Goal: Task Accomplishment & Management: Use online tool/utility

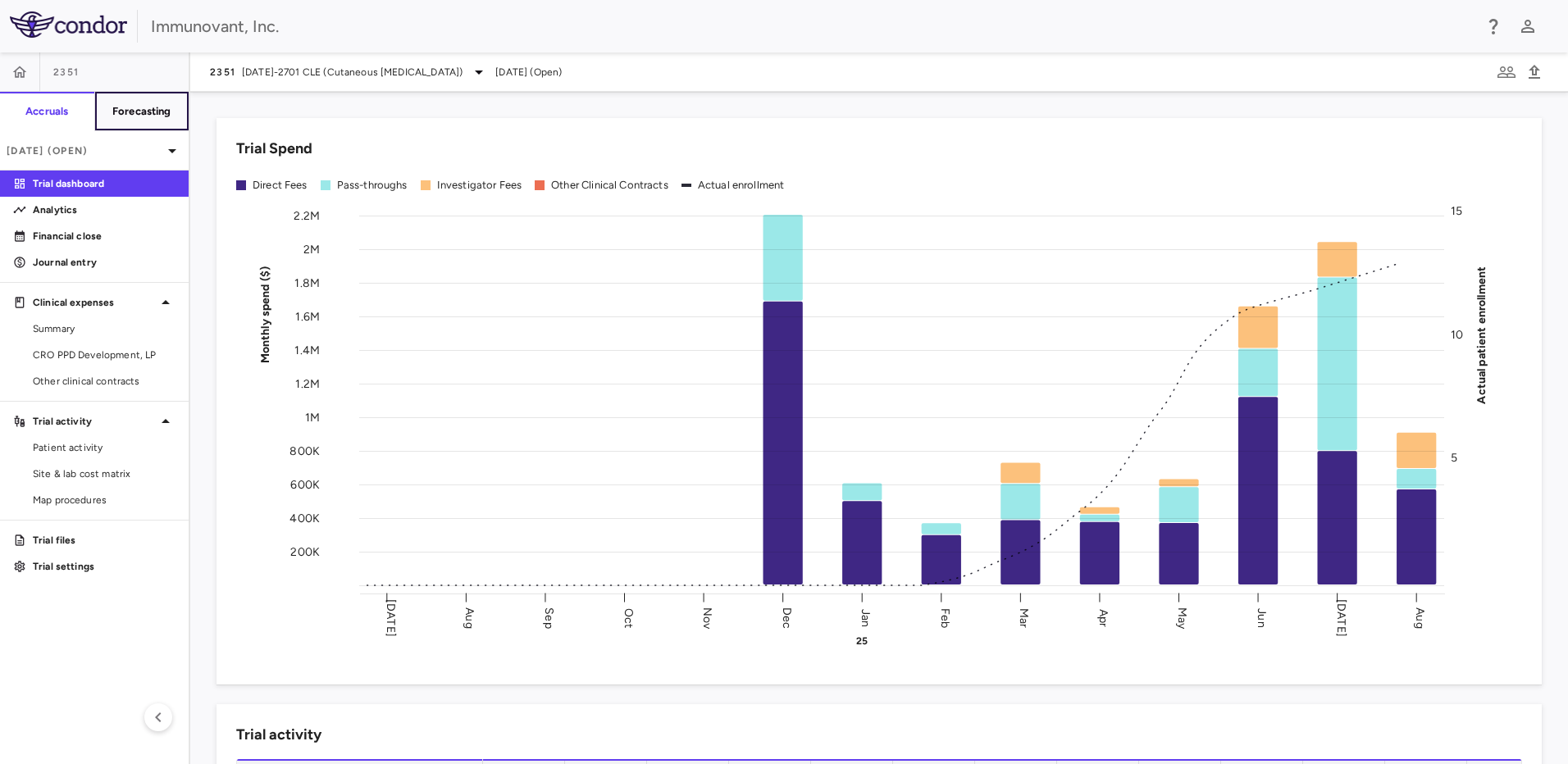
click at [156, 117] on h6 "Forecasting" at bounding box center [142, 112] width 59 height 15
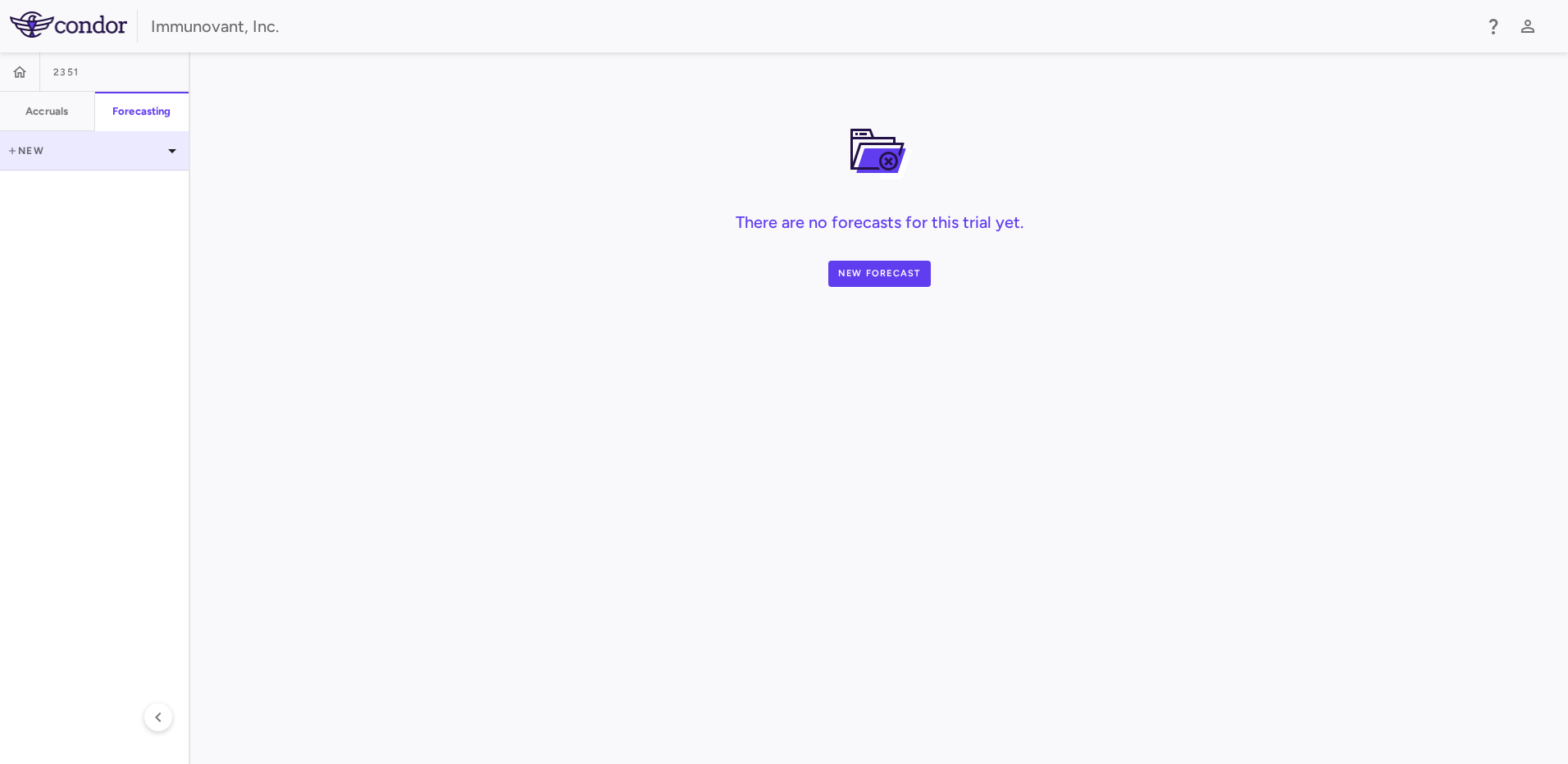
click at [22, 150] on p "New" at bounding box center [85, 151] width 156 height 15
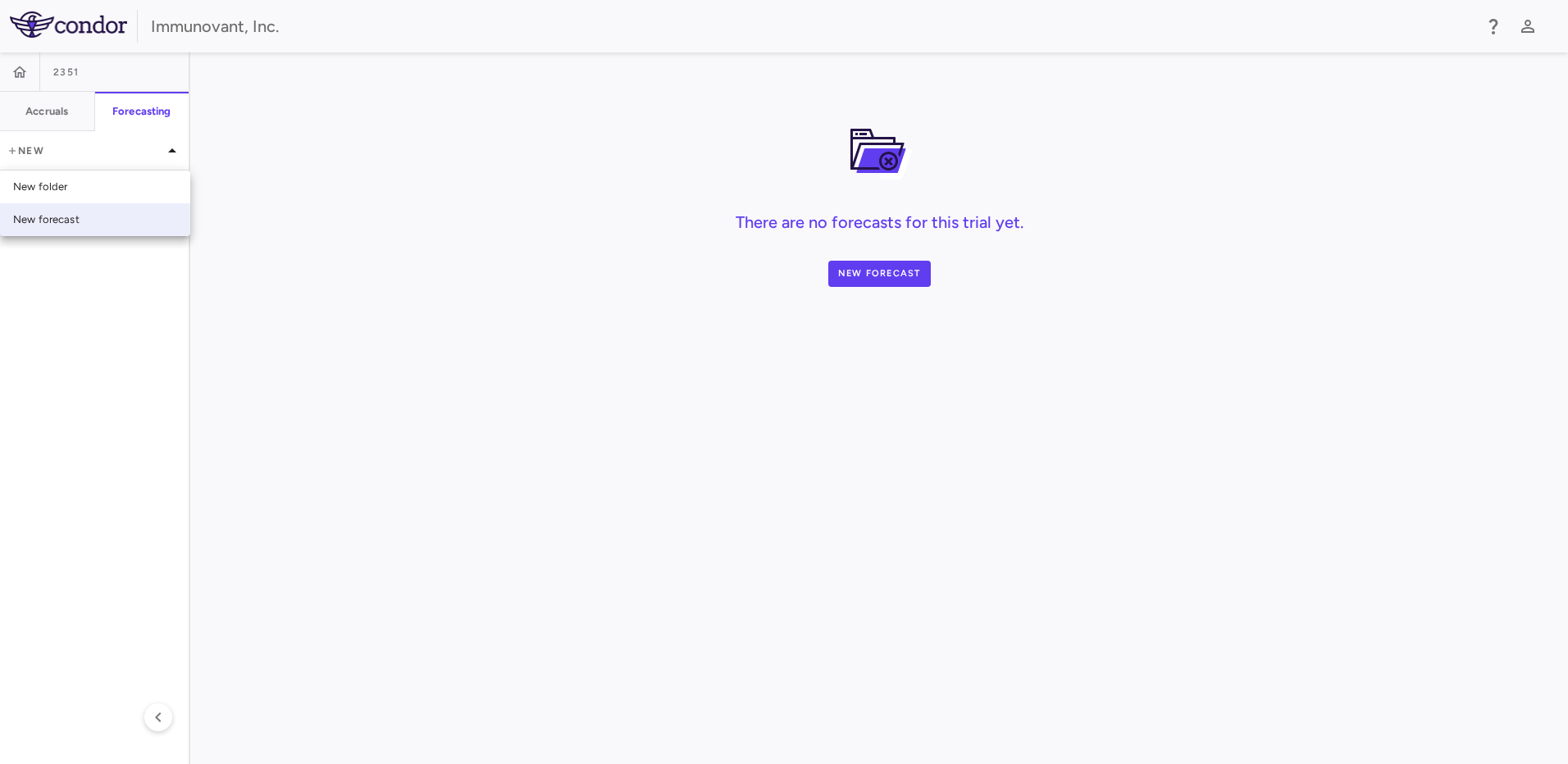
click at [139, 214] on div "New forecast" at bounding box center [95, 220] width 191 height 33
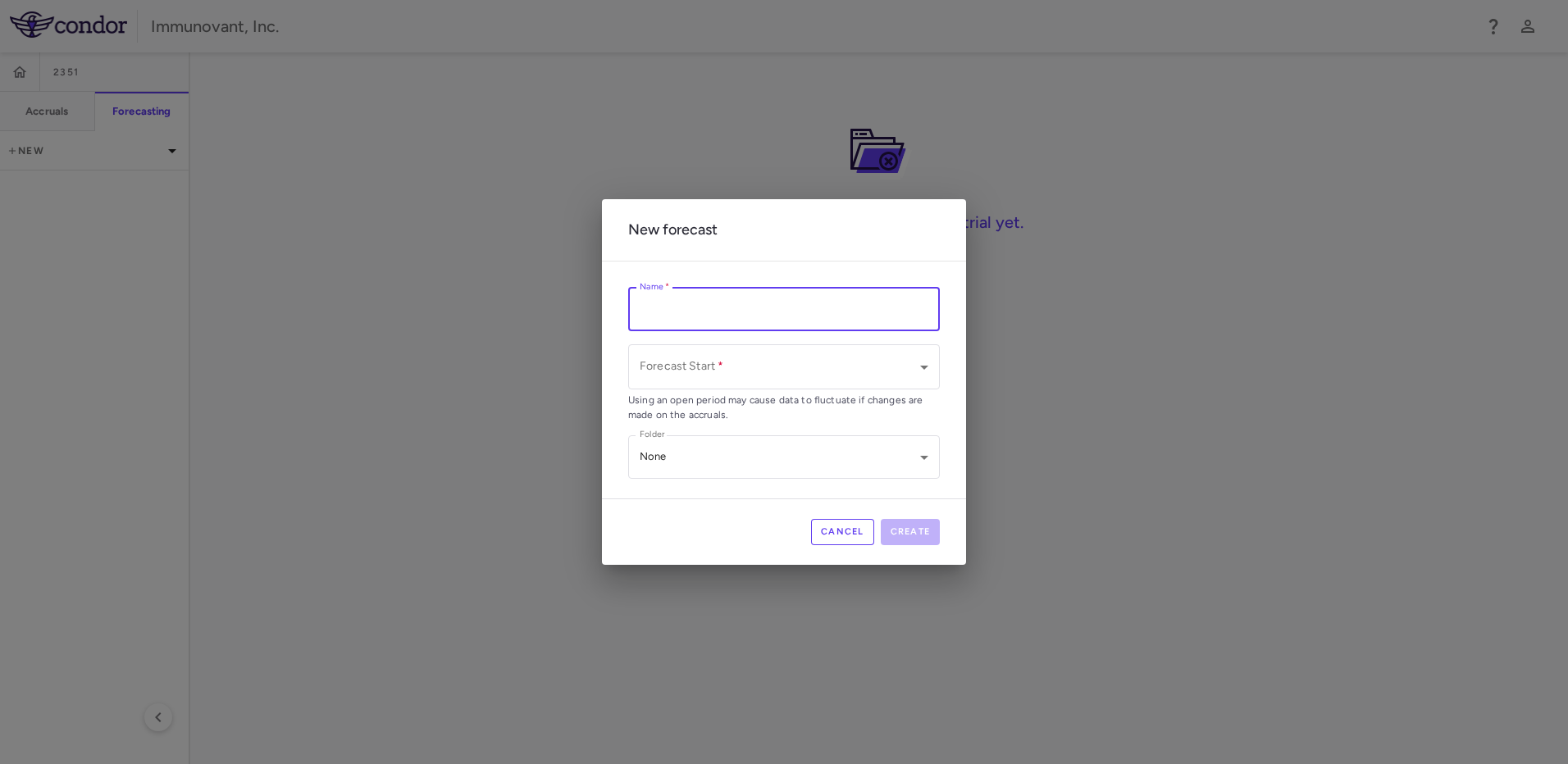
click at [721, 317] on input "Name   *" at bounding box center [784, 309] width 311 height 44
type input "**********"
click at [779, 370] on body "**********" at bounding box center [784, 382] width 1568 height 764
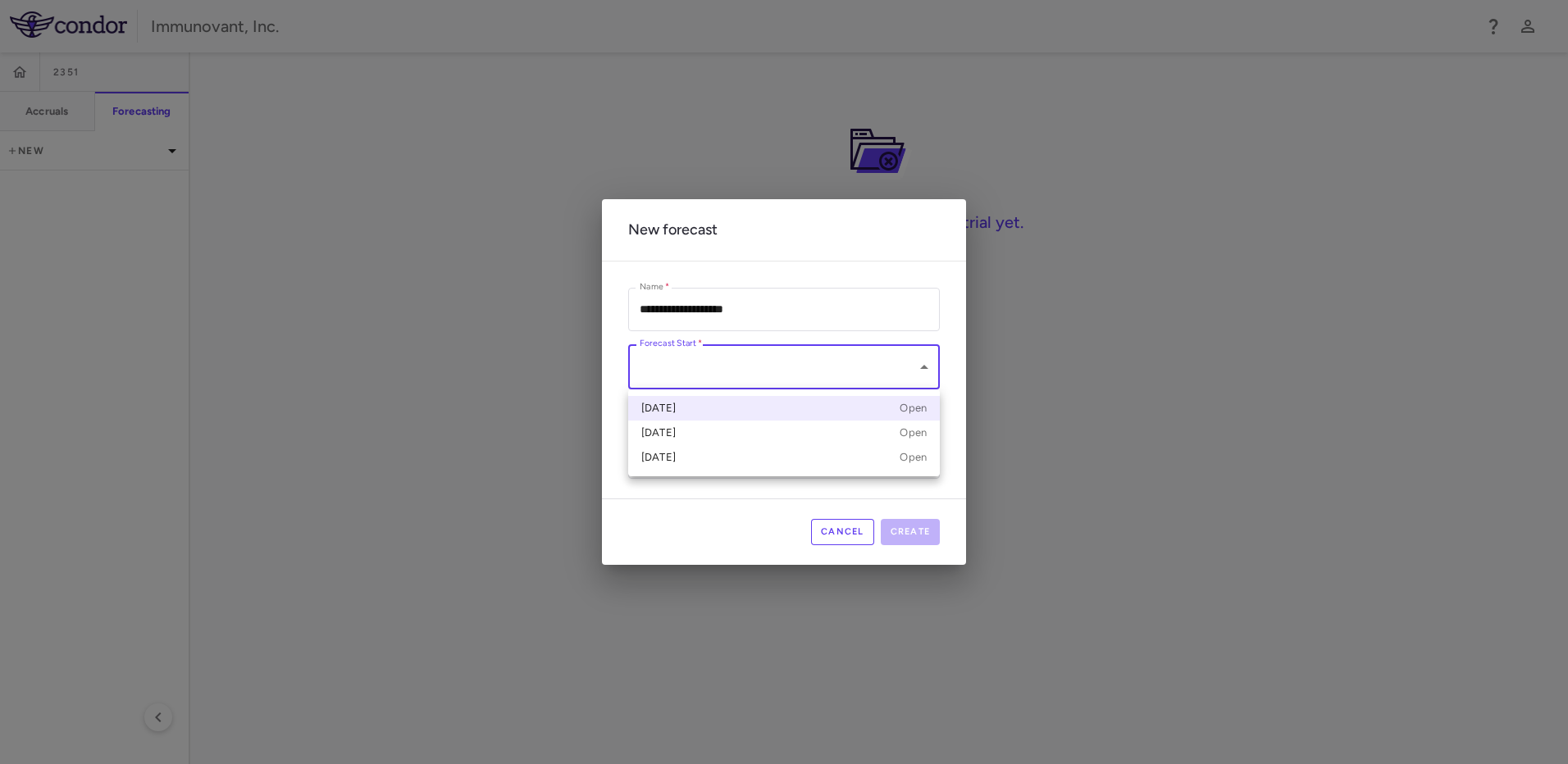
click at [674, 406] on div "[DATE]" at bounding box center [659, 408] width 35 height 15
type input "**********"
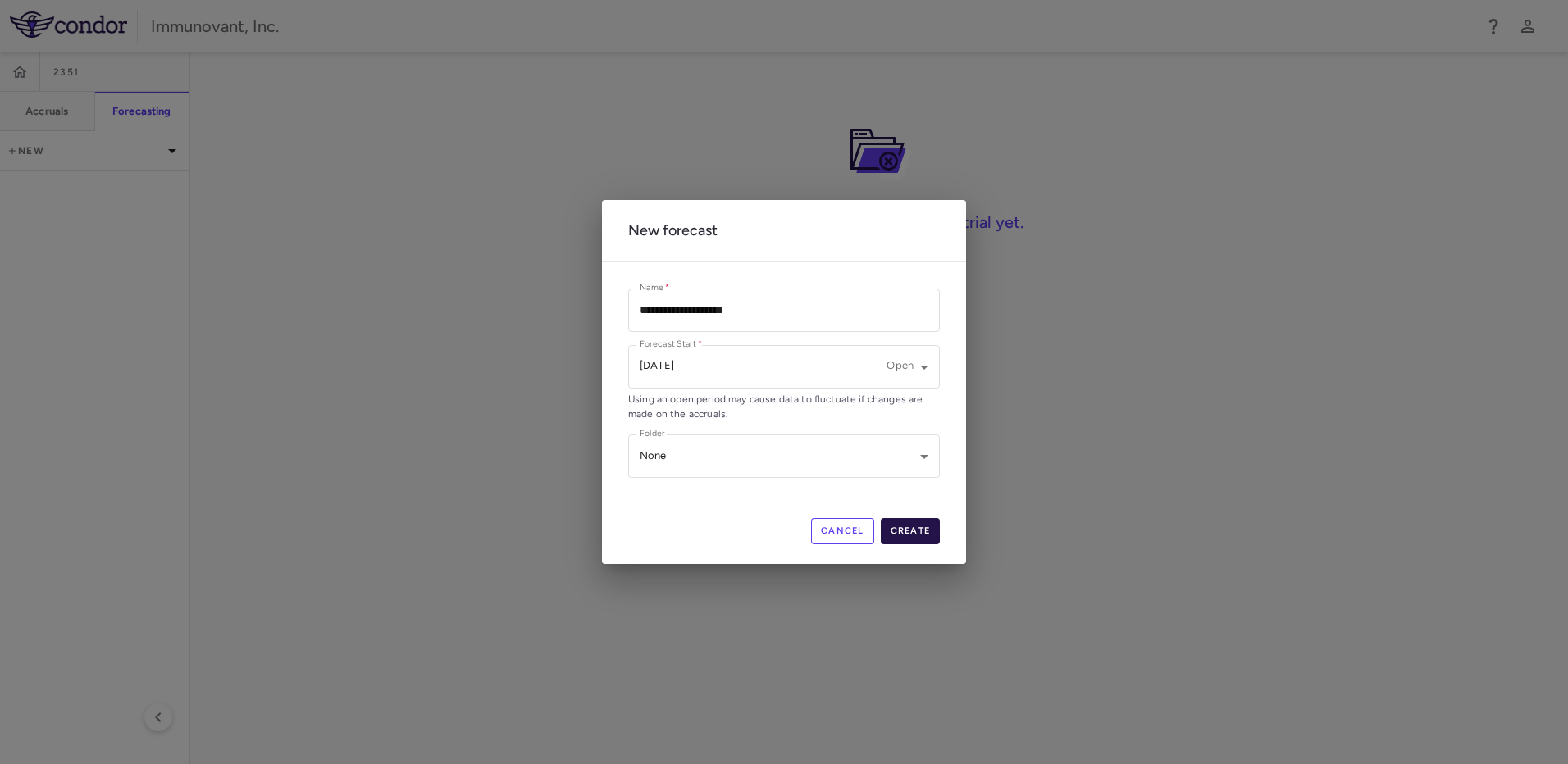
click at [925, 533] on button "Create" at bounding box center [911, 532] width 60 height 26
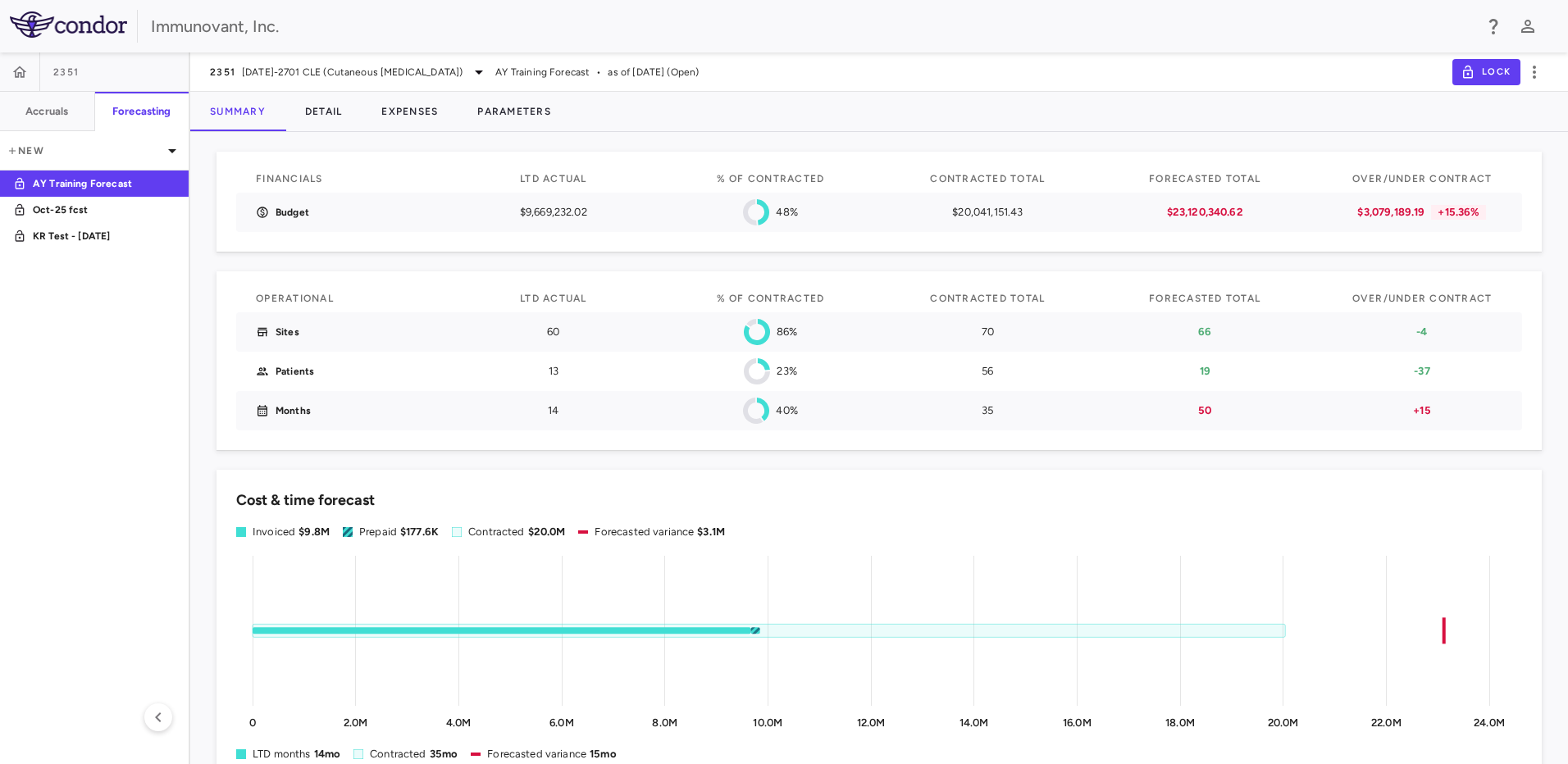
click at [573, 208] on p "$9,669,232.02" at bounding box center [554, 213] width 161 height 15
click at [62, 107] on h6 "Accruals" at bounding box center [47, 112] width 43 height 15
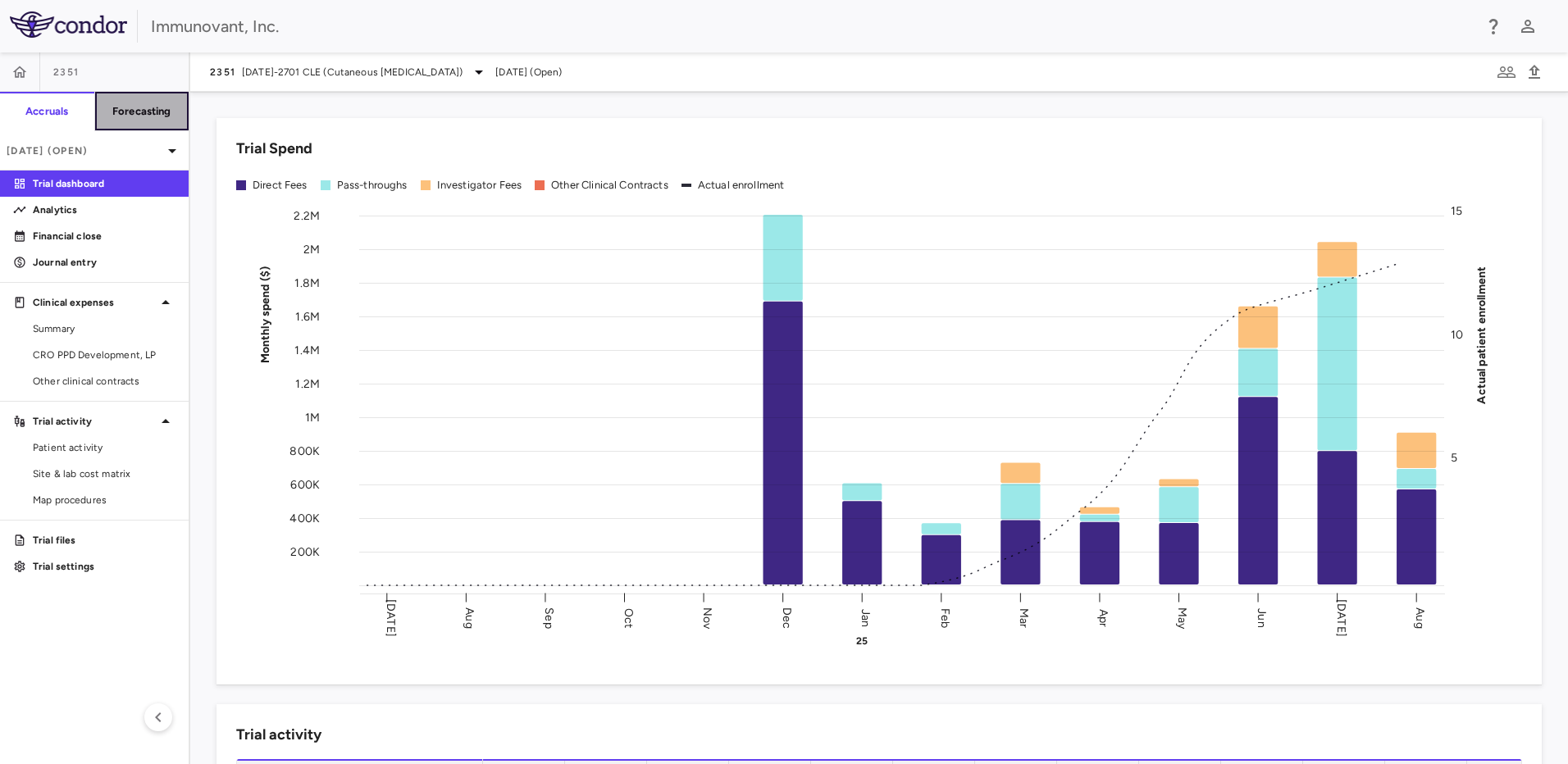
click at [126, 103] on button "Forecasting" at bounding box center [142, 112] width 95 height 39
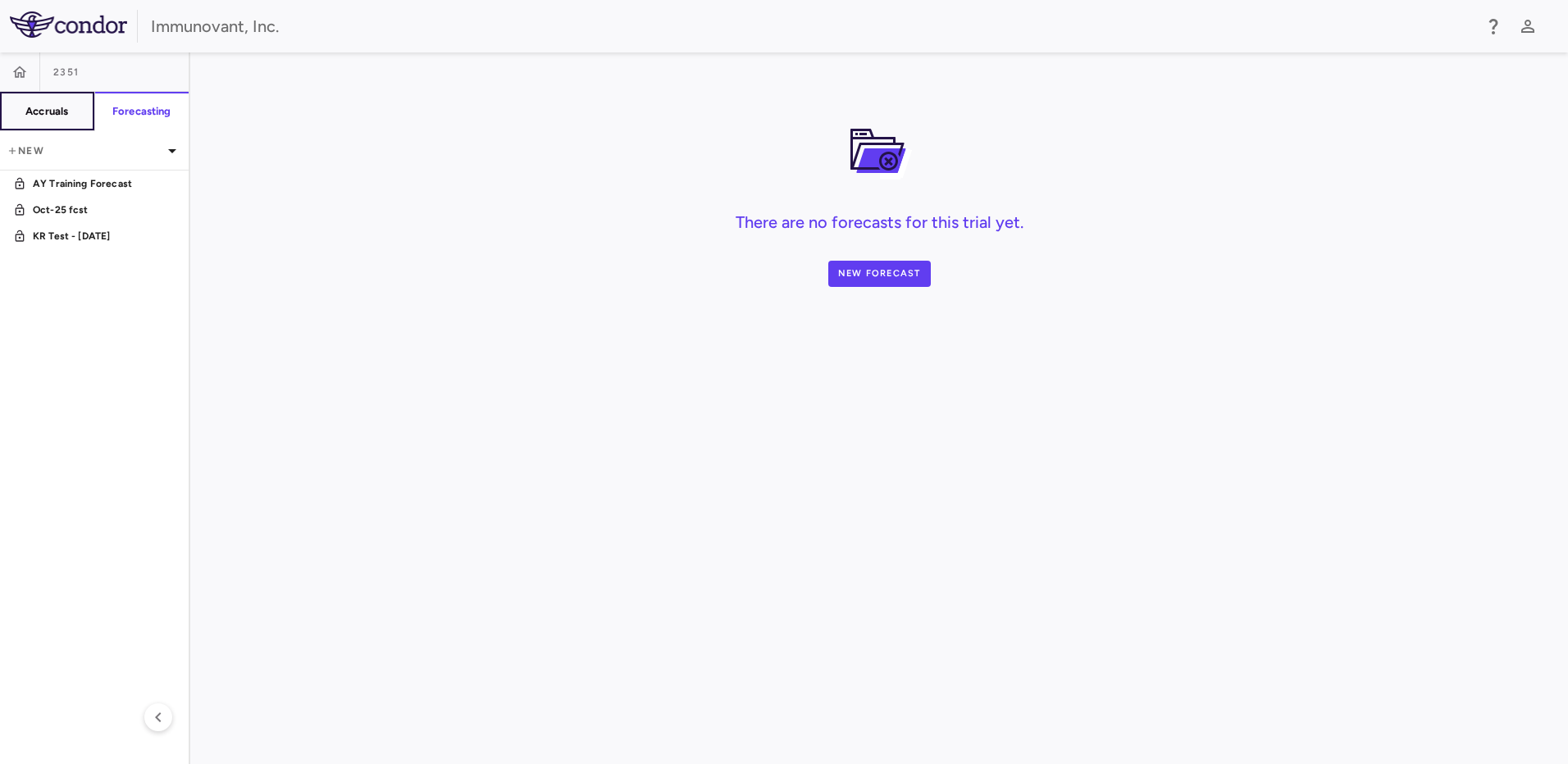
click at [67, 119] on button "Accruals" at bounding box center [48, 112] width 95 height 39
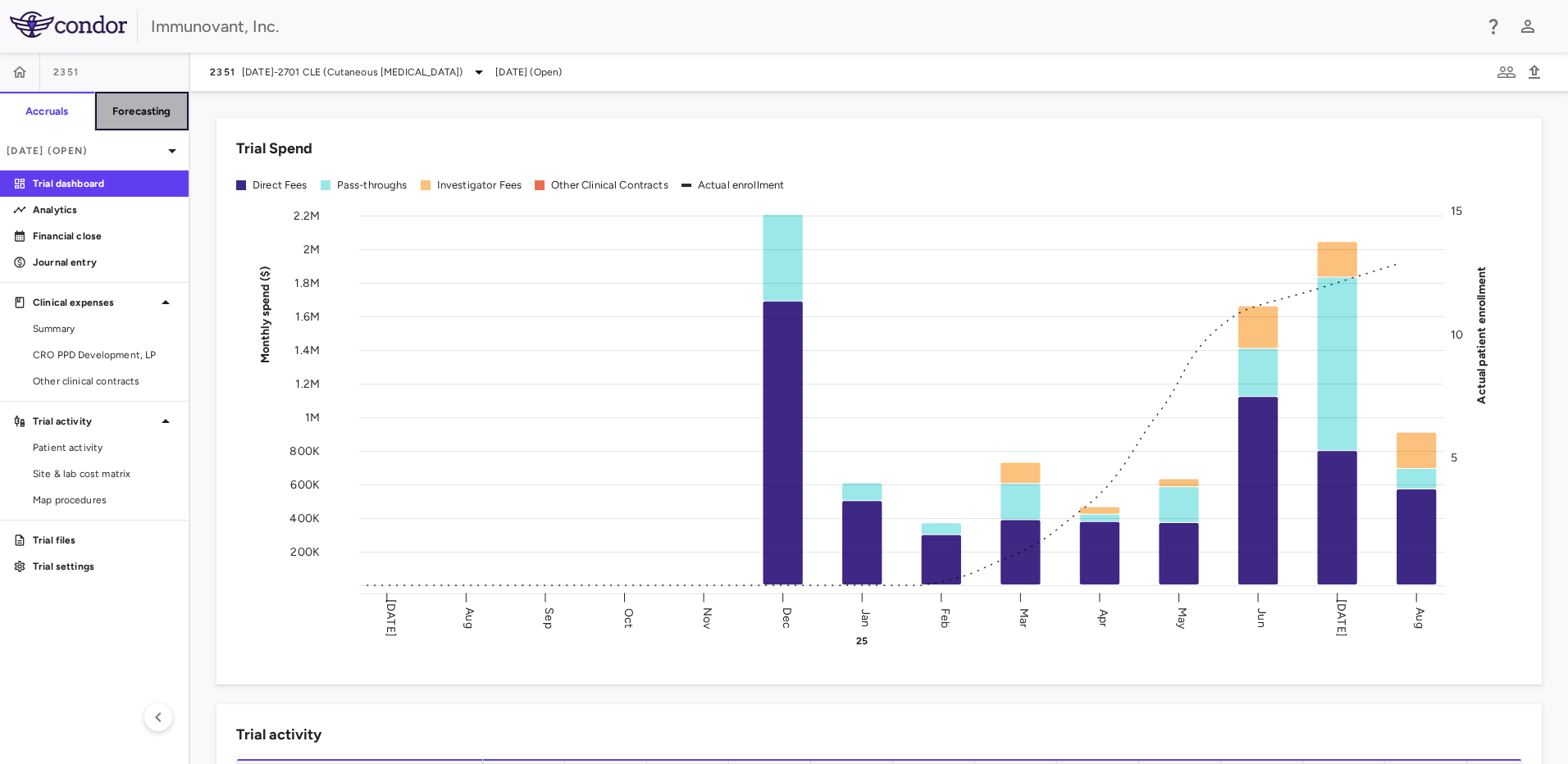
click at [125, 108] on h6 "Forecasting" at bounding box center [142, 112] width 59 height 15
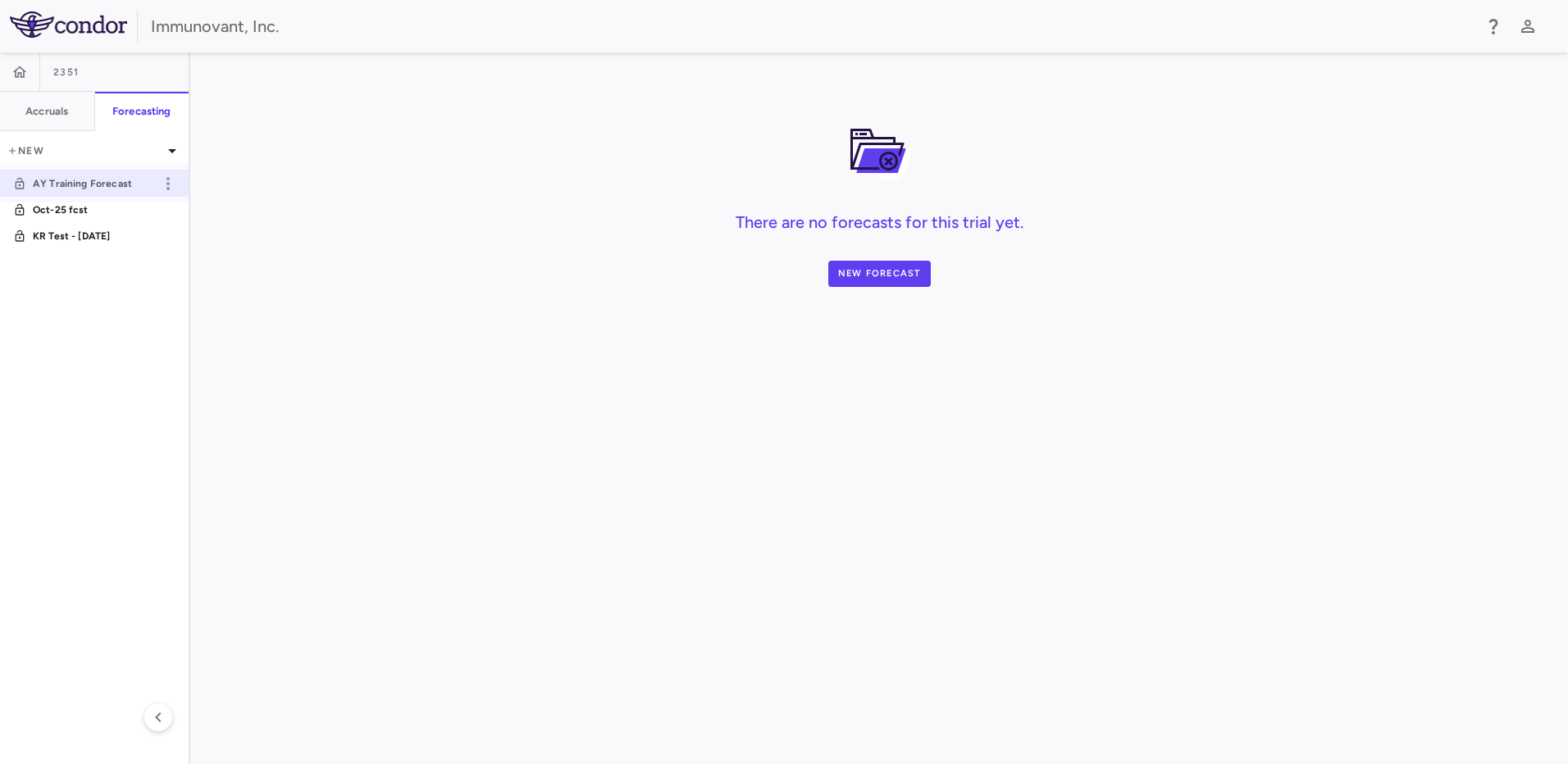
click at [107, 184] on p "AY Training Forecast" at bounding box center [94, 184] width 122 height 15
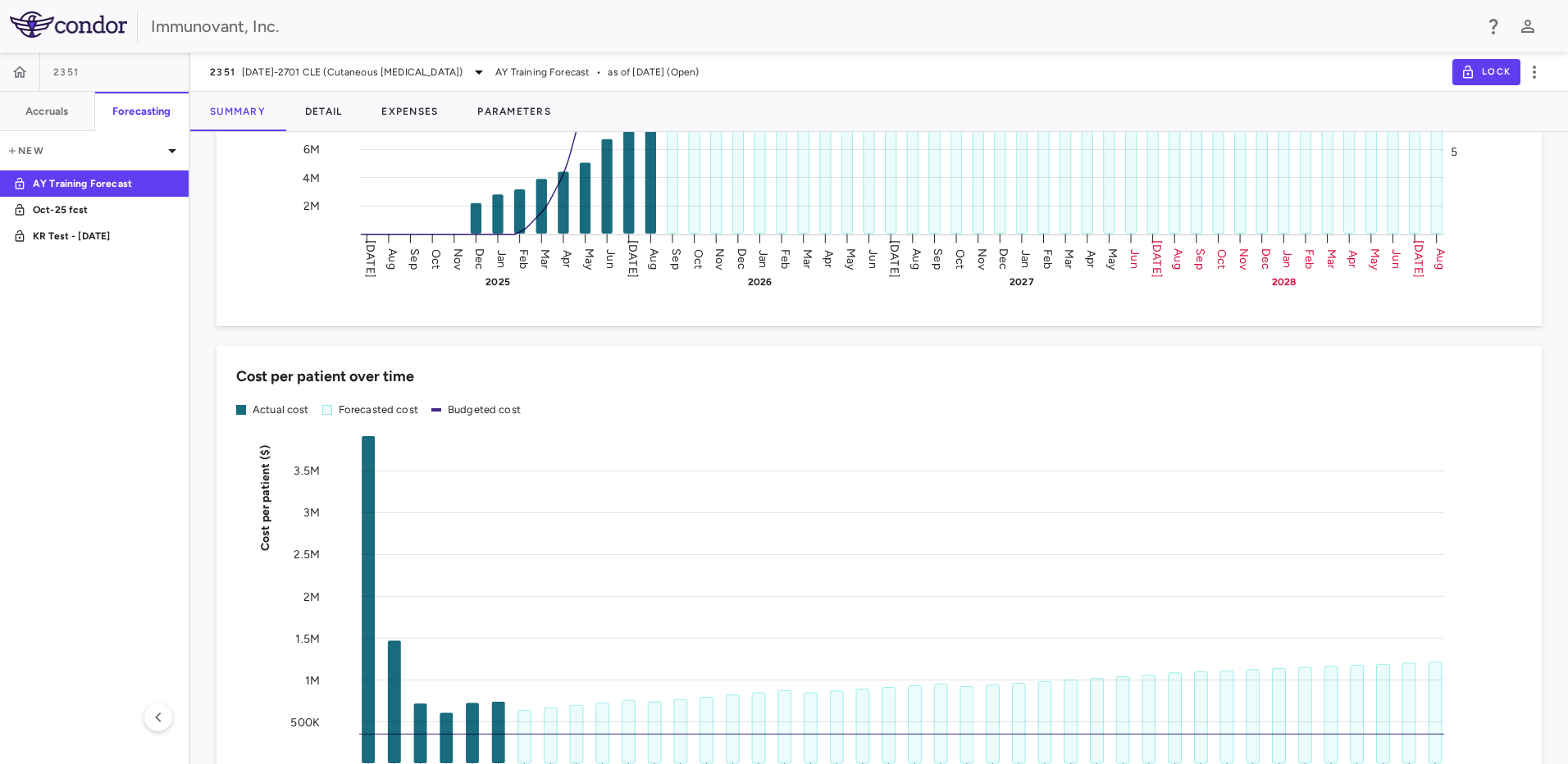
scroll to position [2335, 0]
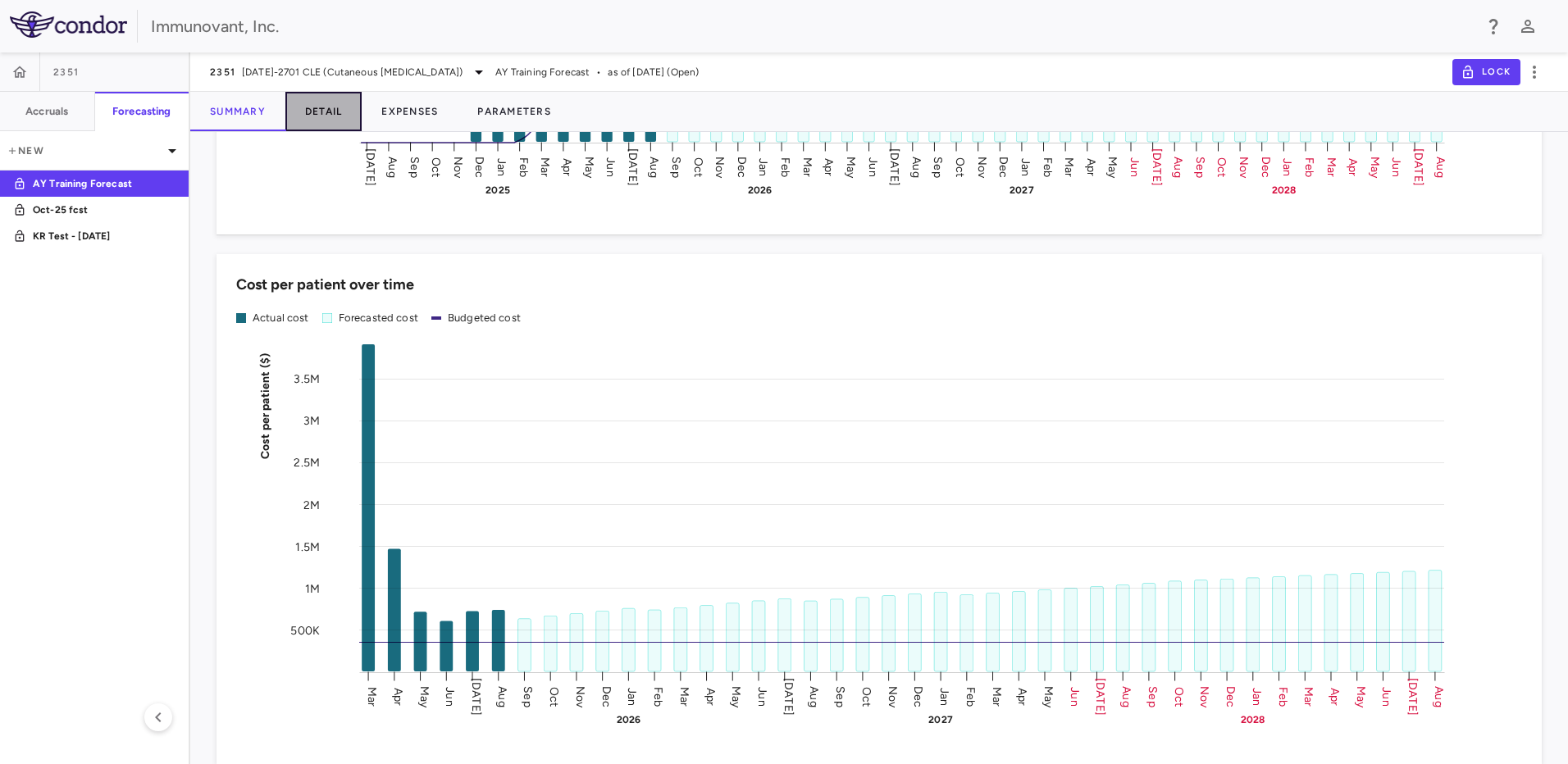
click at [322, 108] on button "Detail" at bounding box center [324, 112] width 77 height 39
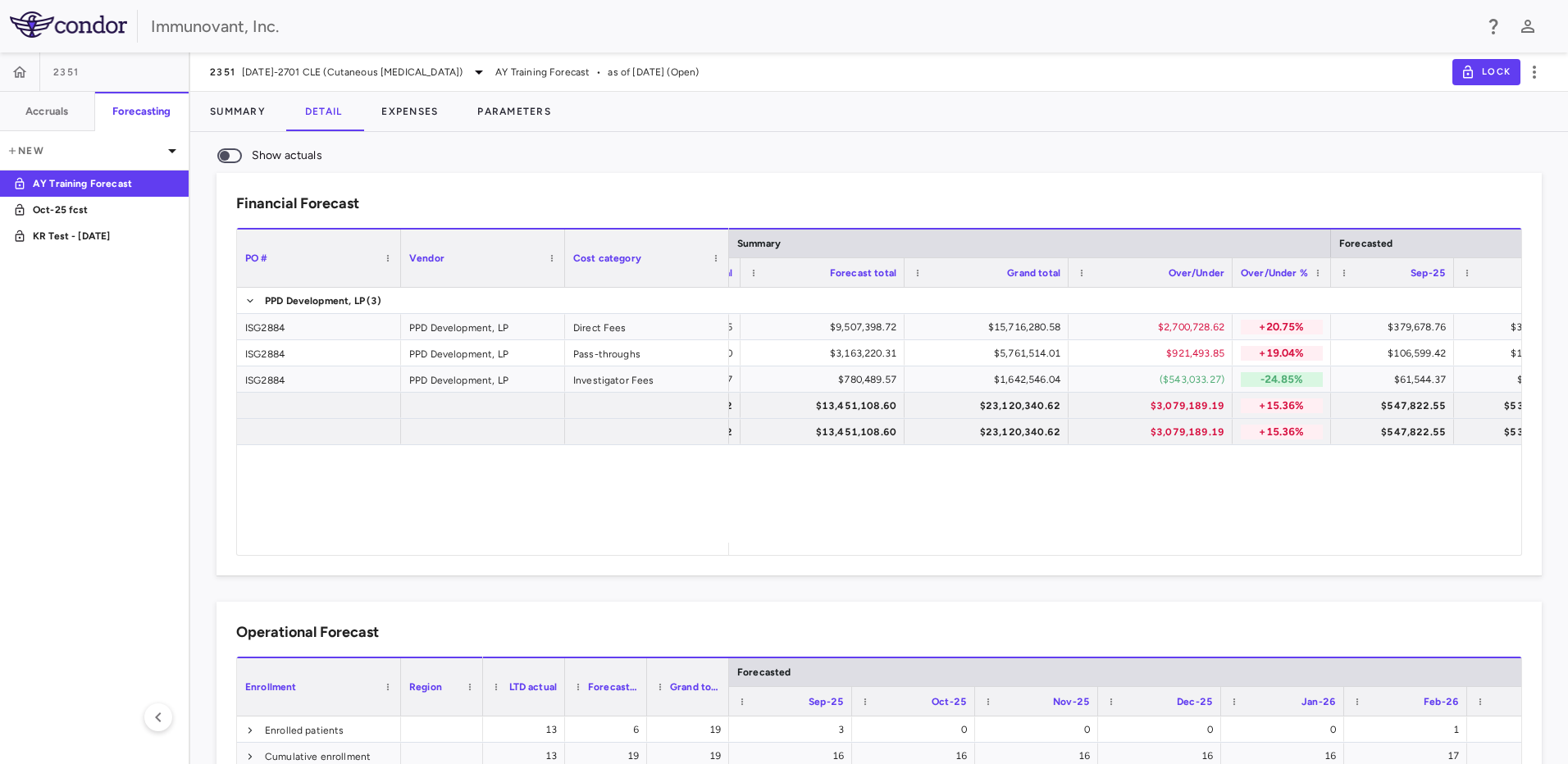
scroll to position [0, 585]
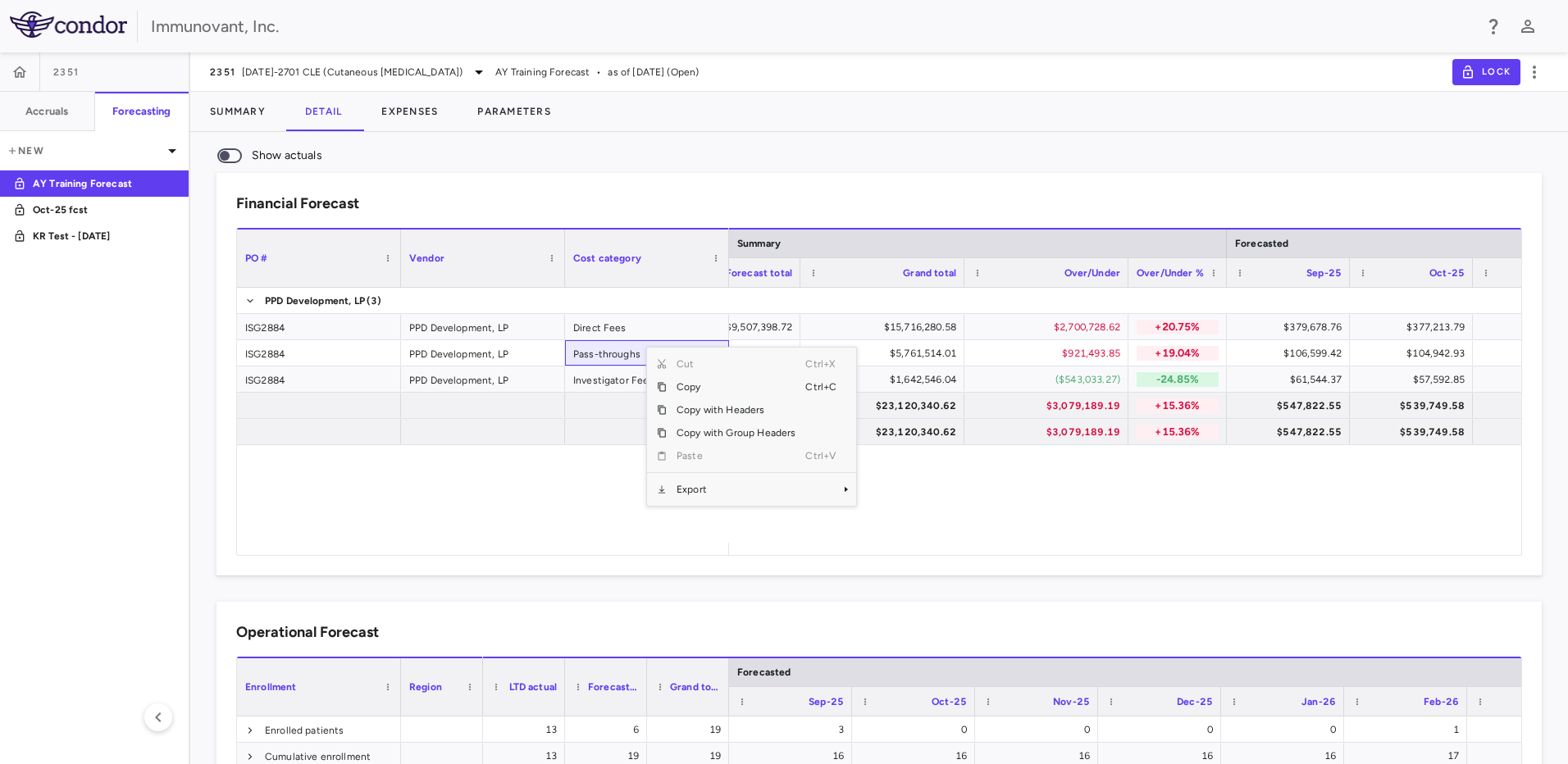
click at [584, 197] on div "Financial Forecast" at bounding box center [879, 204] width 1286 height 22
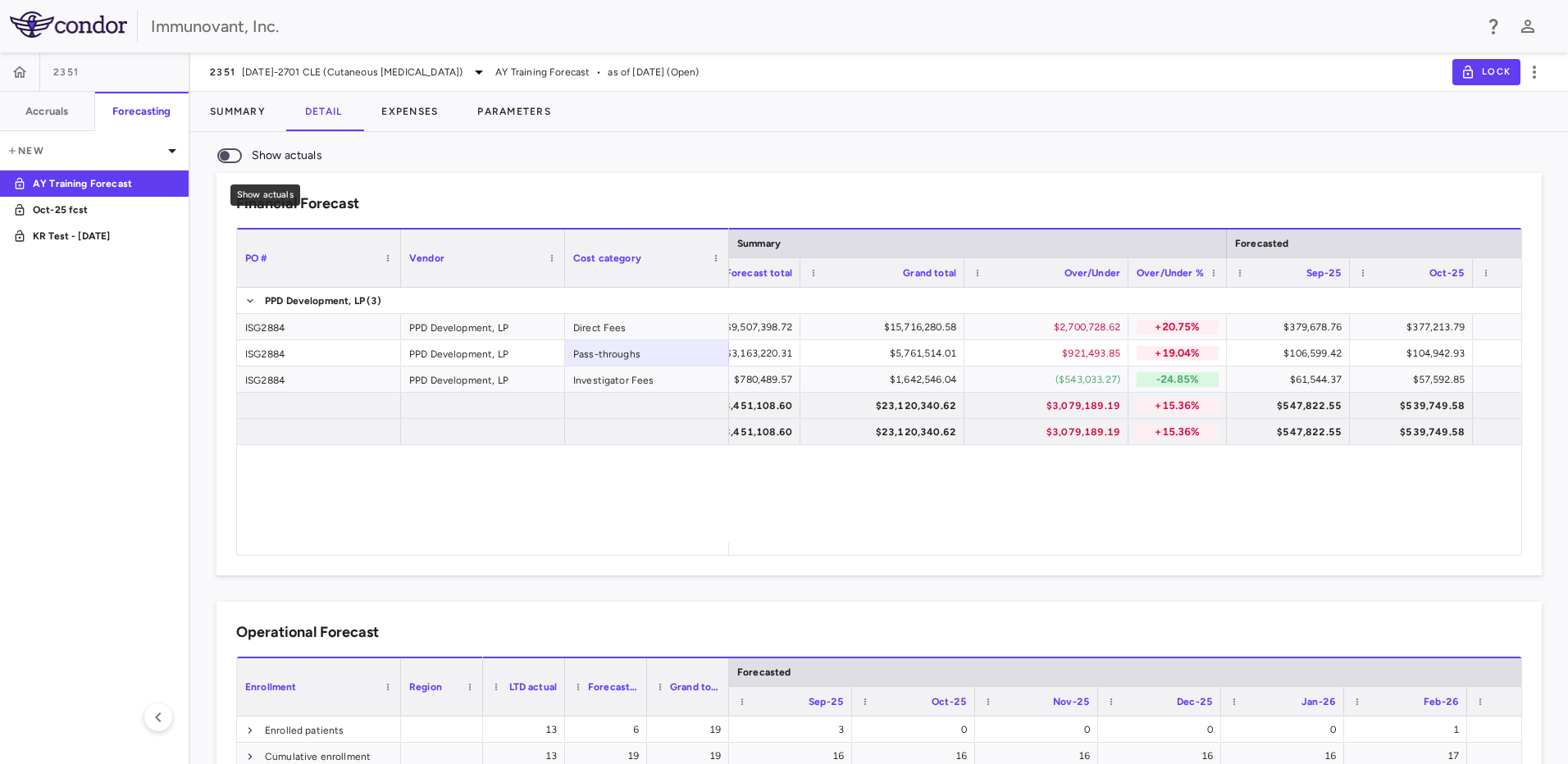
click at [239, 152] on span "Show actuals" at bounding box center [230, 156] width 25 height 15
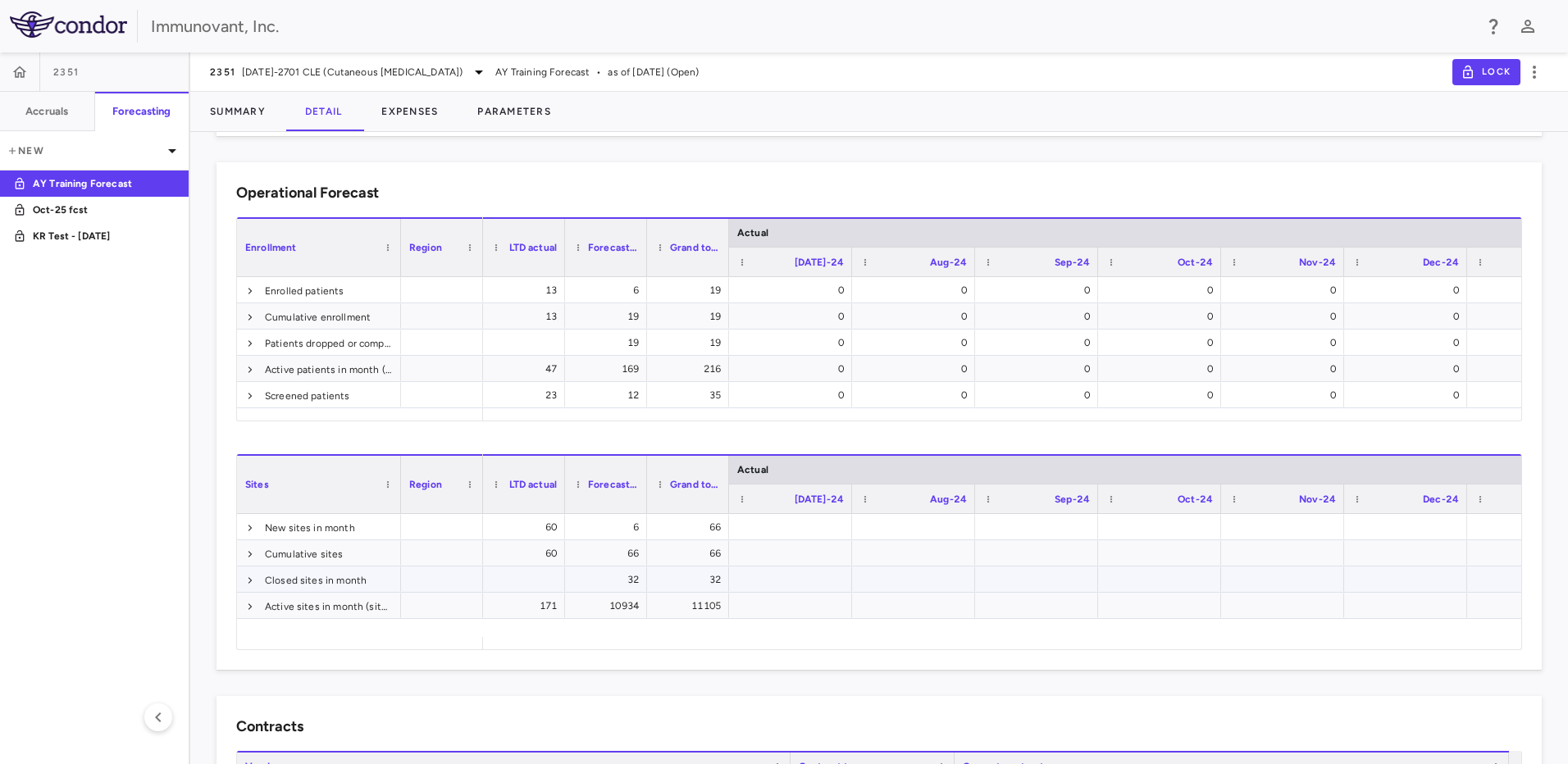
scroll to position [439, 0]
click at [250, 291] on span at bounding box center [250, 292] width 10 height 10
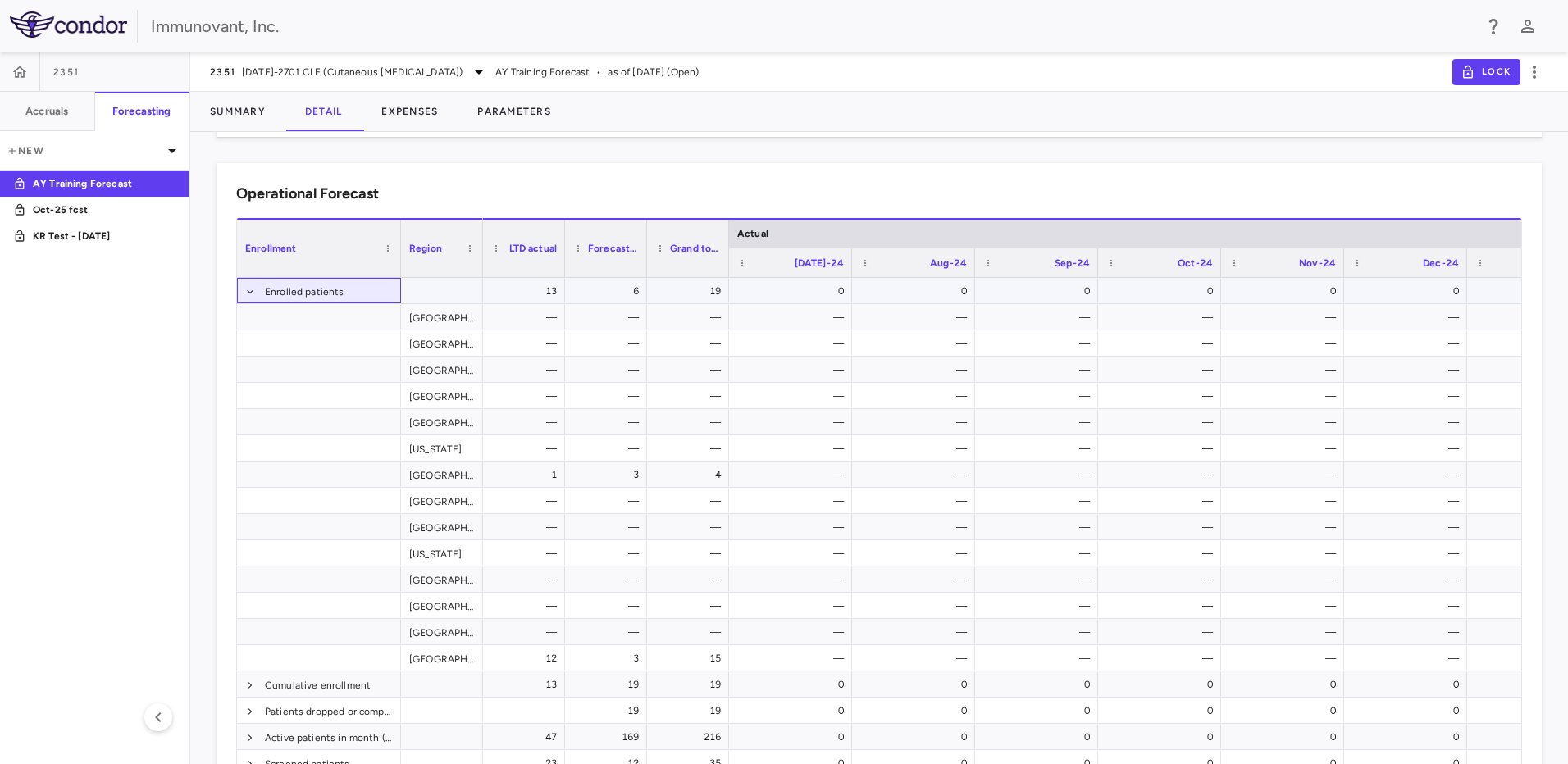
click at [250, 291] on span at bounding box center [250, 292] width 10 height 10
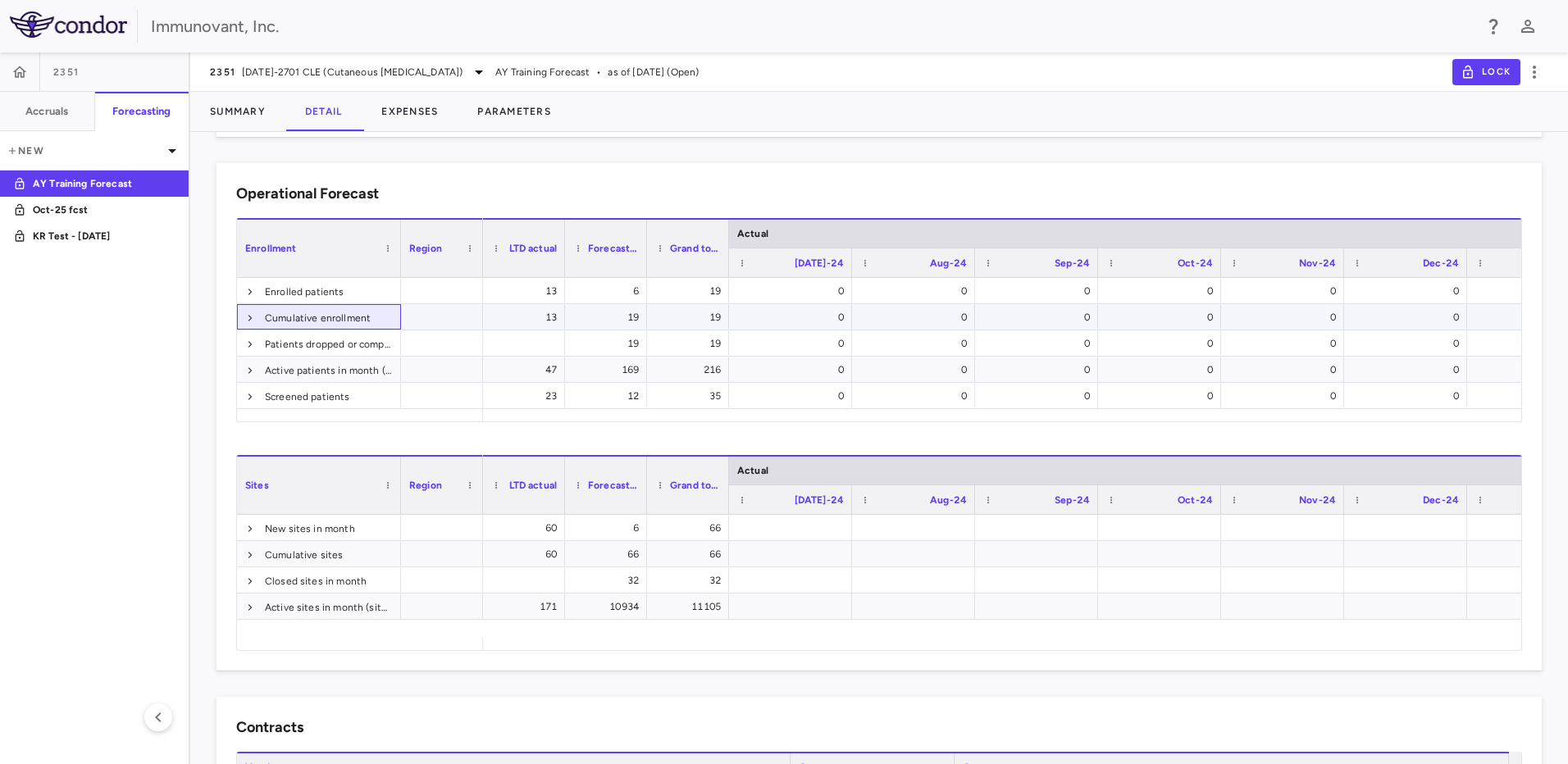
click at [250, 309] on span at bounding box center [250, 318] width 10 height 26
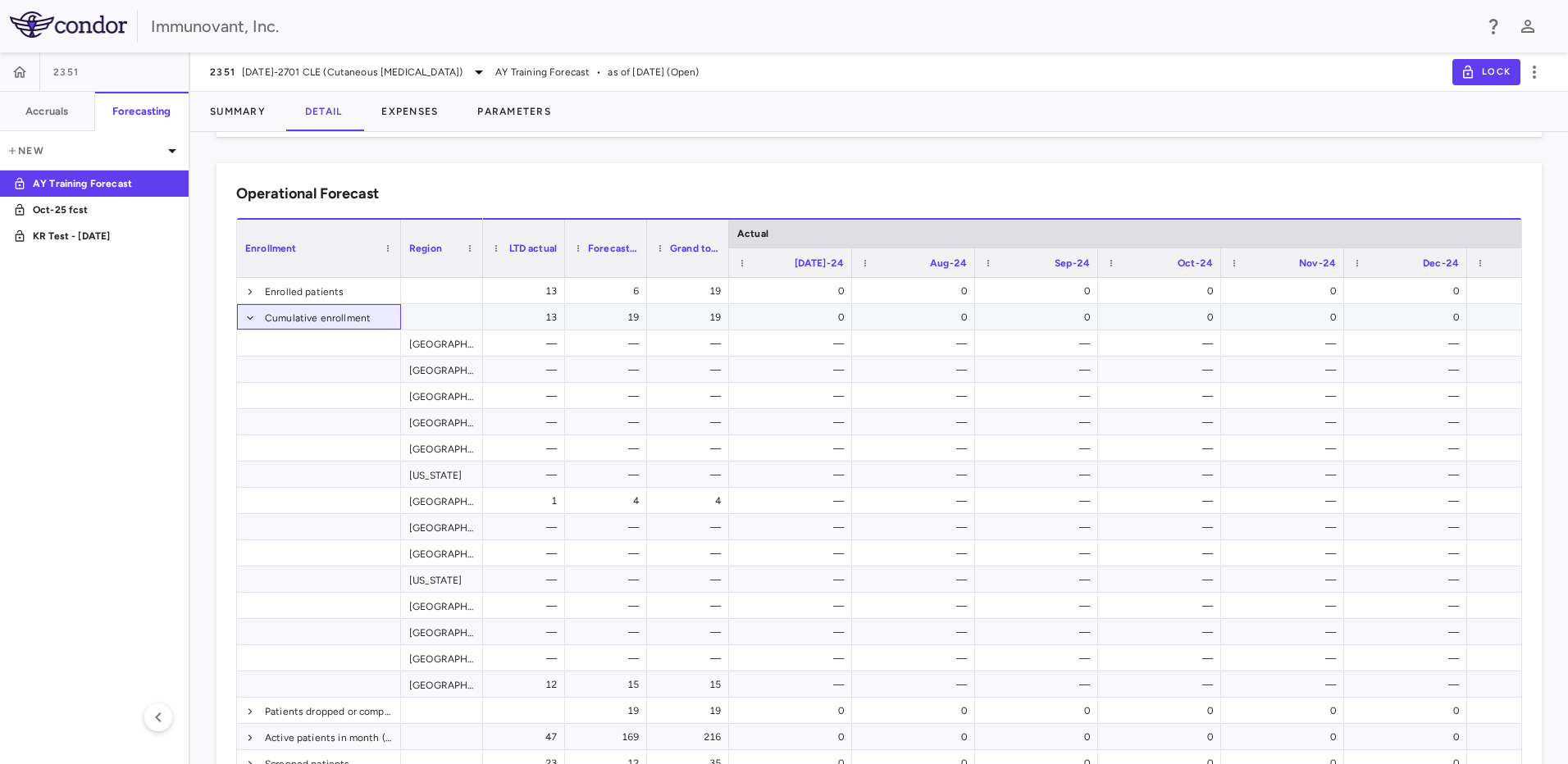
click at [250, 309] on span at bounding box center [250, 318] width 10 height 26
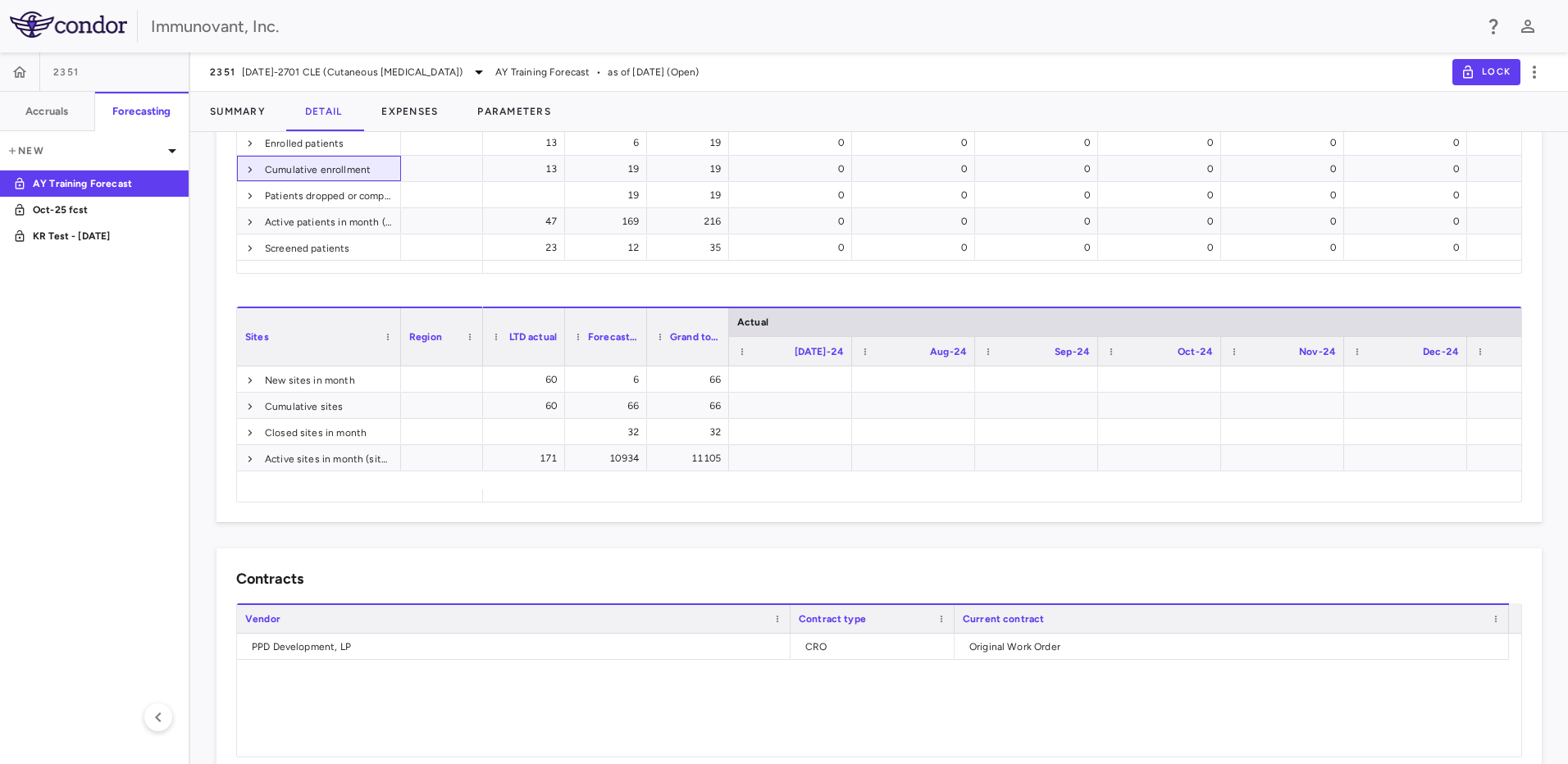
scroll to position [601, 0]
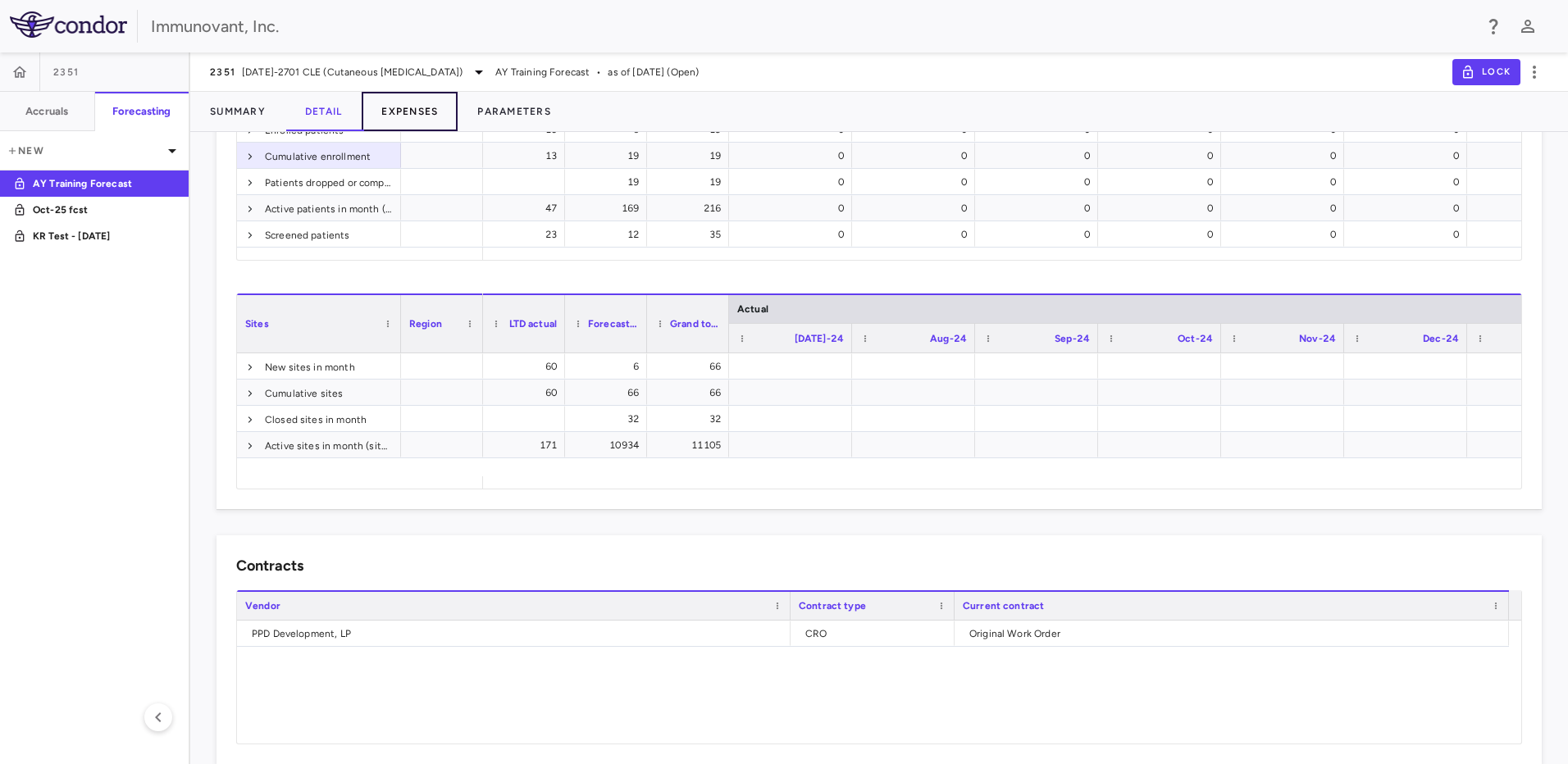
click at [408, 104] on button "Expenses" at bounding box center [409, 112] width 96 height 39
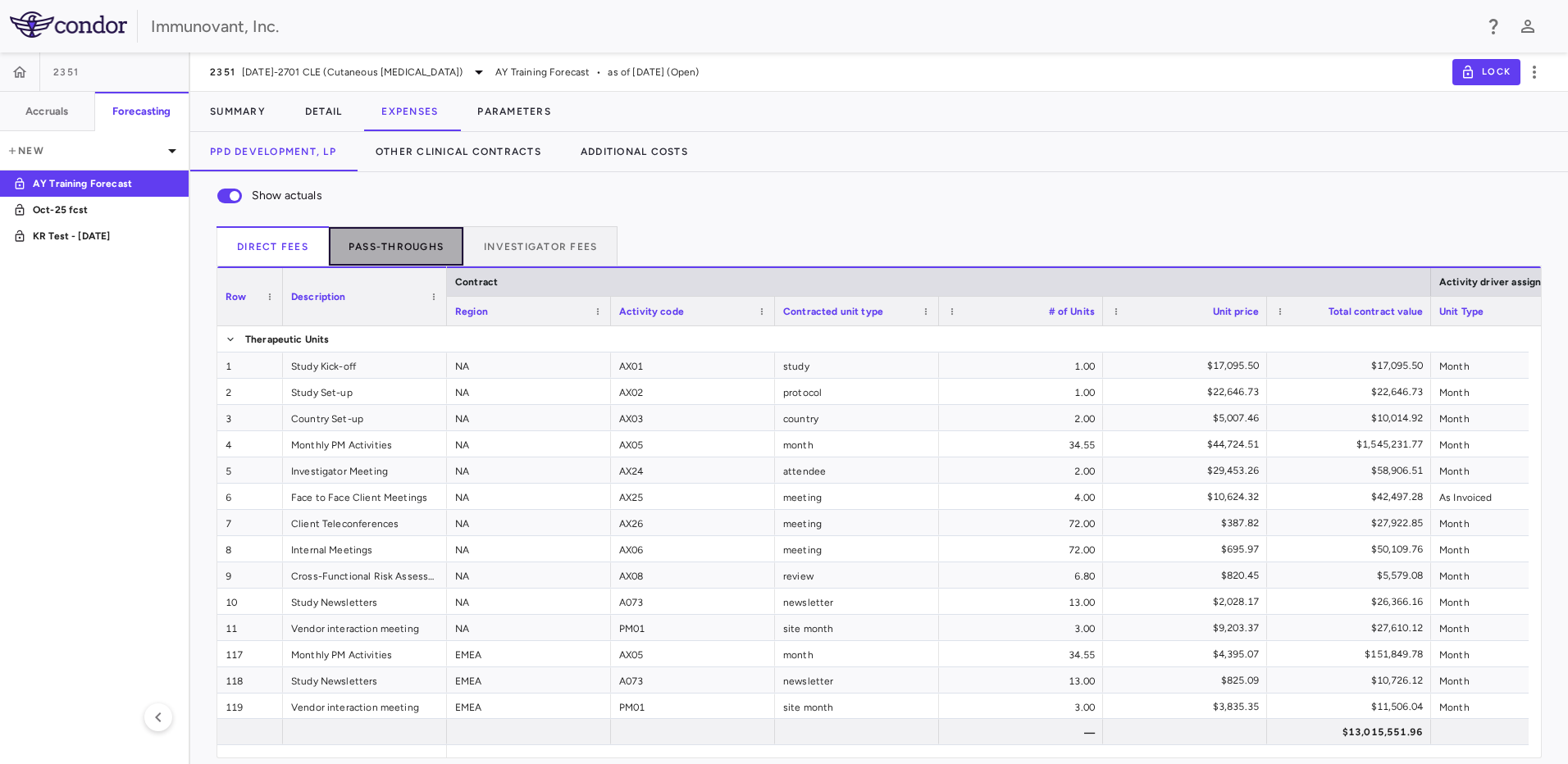
click at [382, 255] on button "Pass-throughs" at bounding box center [396, 246] width 136 height 39
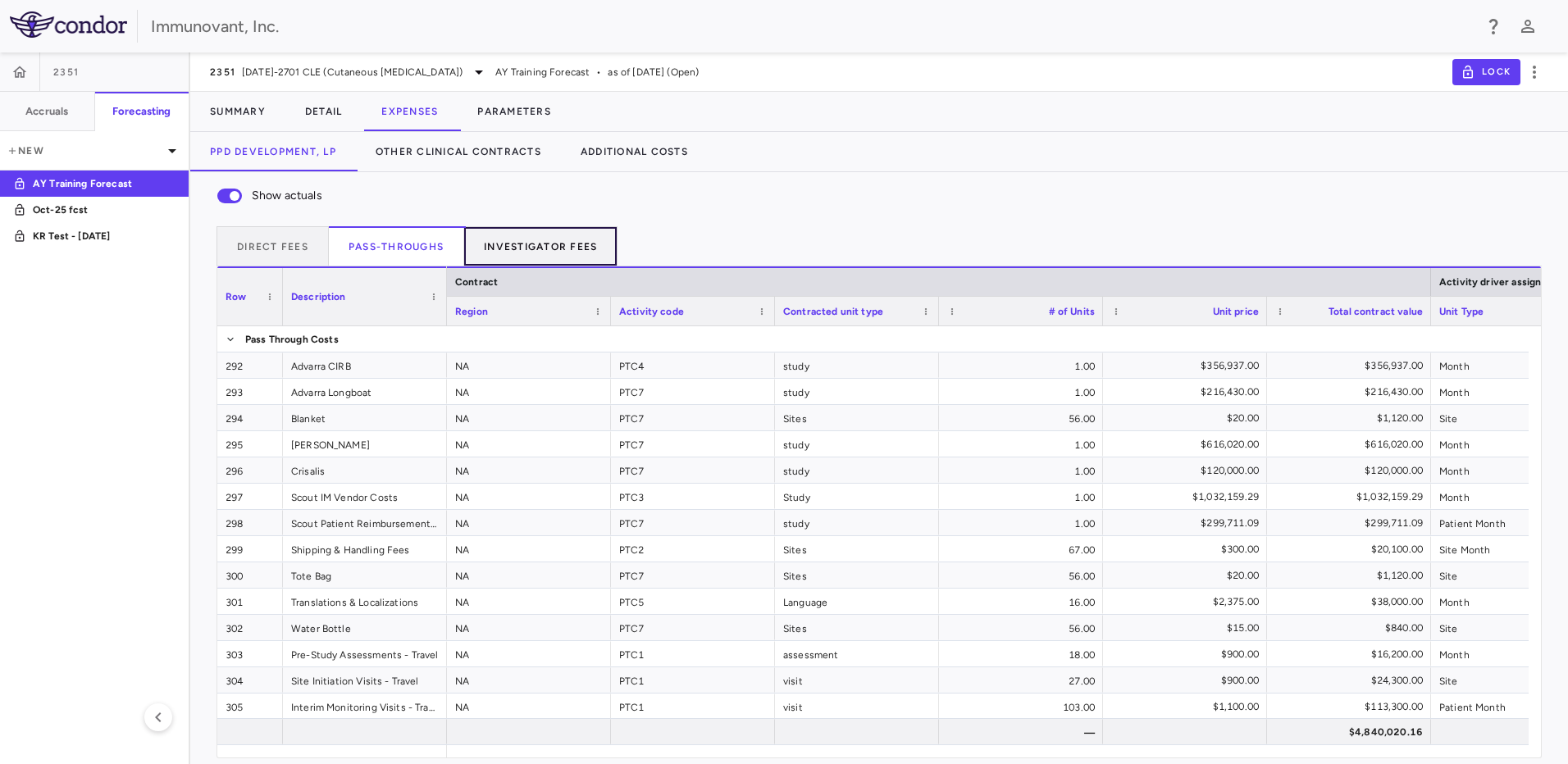
click at [528, 251] on button "Investigator Fees" at bounding box center [541, 246] width 154 height 39
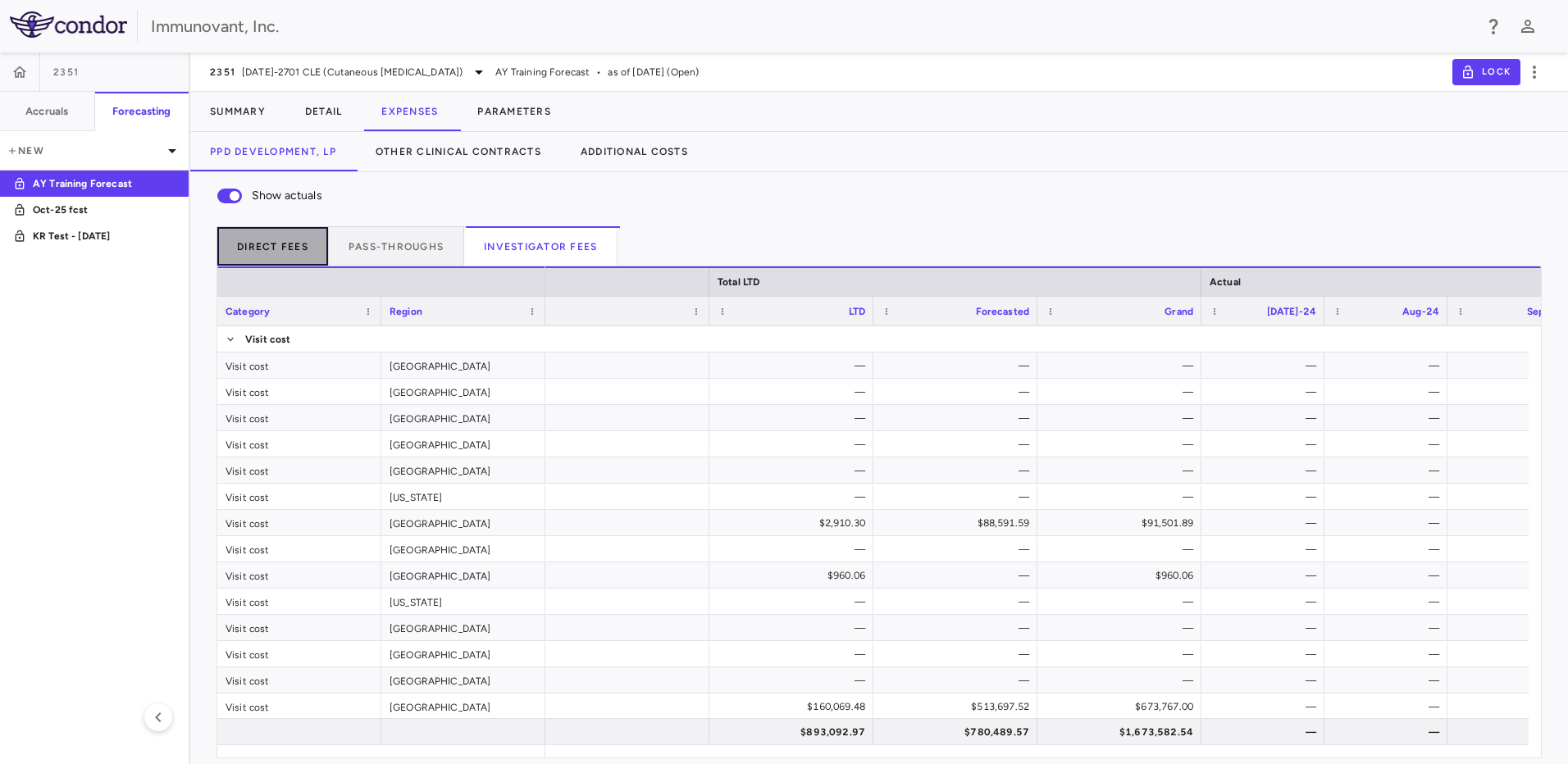
click at [255, 243] on button "Direct Fees" at bounding box center [273, 246] width 113 height 39
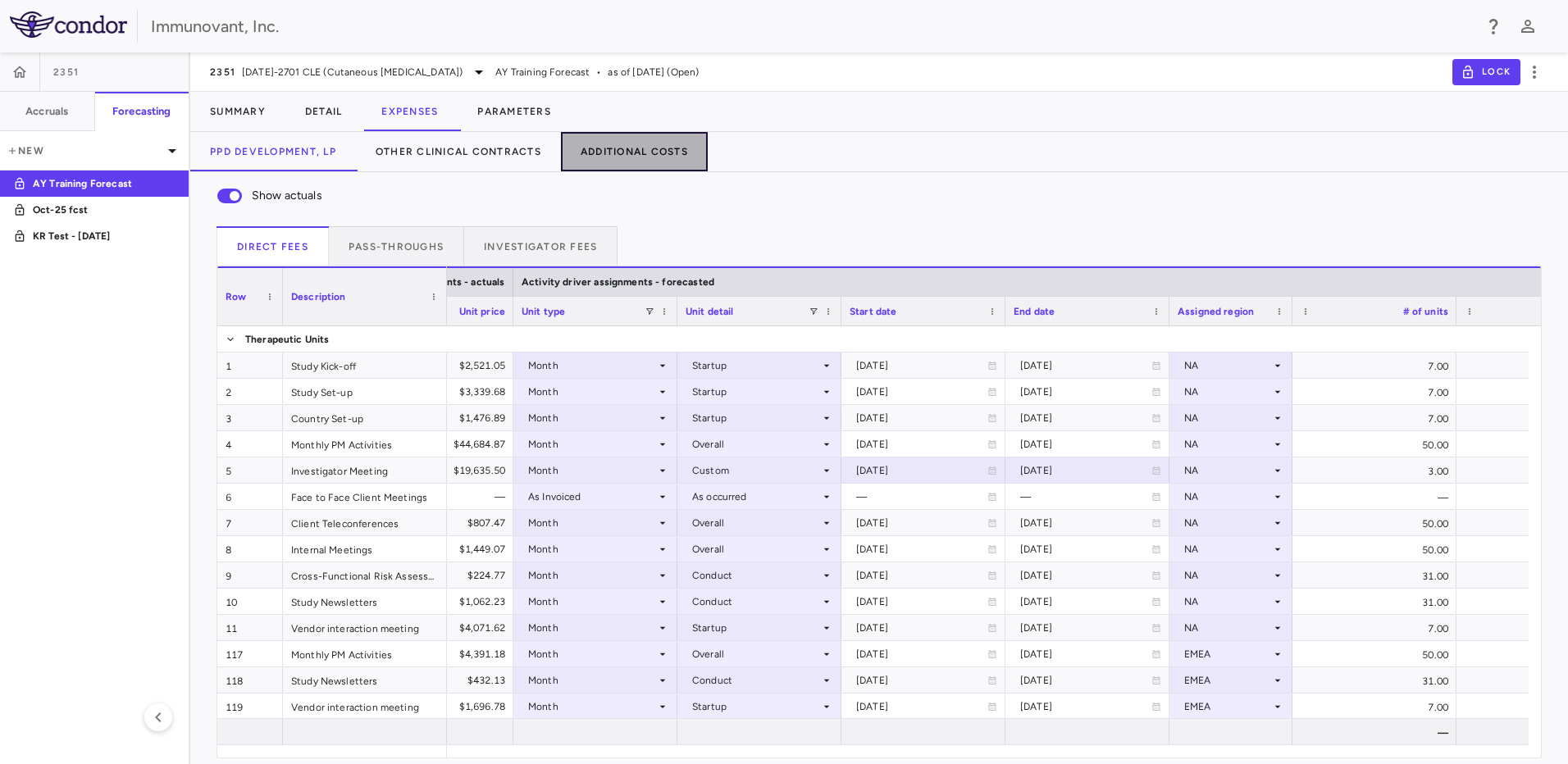
click at [595, 163] on button "Additional Costs" at bounding box center [634, 152] width 147 height 39
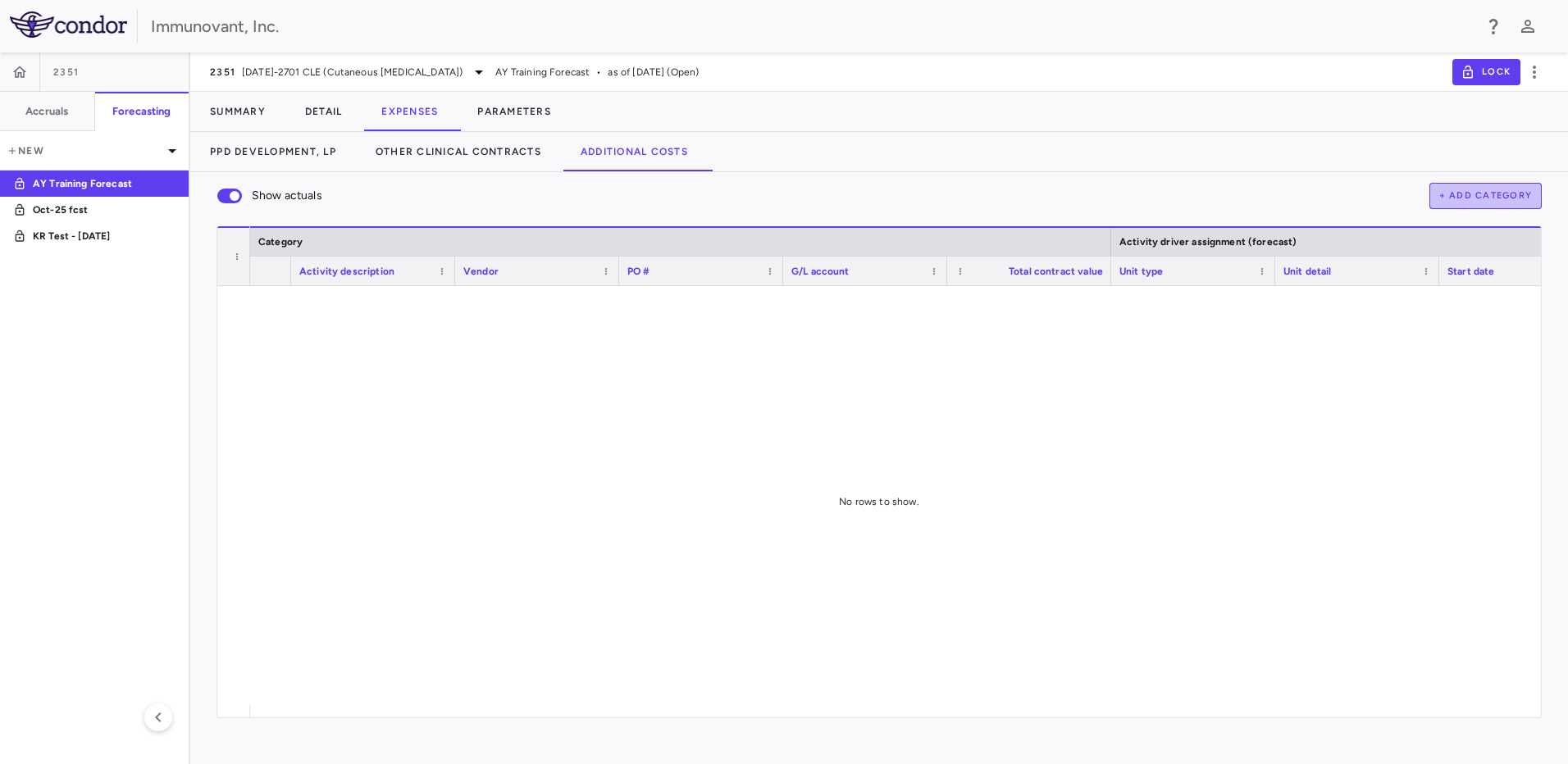
click at [1501, 195] on button "+ Add Category" at bounding box center [1487, 196] width 113 height 26
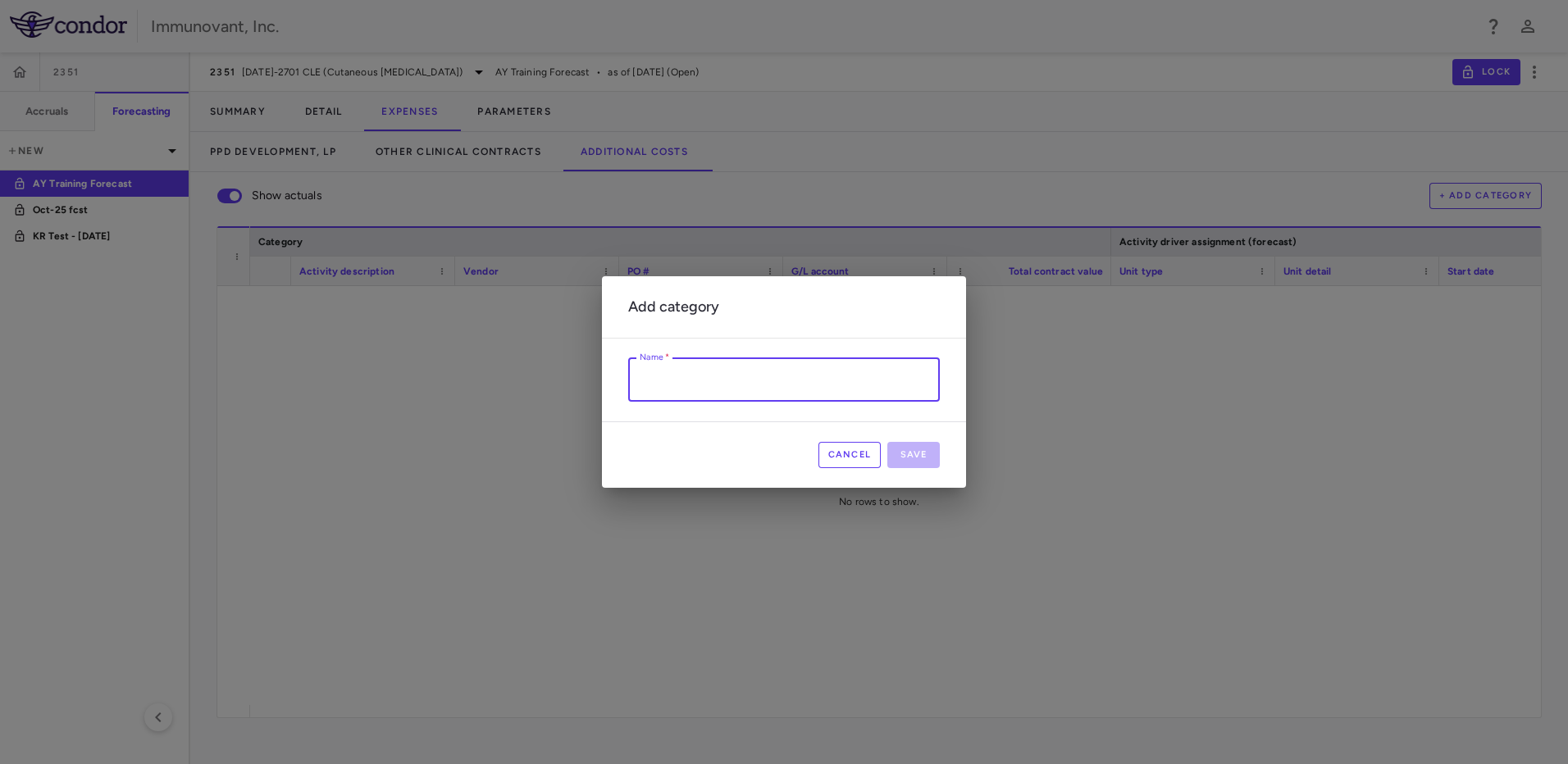
click at [719, 362] on input "Name   *" at bounding box center [784, 380] width 311 height 44
type input "**********"
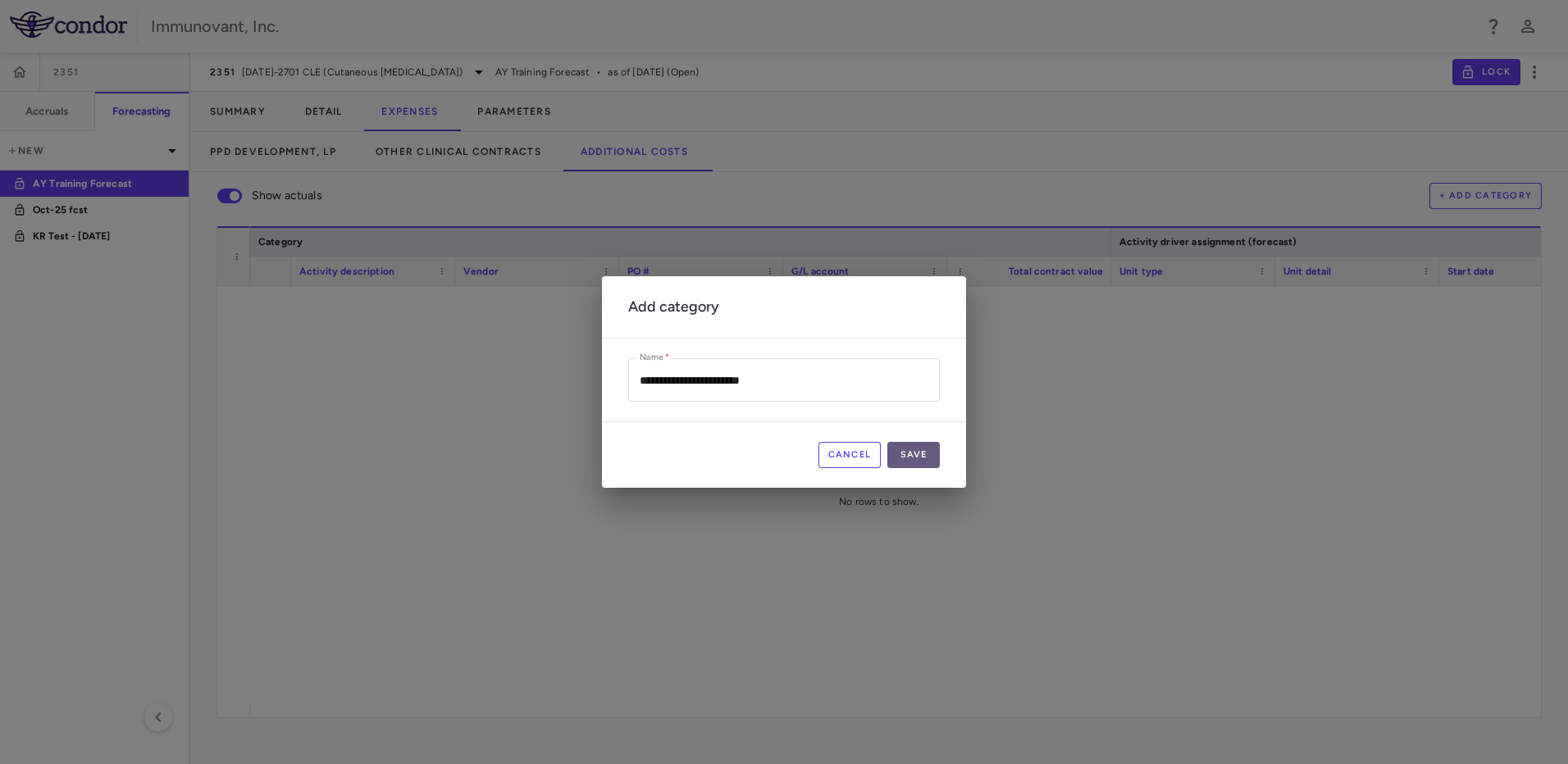
click at [926, 451] on button "Save" at bounding box center [914, 455] width 53 height 26
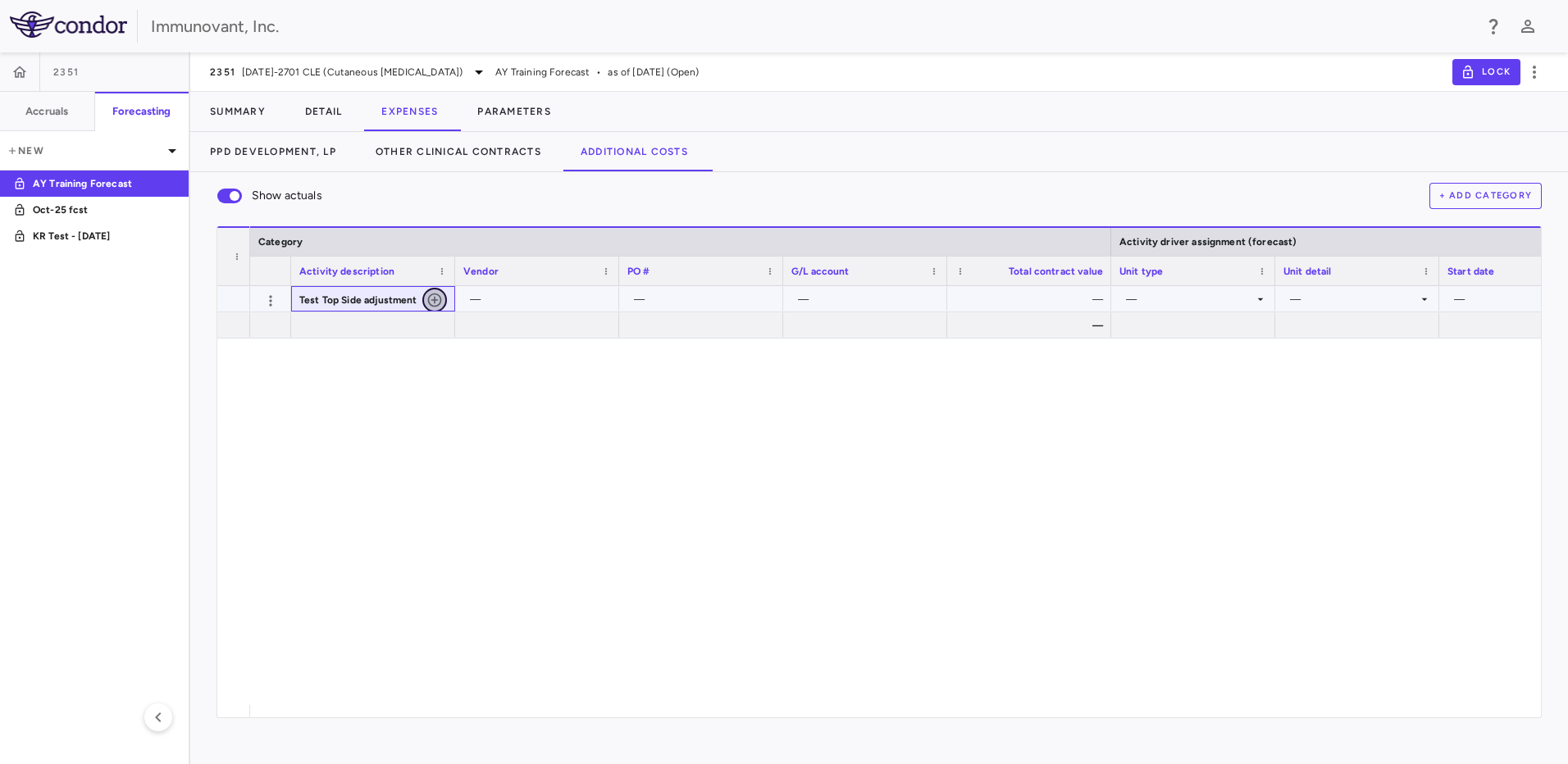
click at [433, 301] on icon "button" at bounding box center [435, 300] width 16 height 16
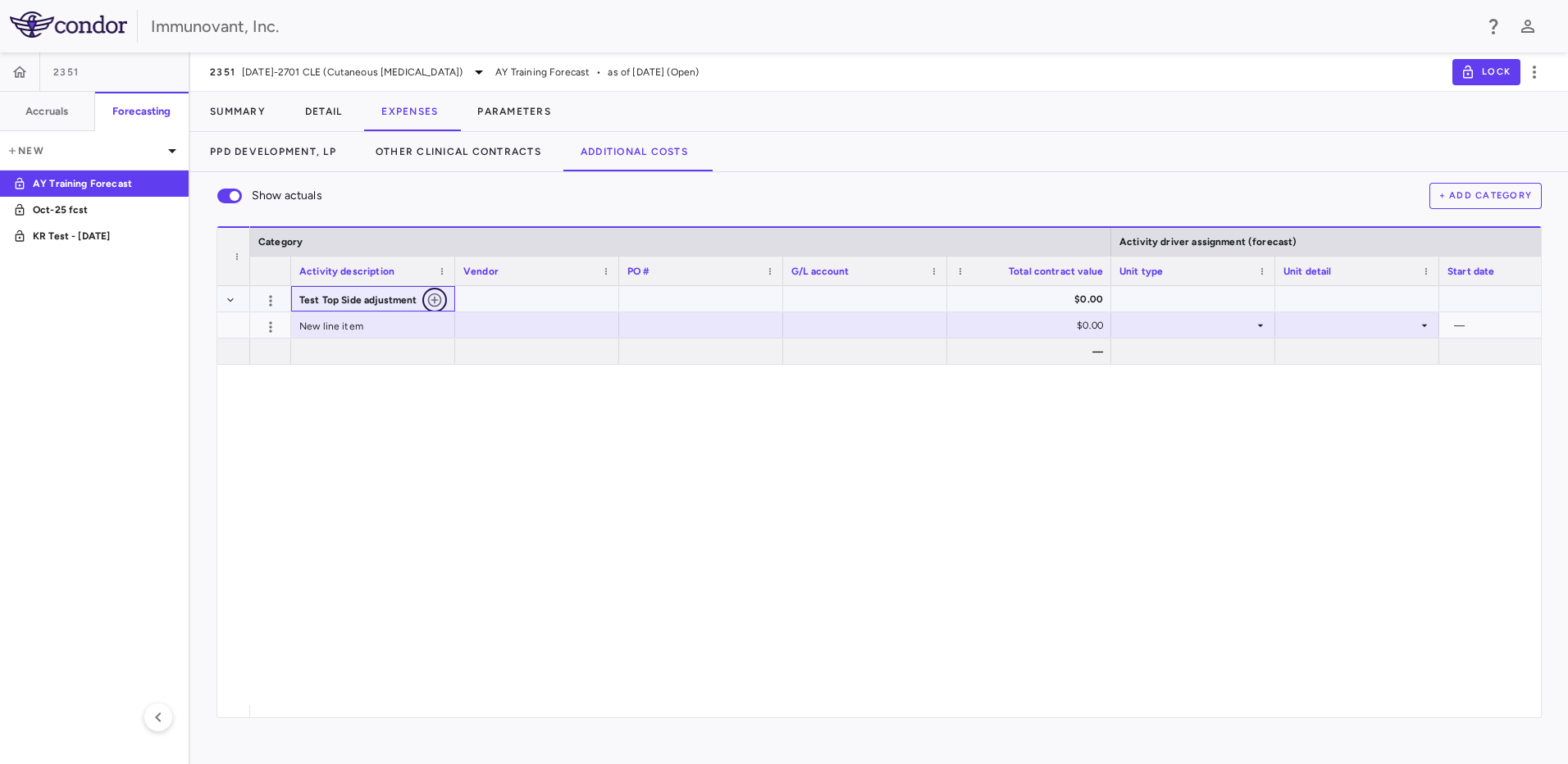
click at [429, 299] on icon "button" at bounding box center [435, 300] width 14 height 14
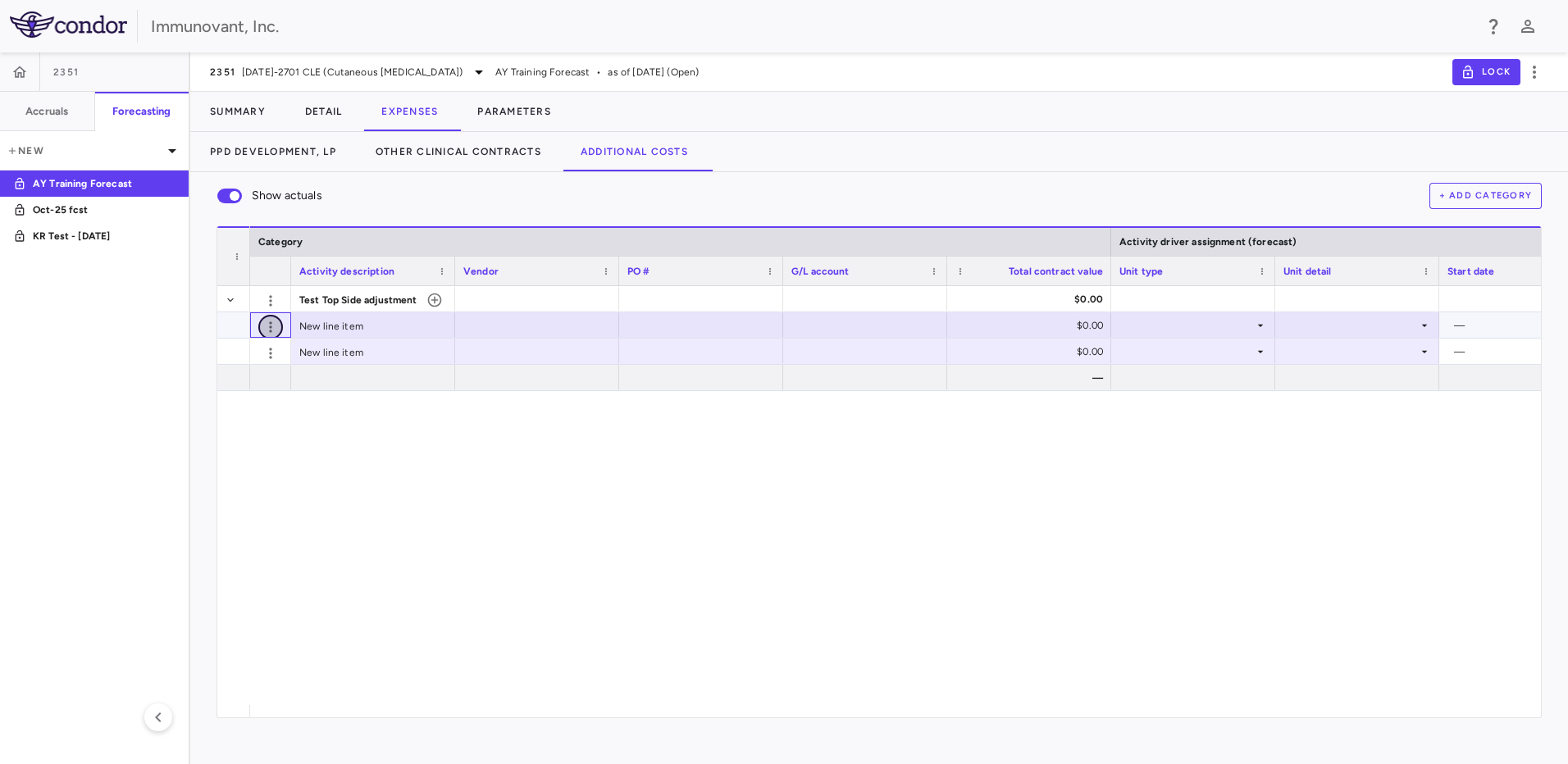
click at [276, 329] on icon "button" at bounding box center [270, 327] width 16 height 16
click at [263, 366] on div "Delete" at bounding box center [242, 361] width 83 height 30
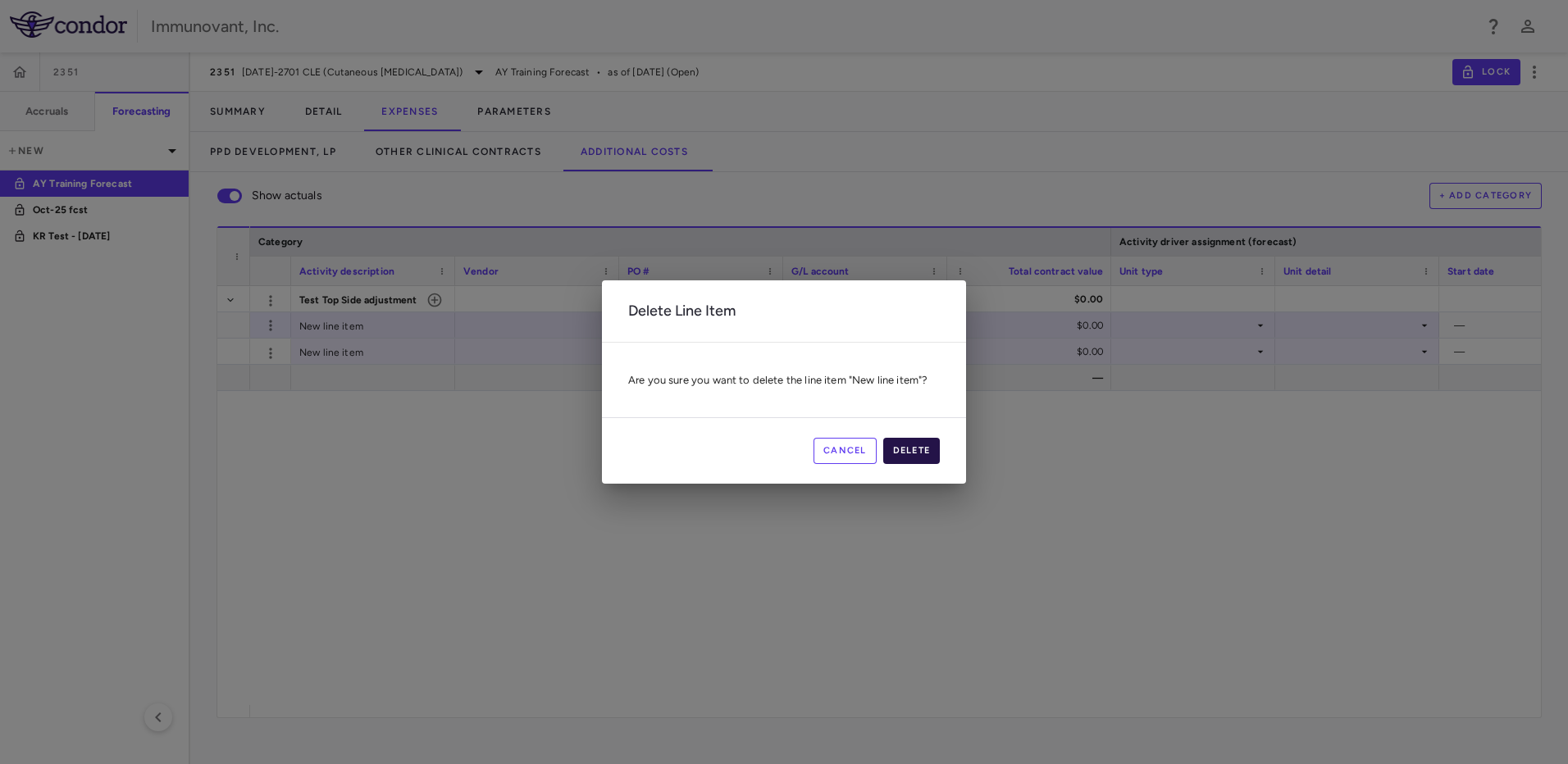
click at [925, 449] on button "Delete" at bounding box center [912, 451] width 58 height 26
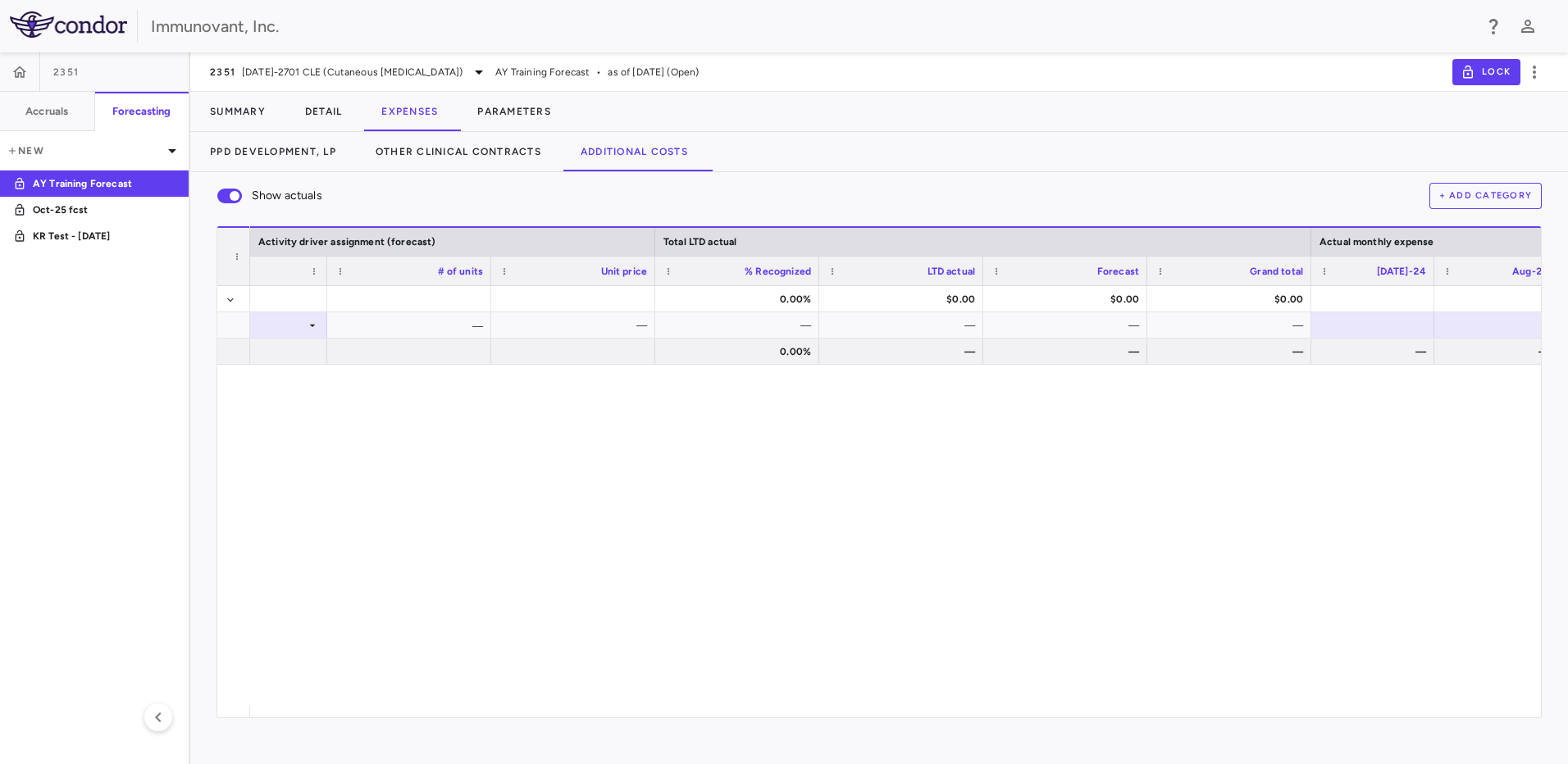
scroll to position [0, 1283]
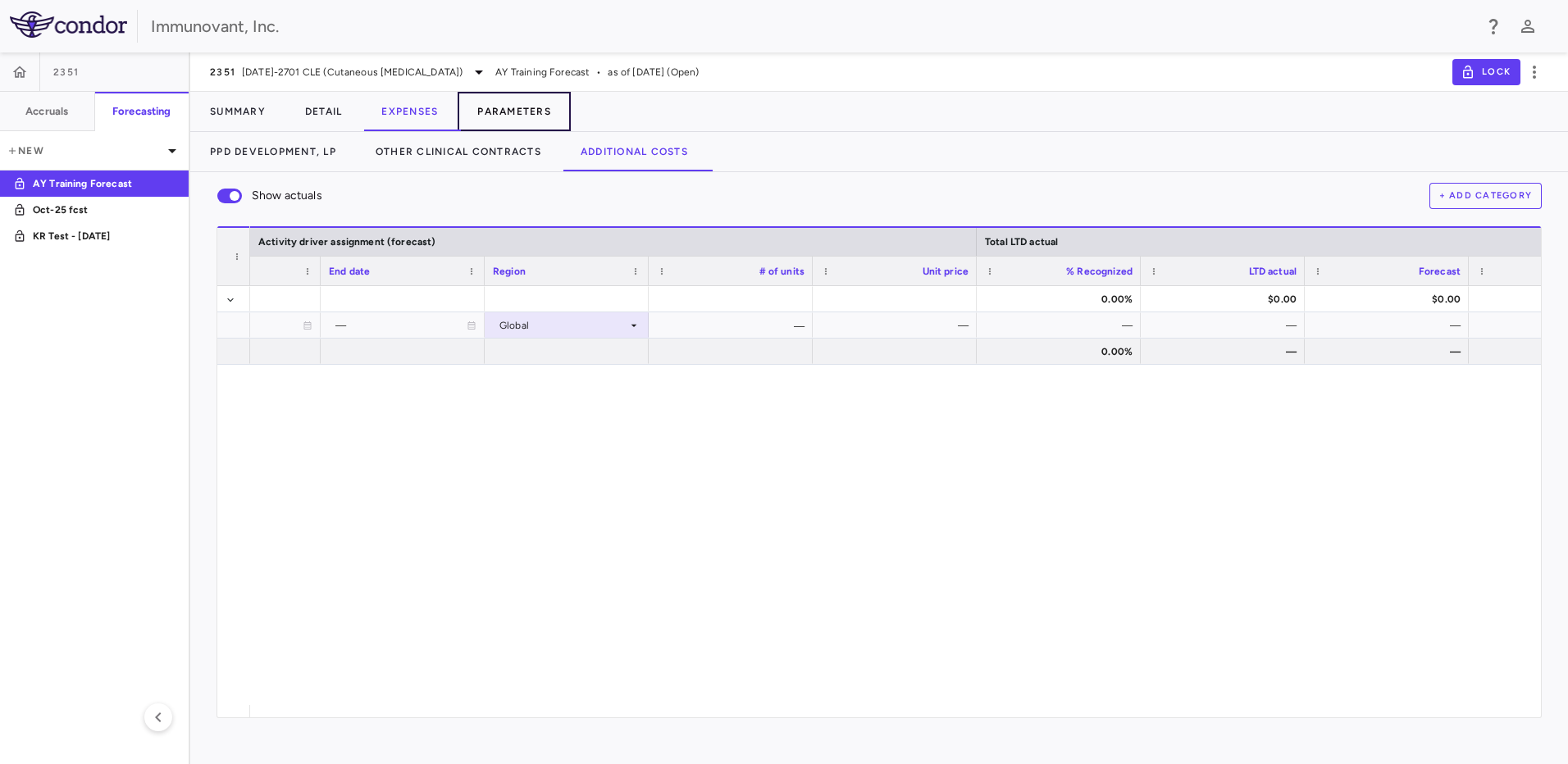
drag, startPoint x: 546, startPoint y: 118, endPoint x: 530, endPoint y: 127, distance: 18.4
click at [546, 118] on button "Parameters" at bounding box center [514, 112] width 113 height 39
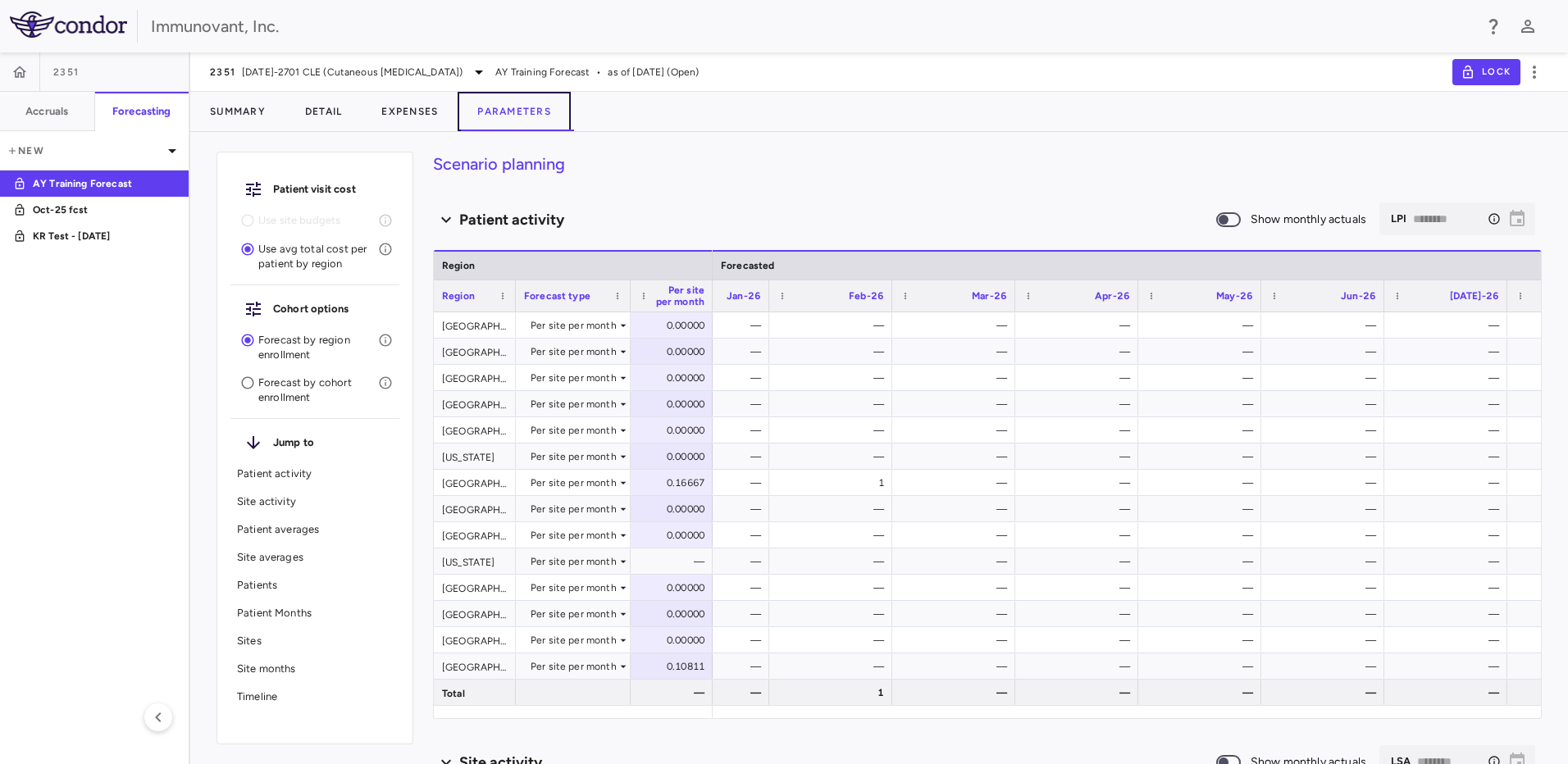
scroll to position [0, 902]
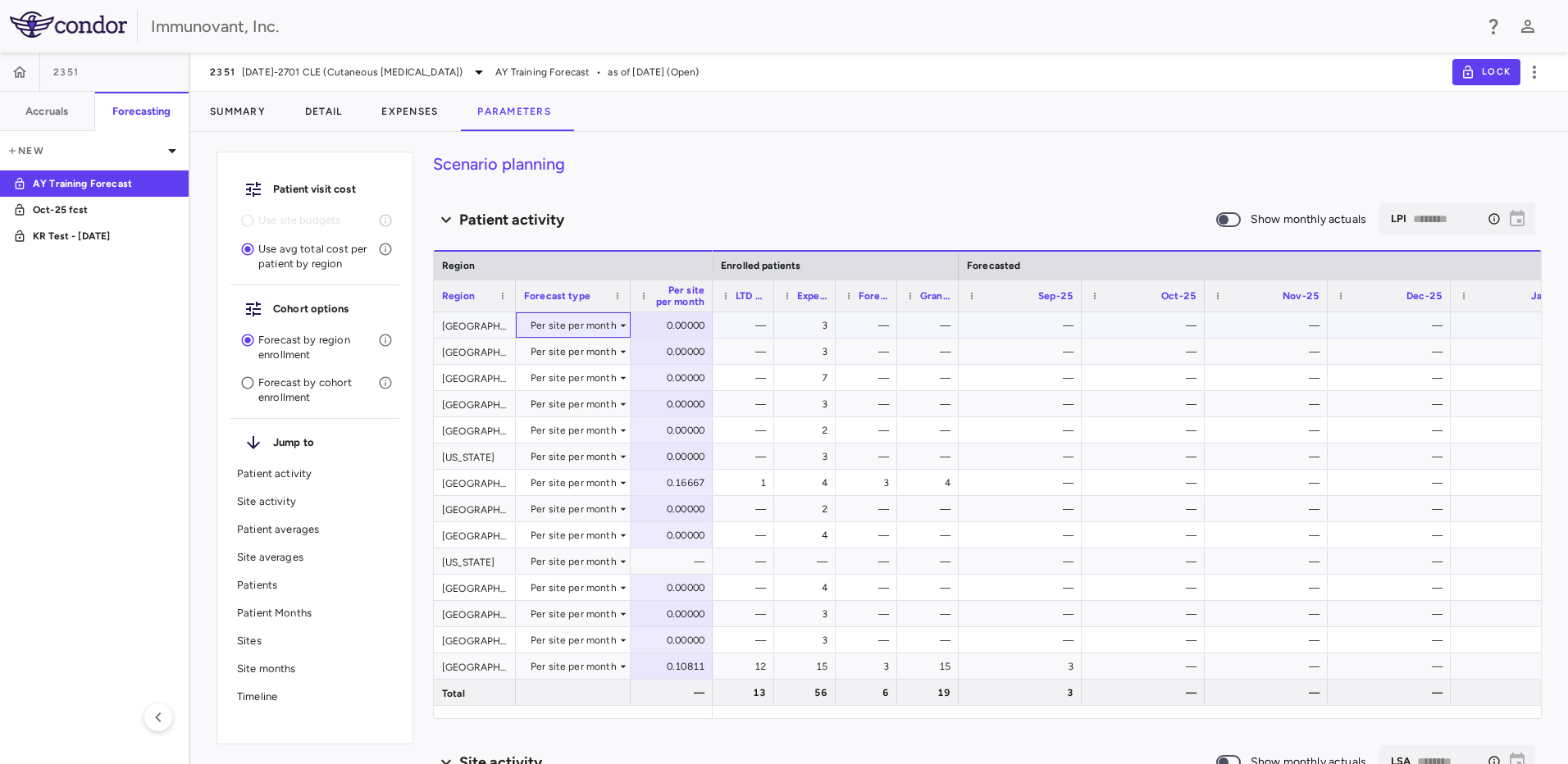
click at [624, 319] on icon at bounding box center [624, 325] width 13 height 13
click at [704, 178] on div at bounding box center [784, 382] width 1568 height 764
click at [700, 323] on div "0.00000" at bounding box center [676, 325] width 59 height 26
type input "**"
click at [753, 212] on div "Patient activity" at bounding box center [824, 220] width 782 height 22
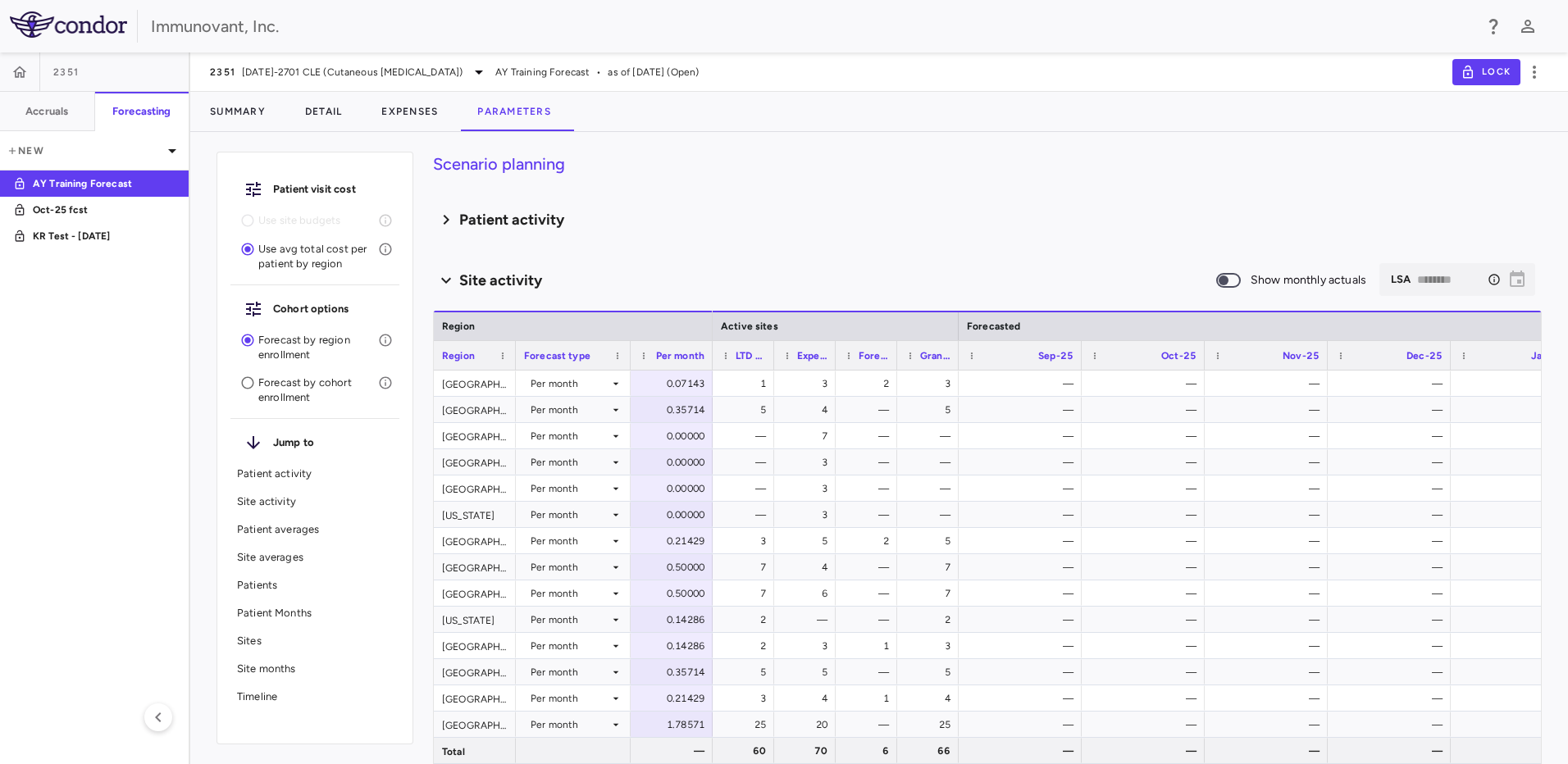
click at [439, 214] on icon at bounding box center [446, 220] width 20 height 26
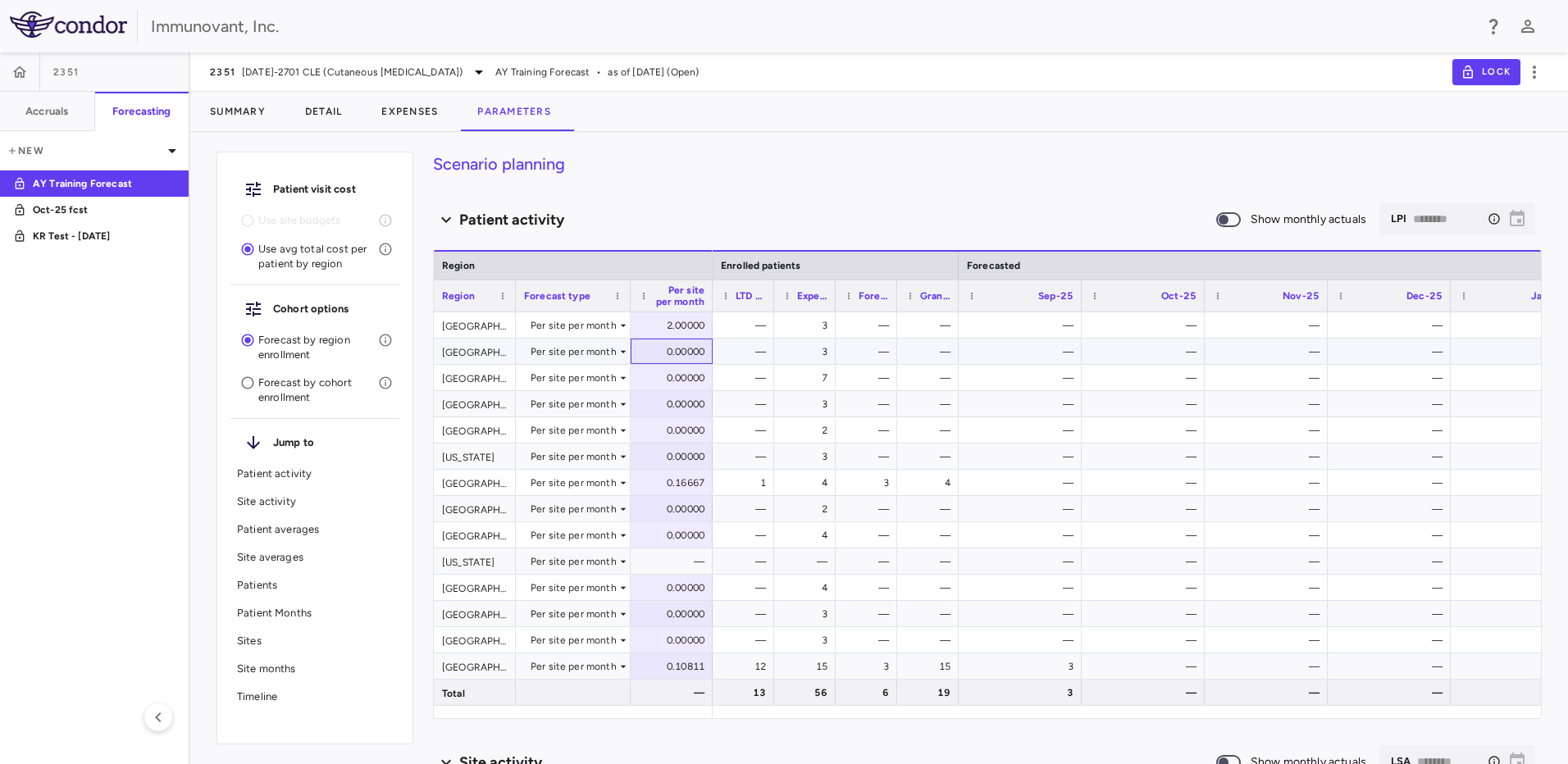
click at [635, 351] on div "0.00000" at bounding box center [672, 351] width 82 height 25
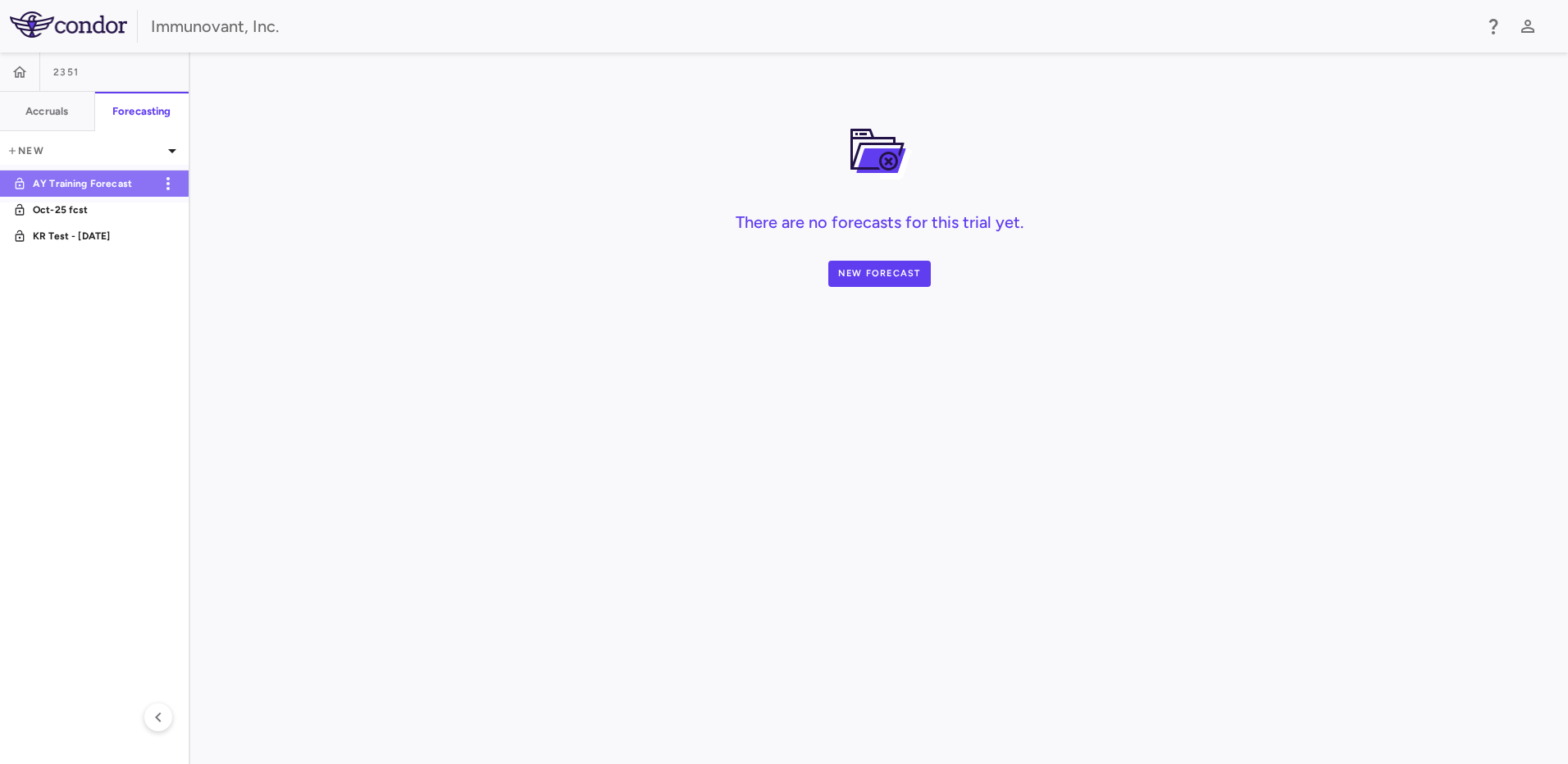
click at [121, 185] on p "AY Training Forecast" at bounding box center [94, 184] width 122 height 15
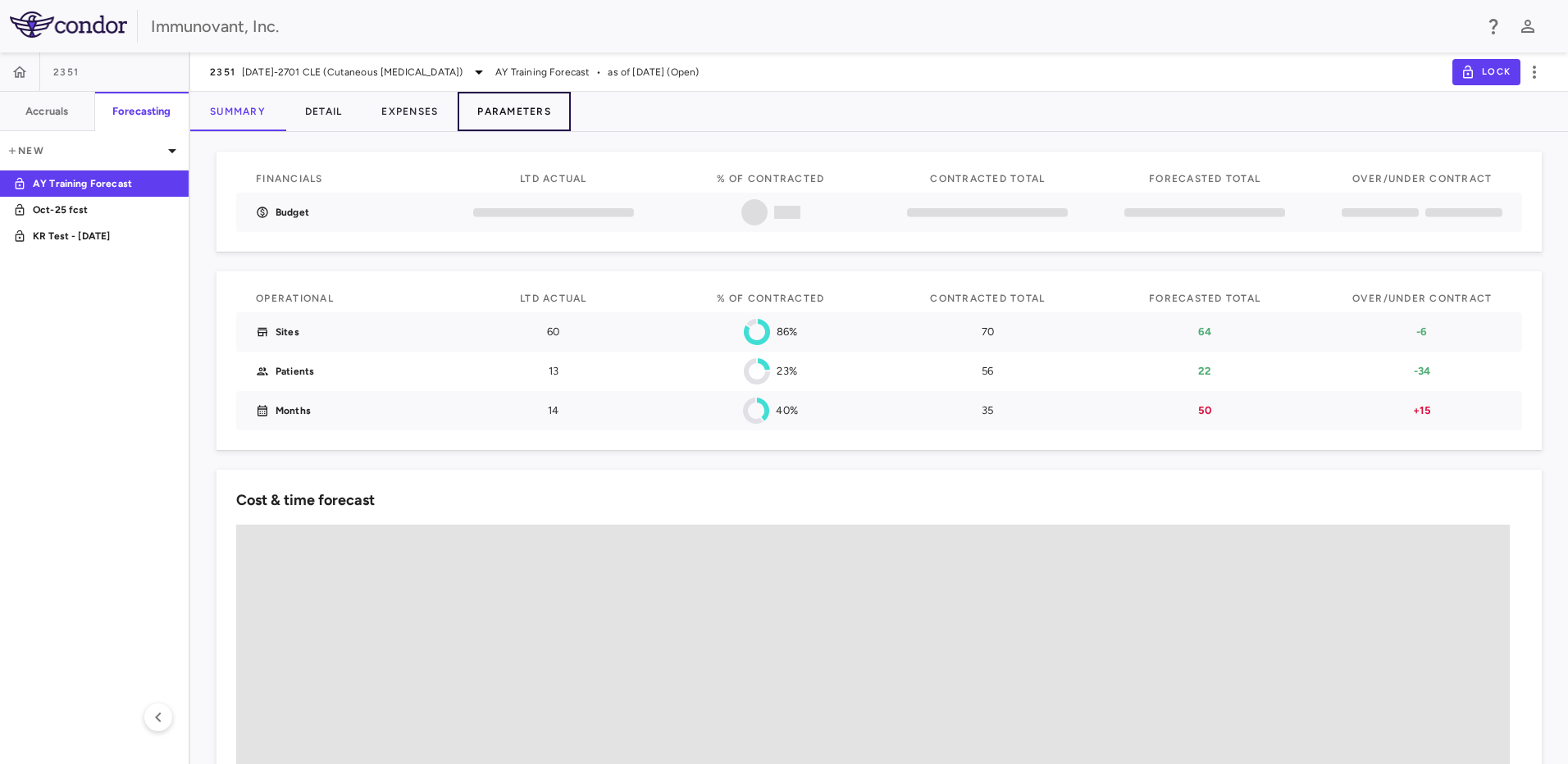
click at [518, 113] on button "Parameters" at bounding box center [514, 112] width 113 height 39
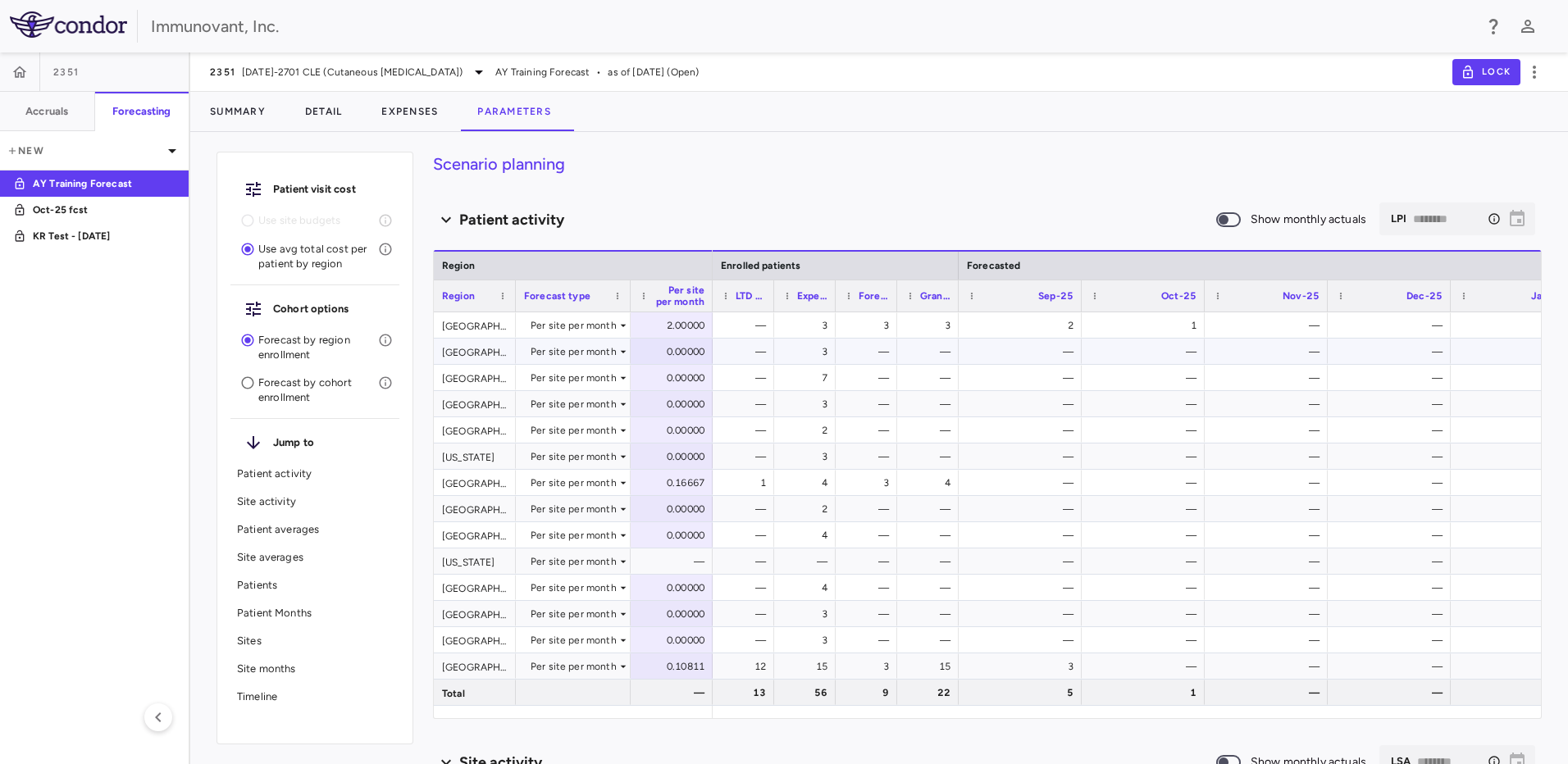
click at [570, 361] on div "Per site per month" at bounding box center [574, 352] width 86 height 26
click at [579, 412] on div "Manual" at bounding box center [563, 408] width 42 height 15
click at [1169, 353] on div "0" at bounding box center [1147, 352] width 100 height 26
type input "*"
click at [1183, 349] on input "*" at bounding box center [1156, 352] width 97 height 27
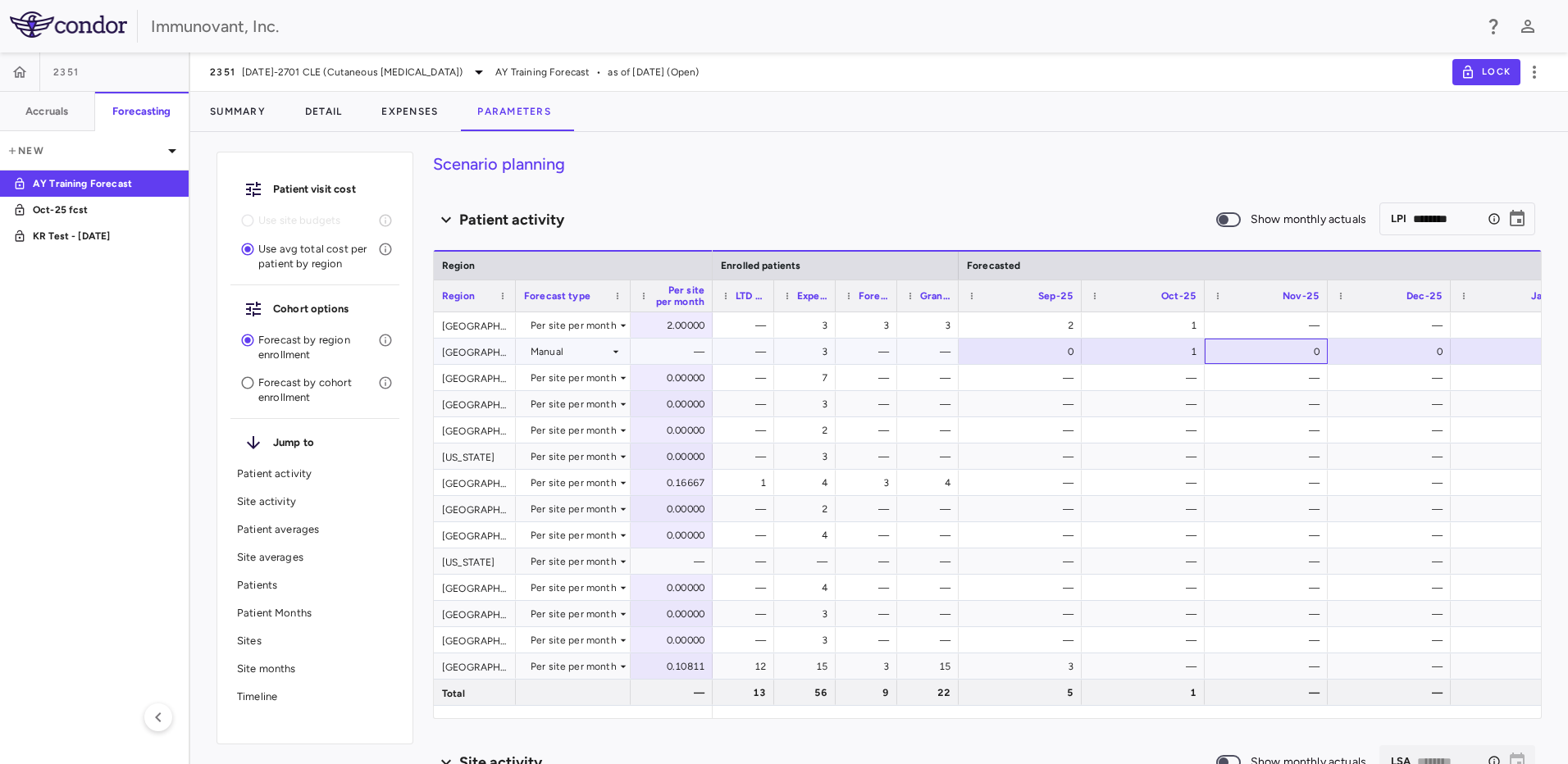
click at [1324, 351] on div "0" at bounding box center [1266, 351] width 123 height 25
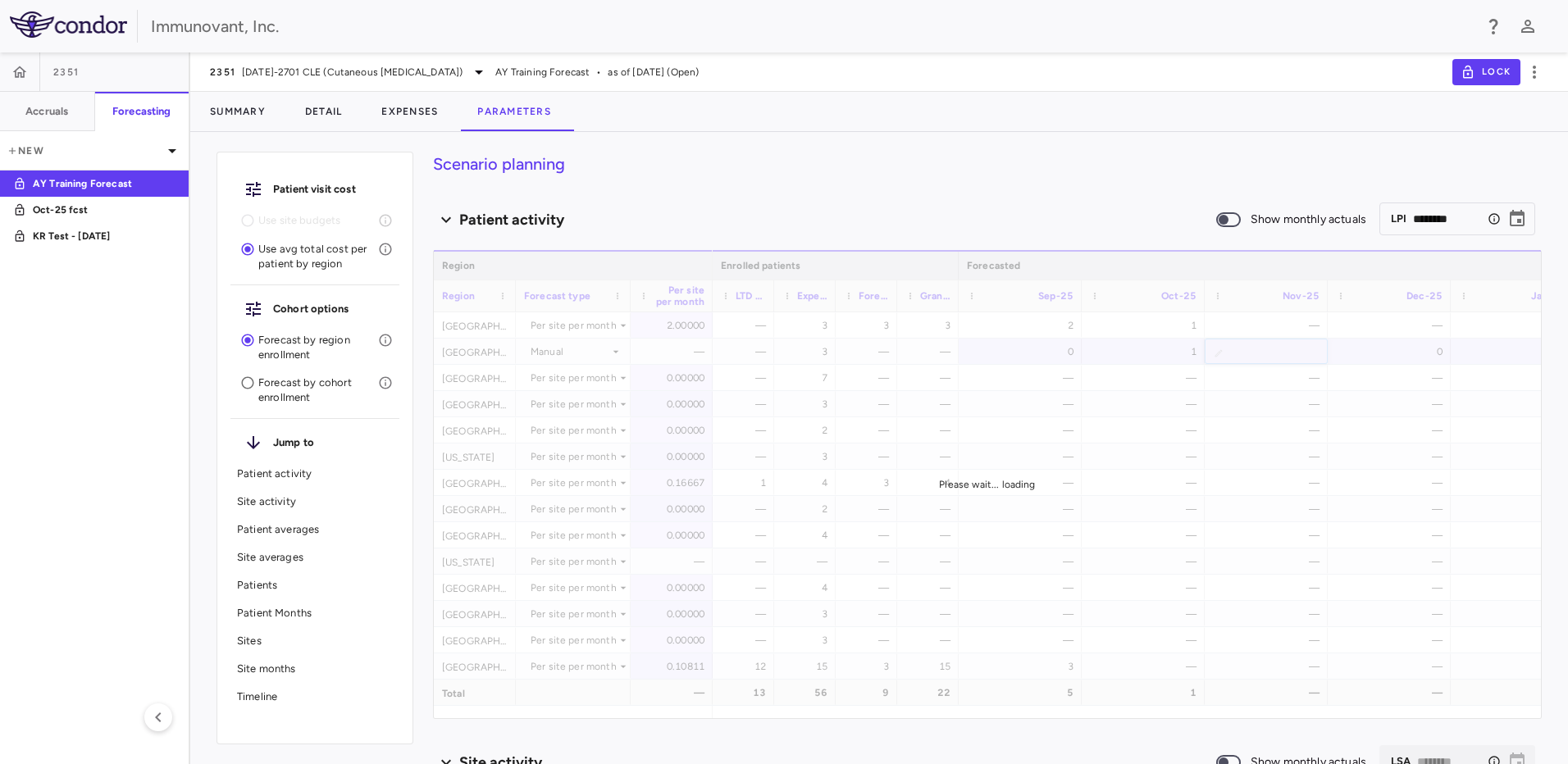
click at [1312, 350] on div "Please wait... loading" at bounding box center [988, 484] width 1108 height 468
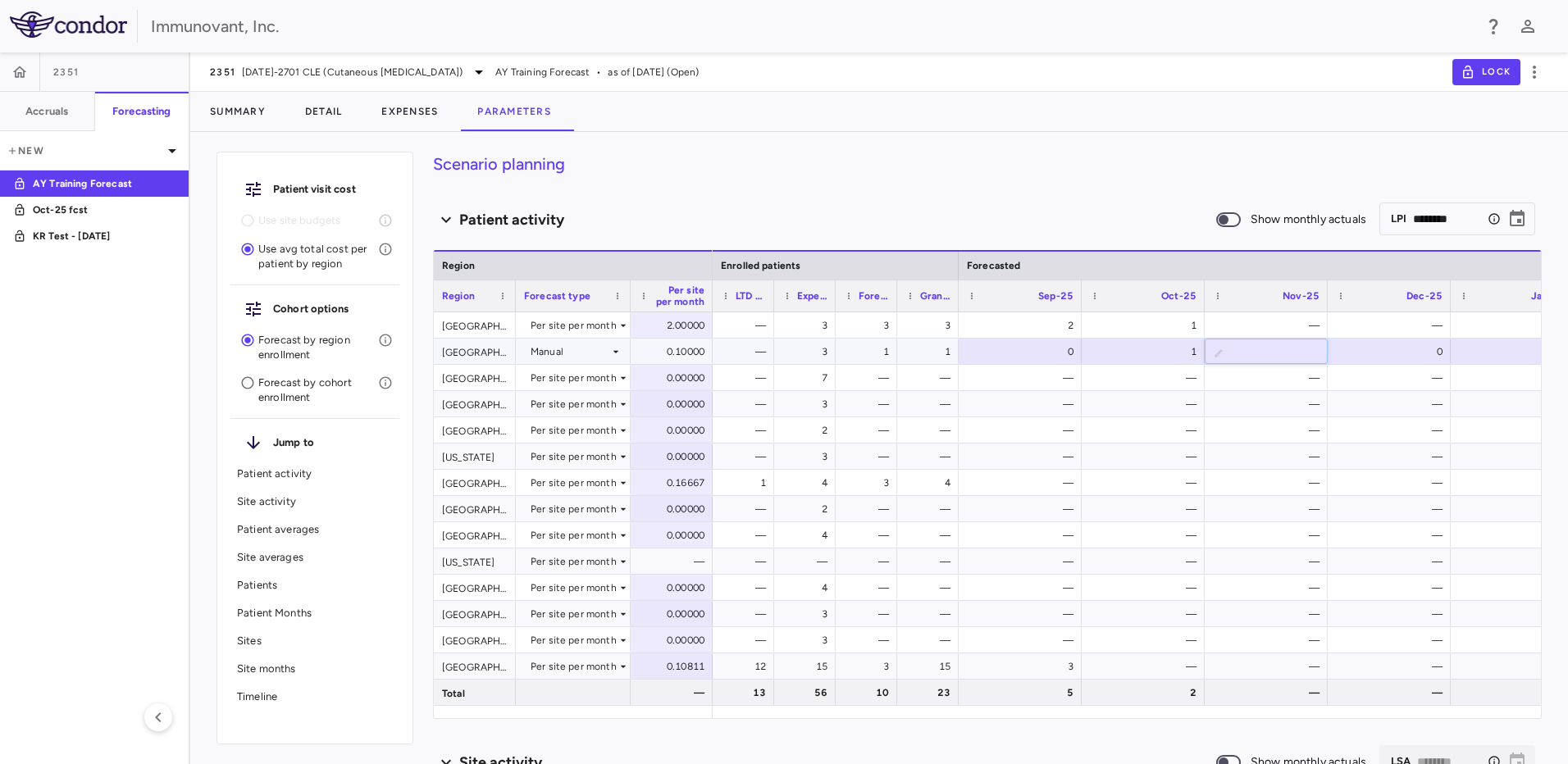
type input "*"
click at [1311, 348] on input "*" at bounding box center [1279, 352] width 97 height 27
click at [1433, 349] on div "Region Region Forecast type Per site per month Enrolled patients Forecasted" at bounding box center [988, 484] width 1108 height 468
click at [1439, 352] on div "0" at bounding box center [1393, 352] width 100 height 26
type input "*"
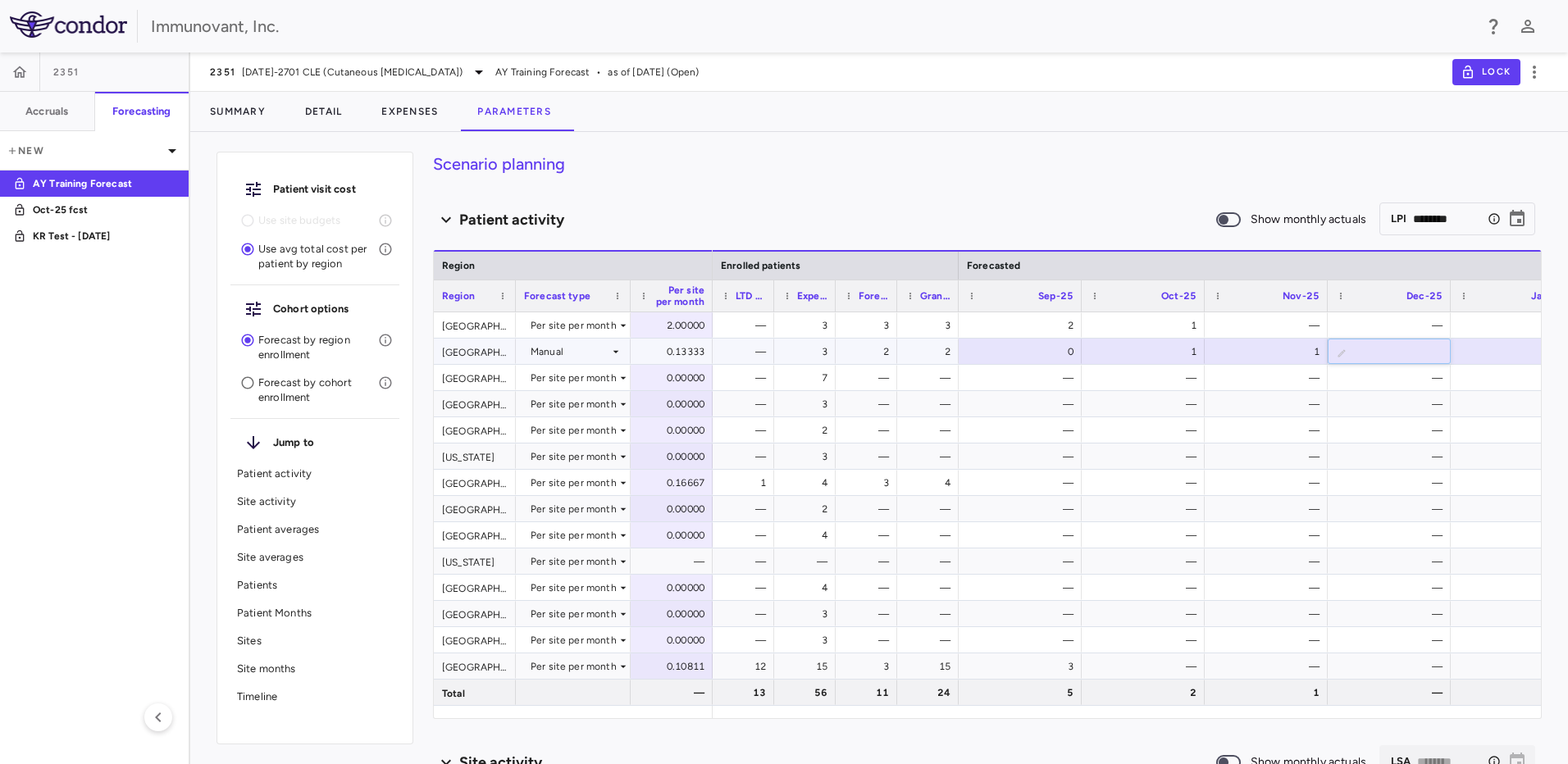
click at [1429, 348] on input "*" at bounding box center [1402, 352] width 97 height 27
click at [1075, 345] on div "0" at bounding box center [1021, 351] width 123 height 25
type input "*"
click at [1061, 350] on input "*" at bounding box center [1033, 352] width 97 height 27
click at [990, 382] on div "Region Region Forecast type Per site per month Enrolled patients Forecasted" at bounding box center [988, 484] width 1108 height 468
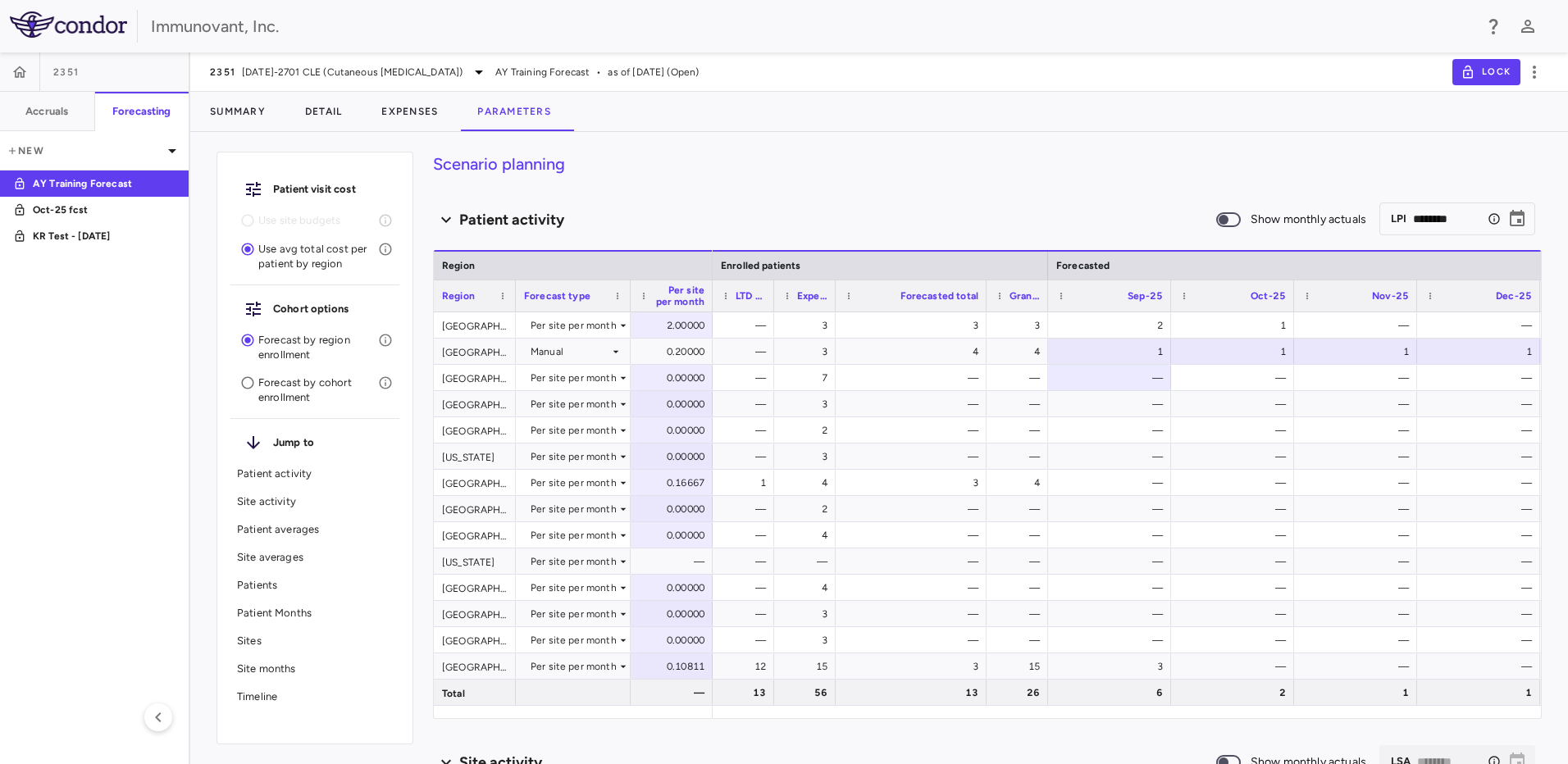
drag, startPoint x: 908, startPoint y: 292, endPoint x: 985, endPoint y: 284, distance: 77.4
click at [985, 284] on div at bounding box center [986, 296] width 7 height 31
drag, startPoint x: 1048, startPoint y: 291, endPoint x: 1118, endPoint y: 285, distance: 70.3
click at [1118, 285] on div at bounding box center [1118, 296] width 7 height 31
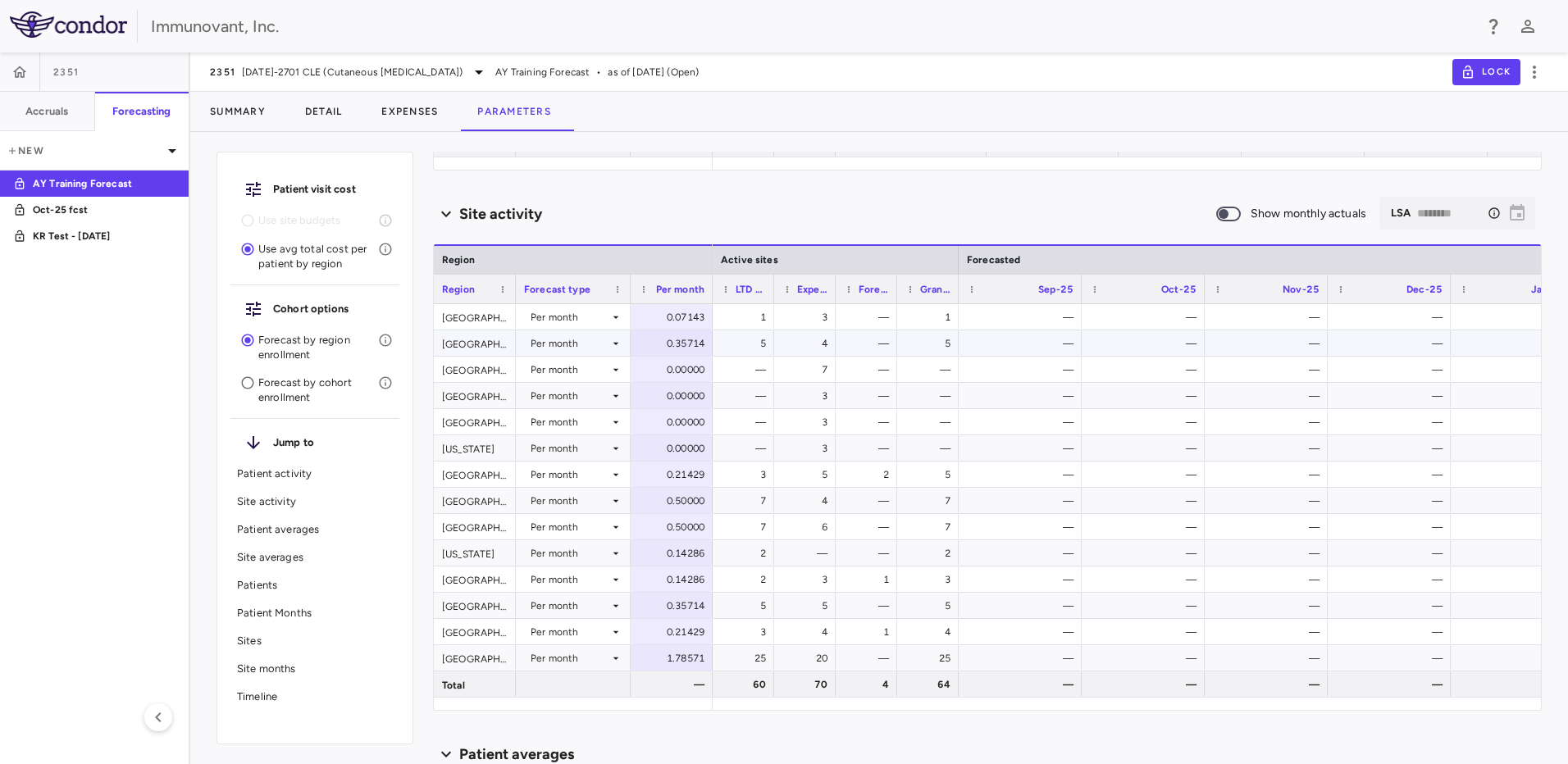
scroll to position [574, 0]
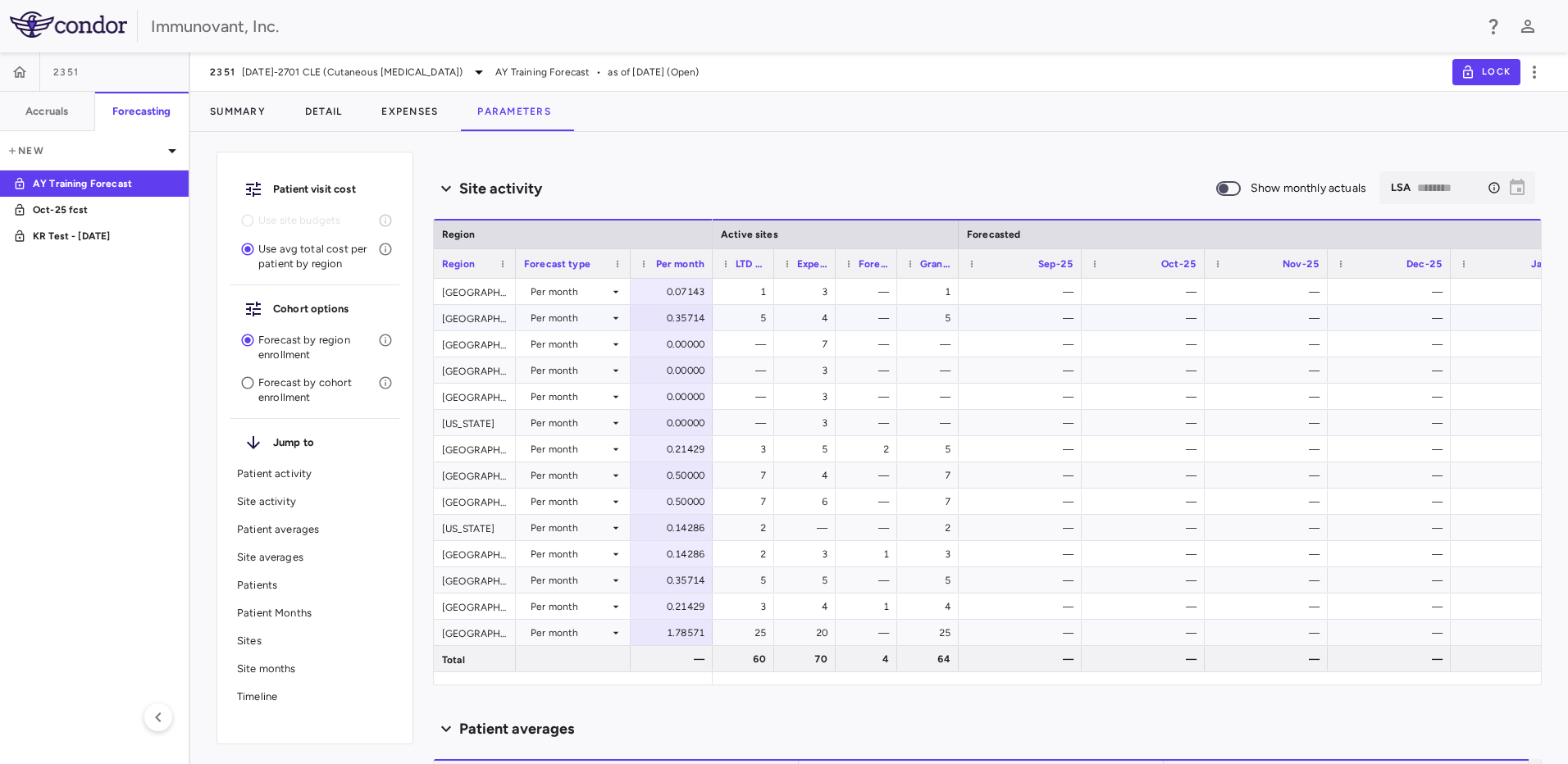
click at [606, 313] on div "Per month" at bounding box center [570, 318] width 79 height 26
click at [606, 313] on div at bounding box center [784, 382] width 1568 height 764
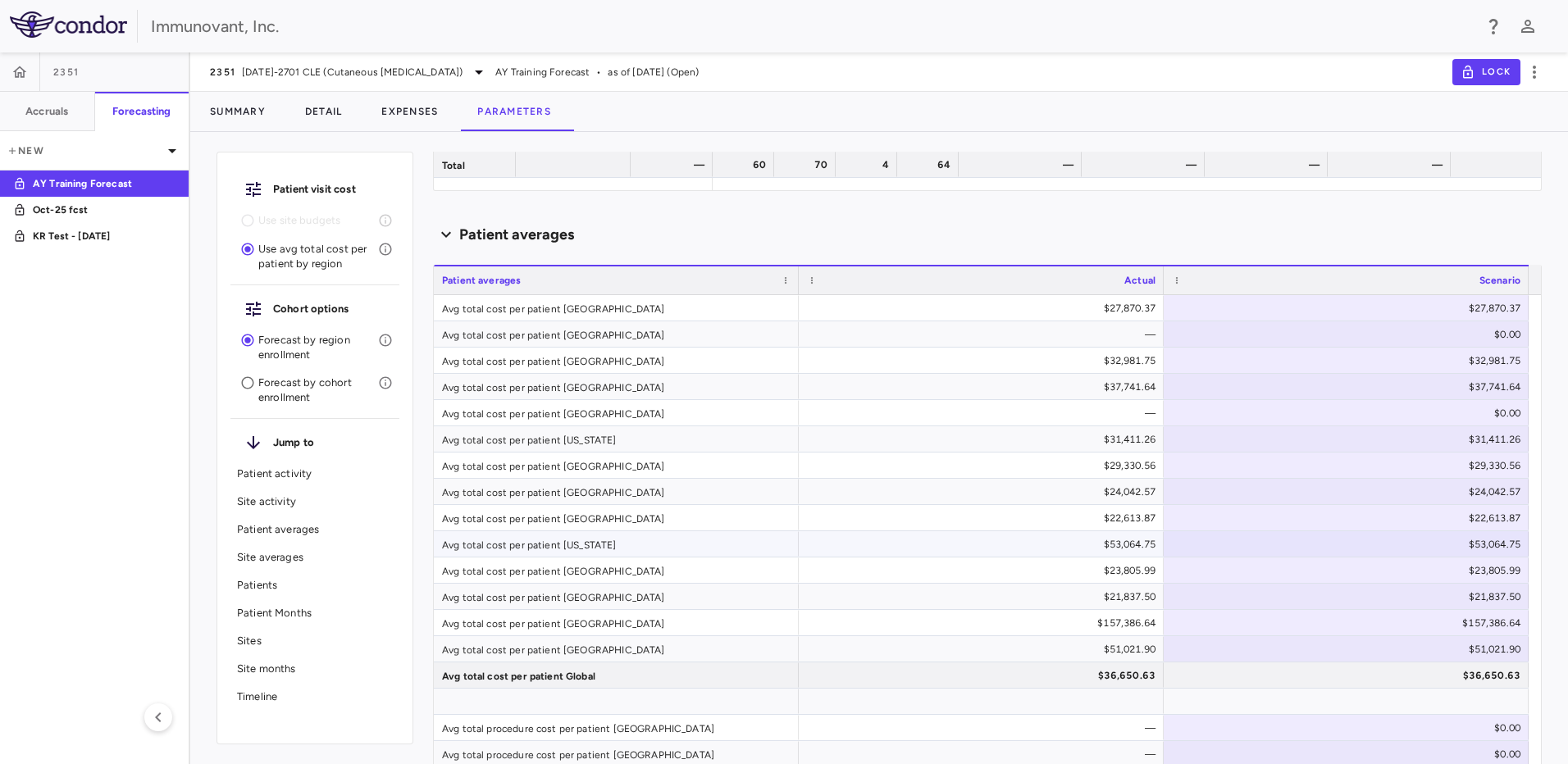
scroll to position [1068, 0]
click at [1530, 70] on icon "button" at bounding box center [1535, 72] width 20 height 20
click at [322, 391] on div at bounding box center [784, 382] width 1568 height 764
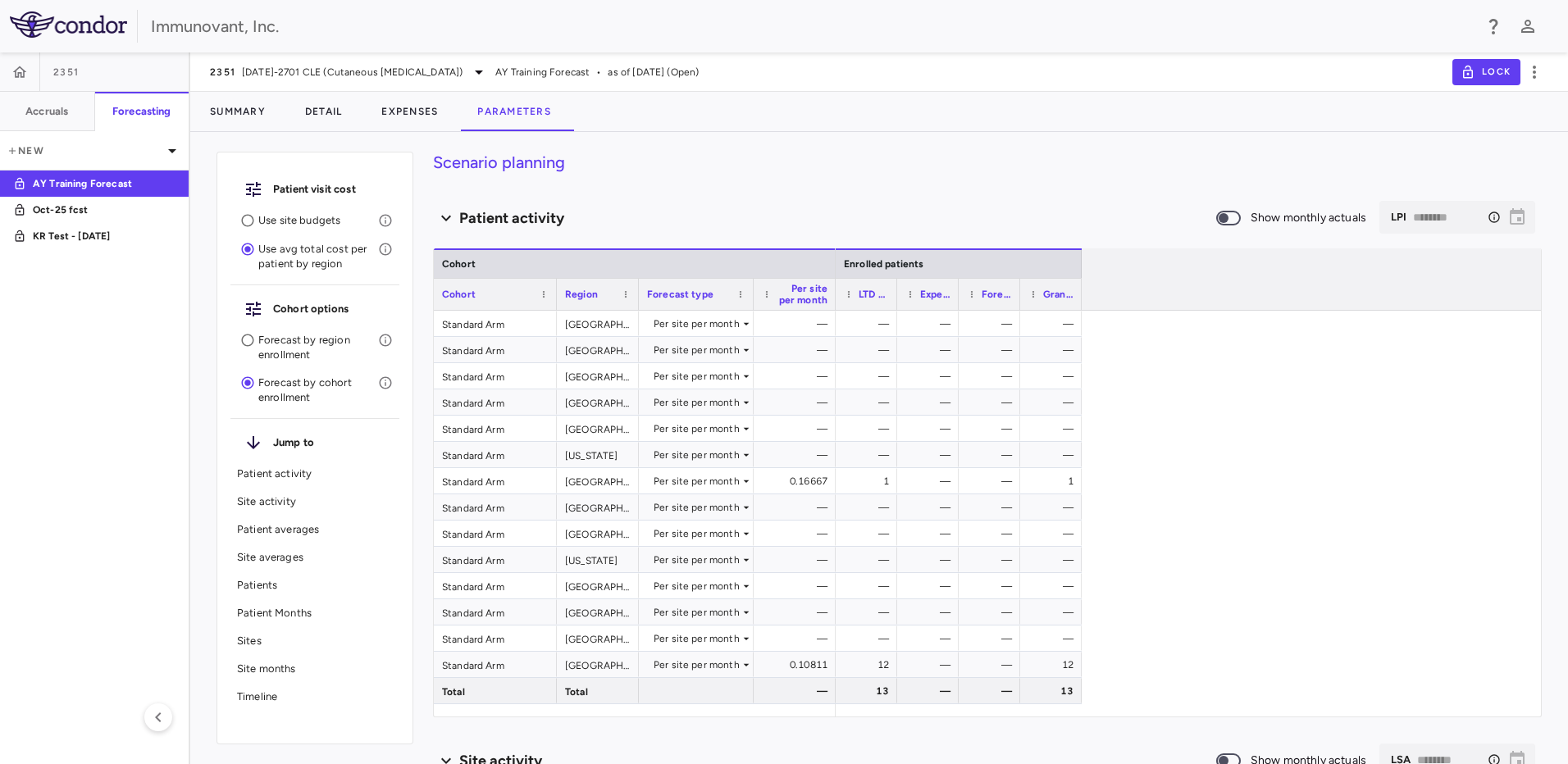
scroll to position [0, 0]
click at [288, 223] on p "Use site budgets" at bounding box center [318, 221] width 120 height 15
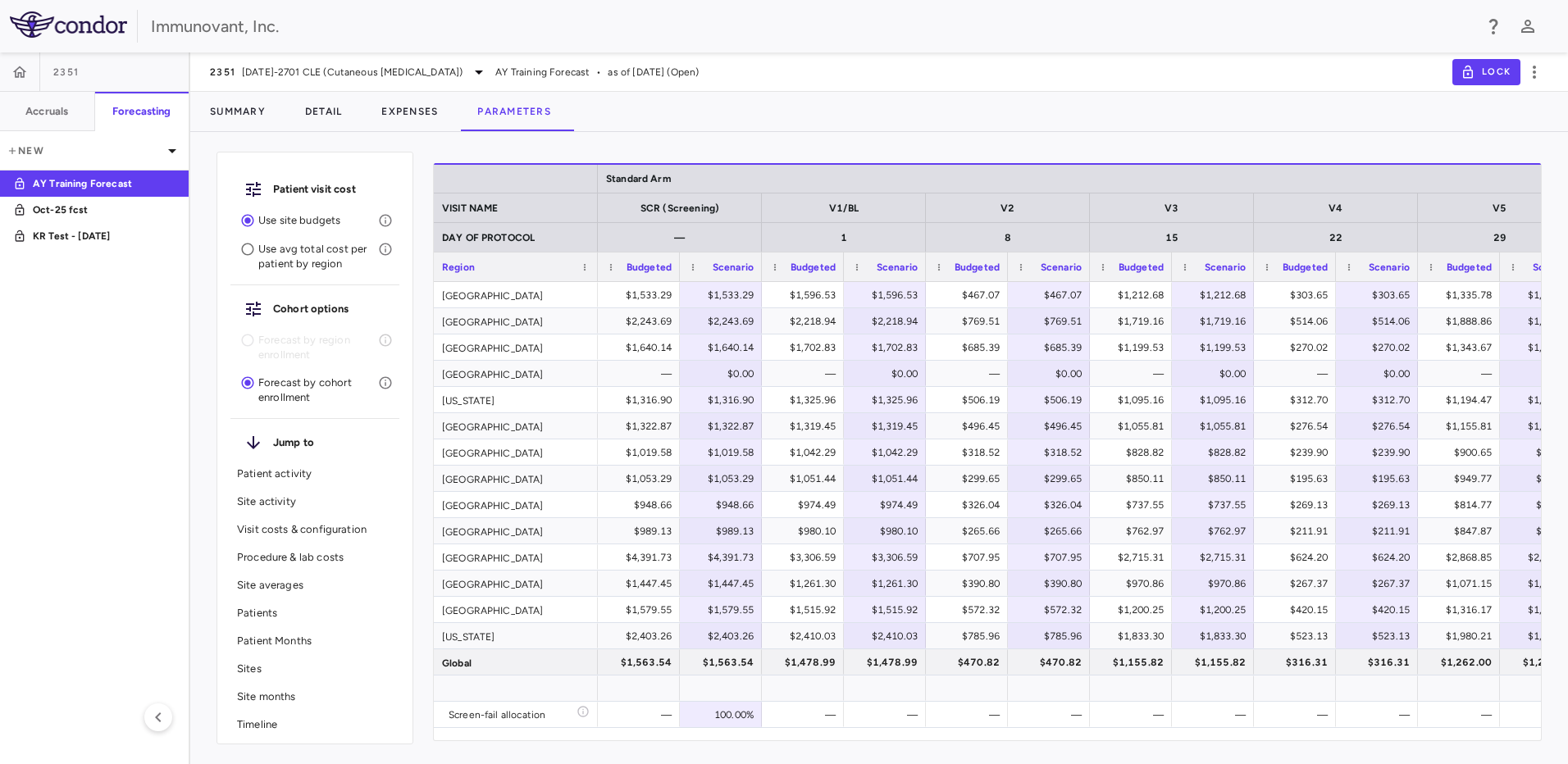
scroll to position [1146, 0]
drag, startPoint x: 262, startPoint y: 242, endPoint x: 266, endPoint y: 321, distance: 79.1
click at [262, 242] on p "Use avg total cost per patient by region" at bounding box center [318, 256] width 120 height 30
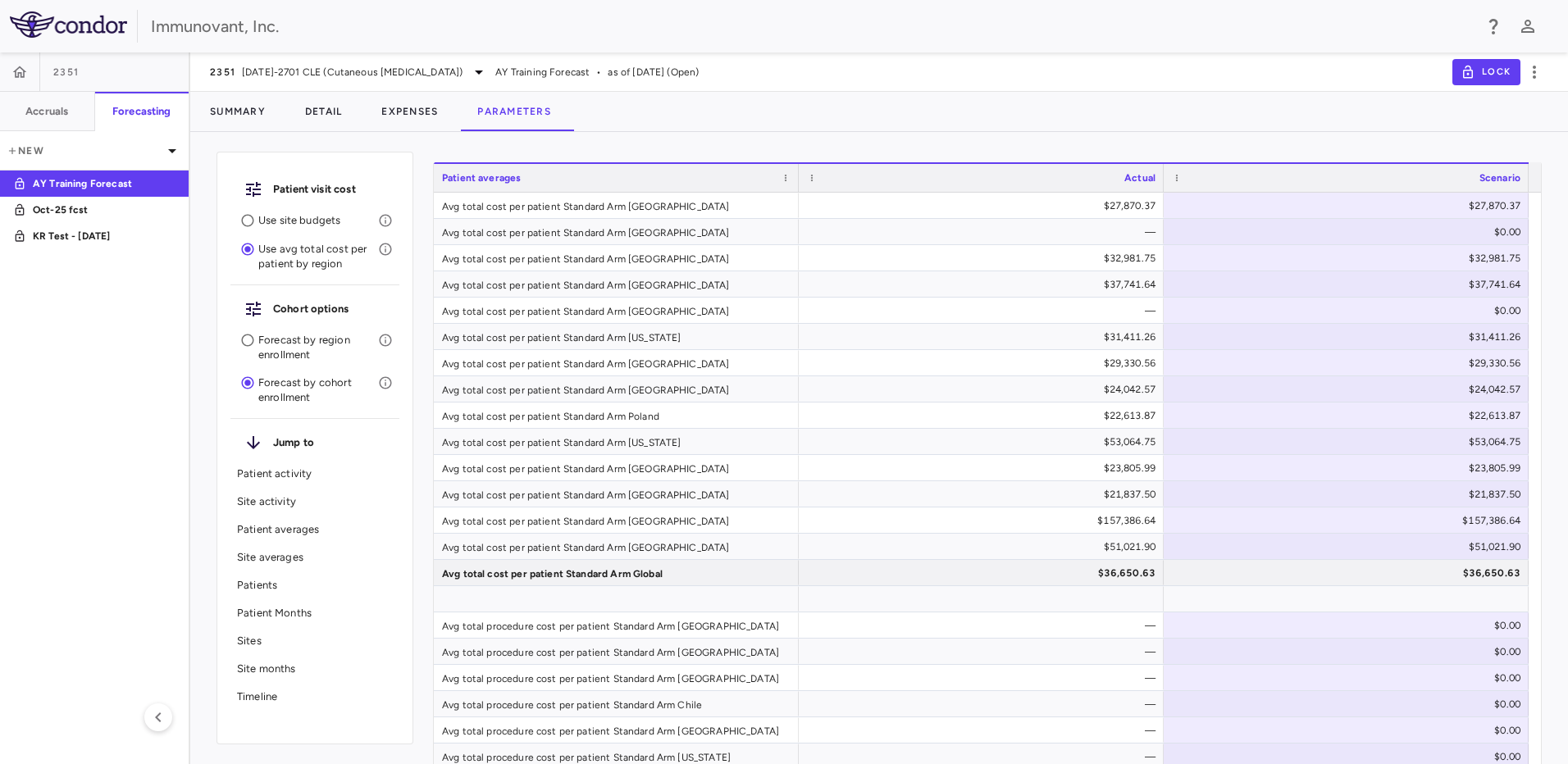
click at [267, 349] on p "Forecast by region enrollment" at bounding box center [318, 347] width 120 height 30
click at [165, 210] on icon "button" at bounding box center [168, 210] width 20 height 20
click at [57, 401] on div at bounding box center [784, 382] width 1568 height 764
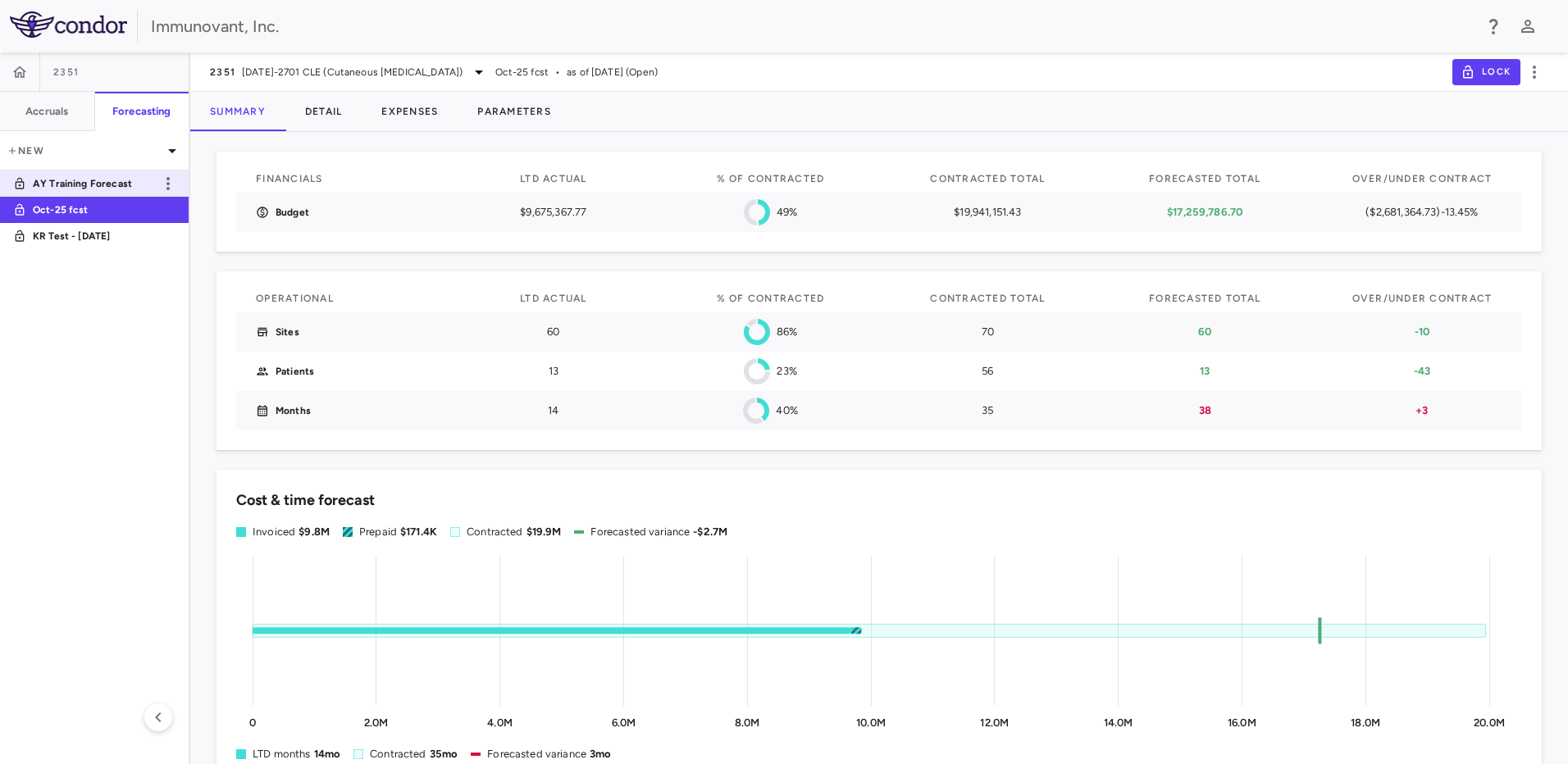
click at [64, 184] on p "AY Training Forecast" at bounding box center [94, 184] width 122 height 15
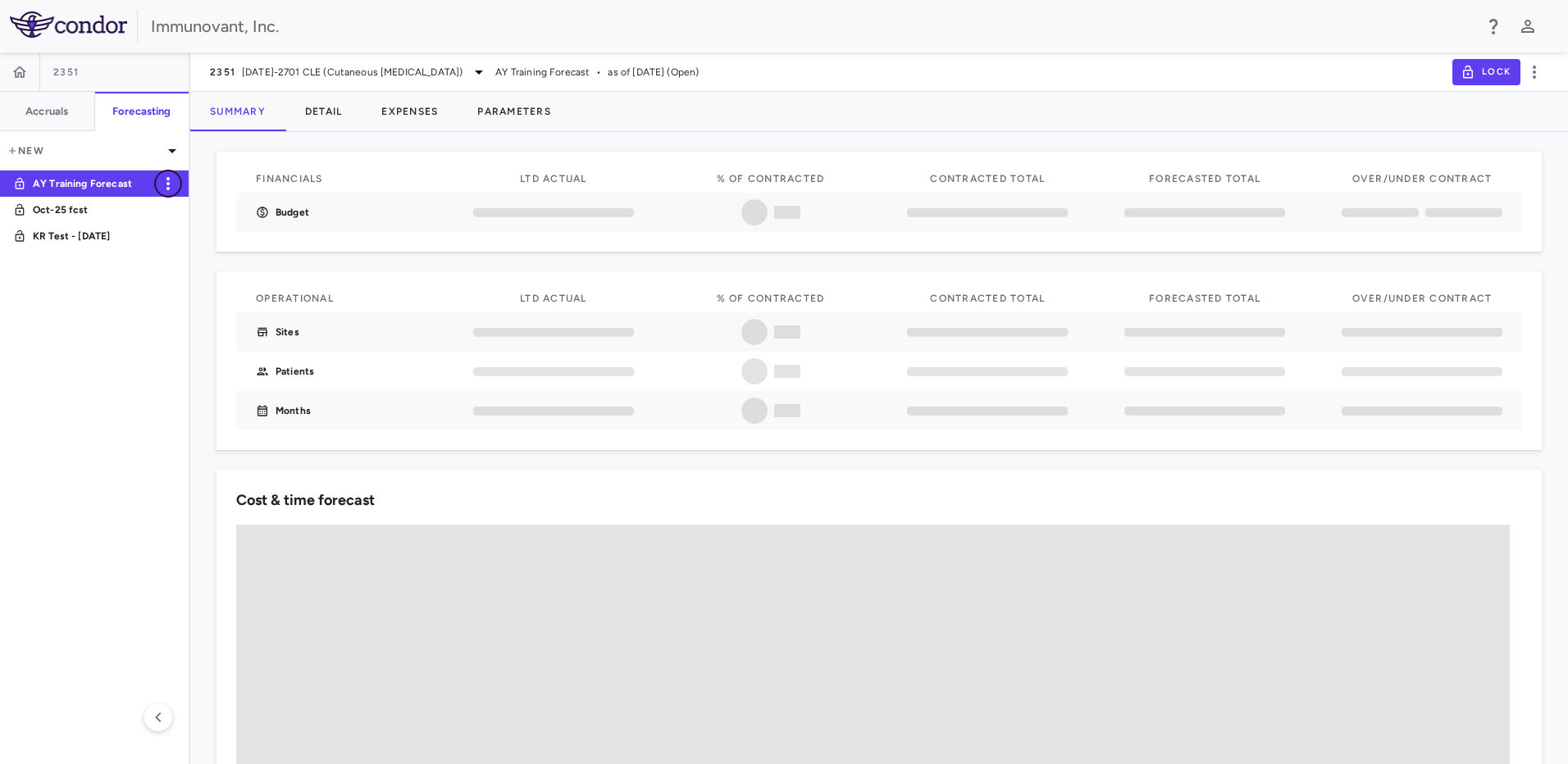
click at [168, 180] on icon "button" at bounding box center [168, 184] width 3 height 13
click at [1533, 68] on div at bounding box center [784, 382] width 1568 height 764
click at [1541, 72] on icon "button" at bounding box center [1535, 72] width 20 height 20
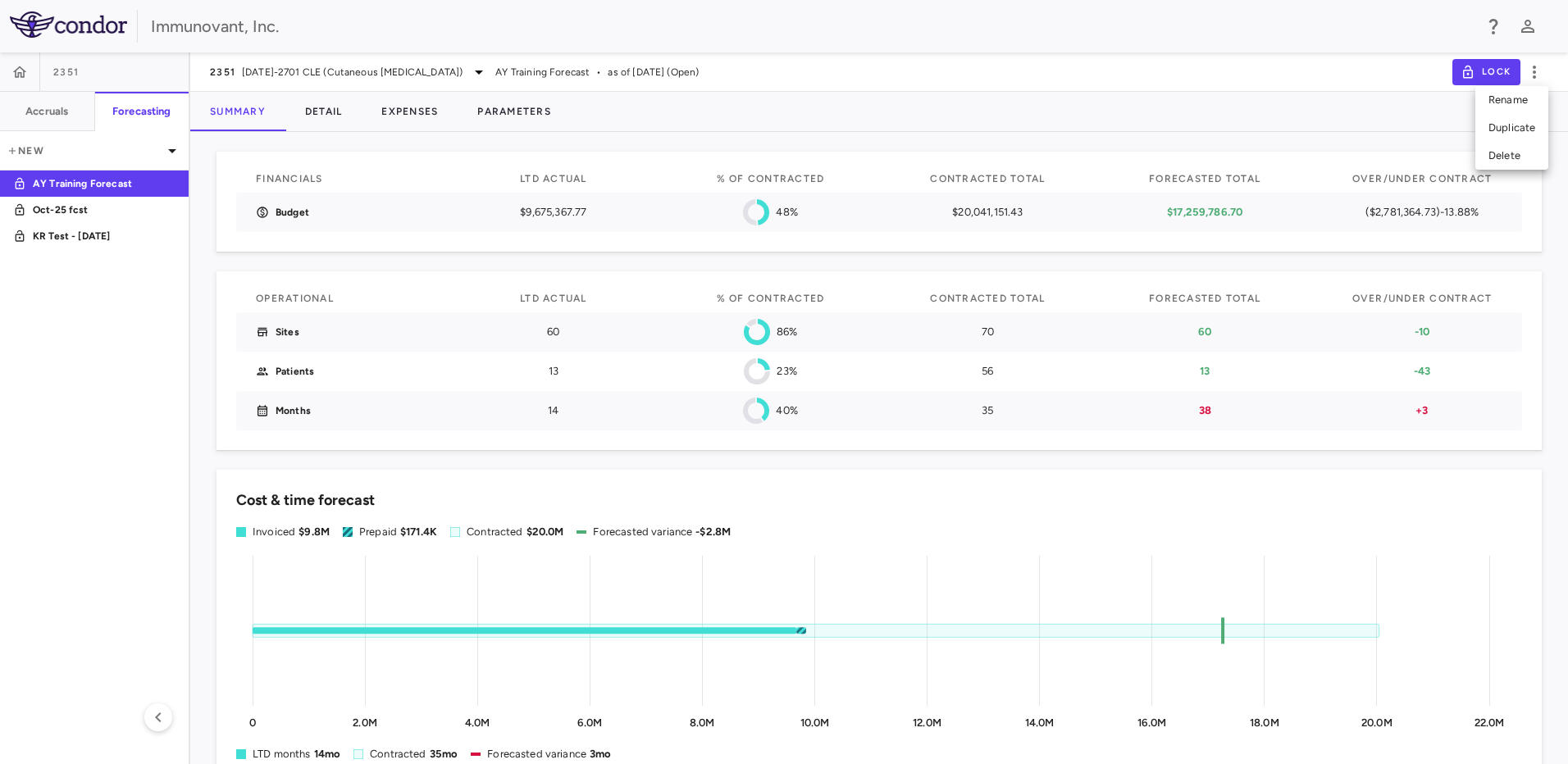
click at [20, 73] on div at bounding box center [784, 382] width 1568 height 764
click at [19, 70] on icon "button" at bounding box center [20, 72] width 16 height 16
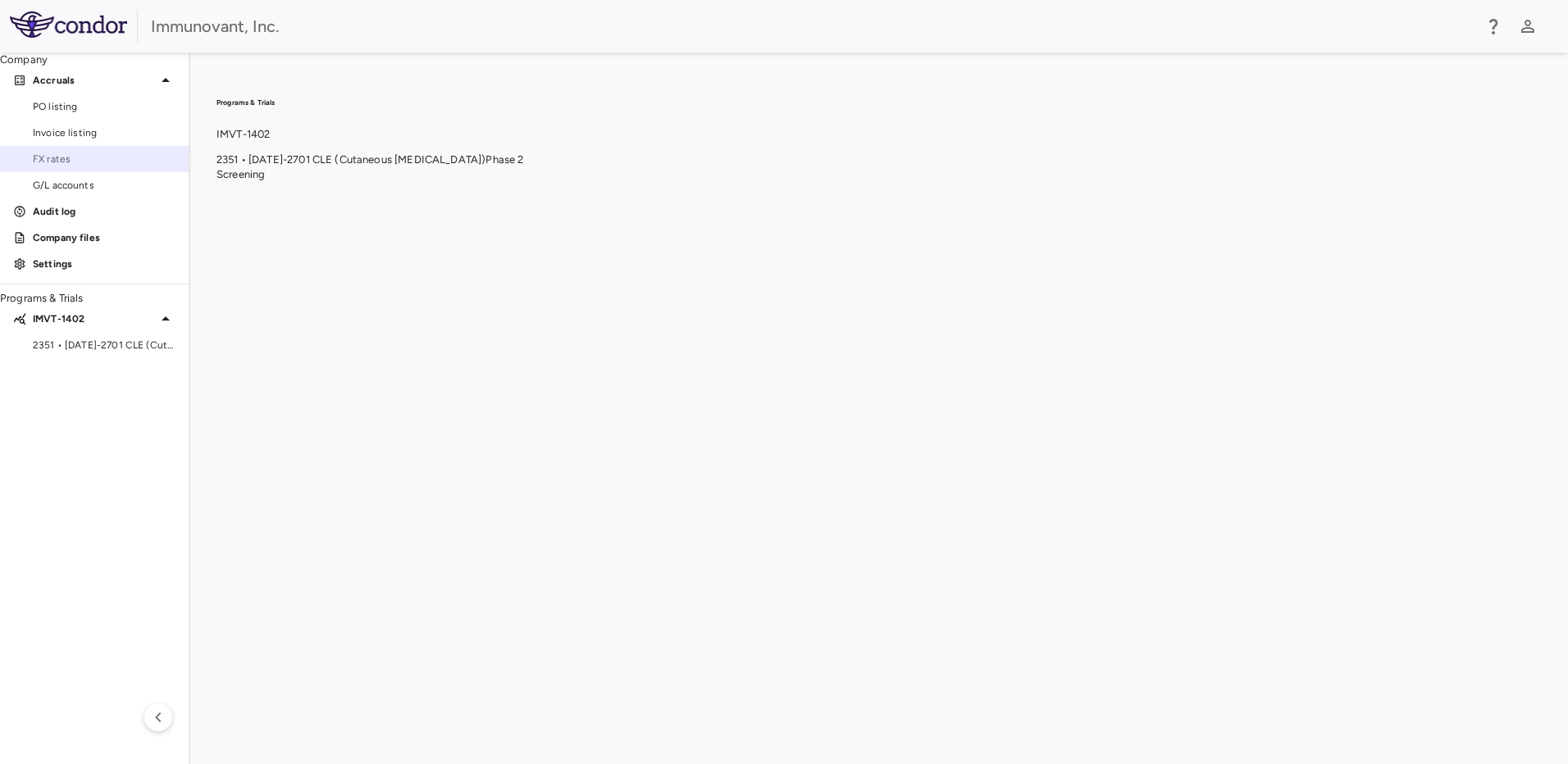
click at [79, 167] on span "FX rates" at bounding box center [104, 159] width 143 height 15
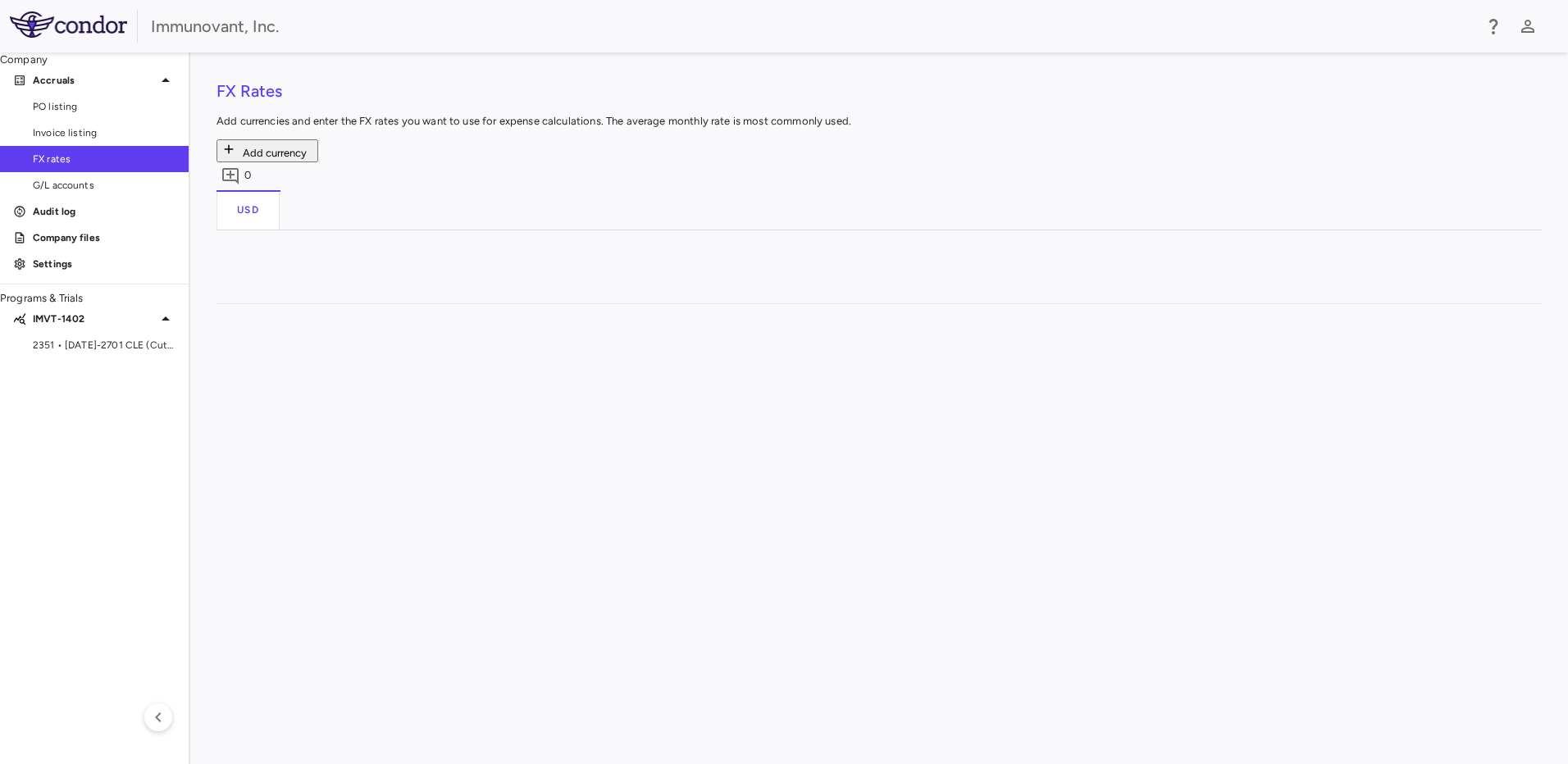
click at [438, 705] on div at bounding box center [463, 716] width 148 height 24
click at [482, 705] on input "number" at bounding box center [476, 718] width 138 height 27
paste input "********"
type input "********"
click at [490, 560] on div "FX Rates Add currencies and enter the FX rates you want to use for expense calc…" at bounding box center [879, 408] width 1326 height 660
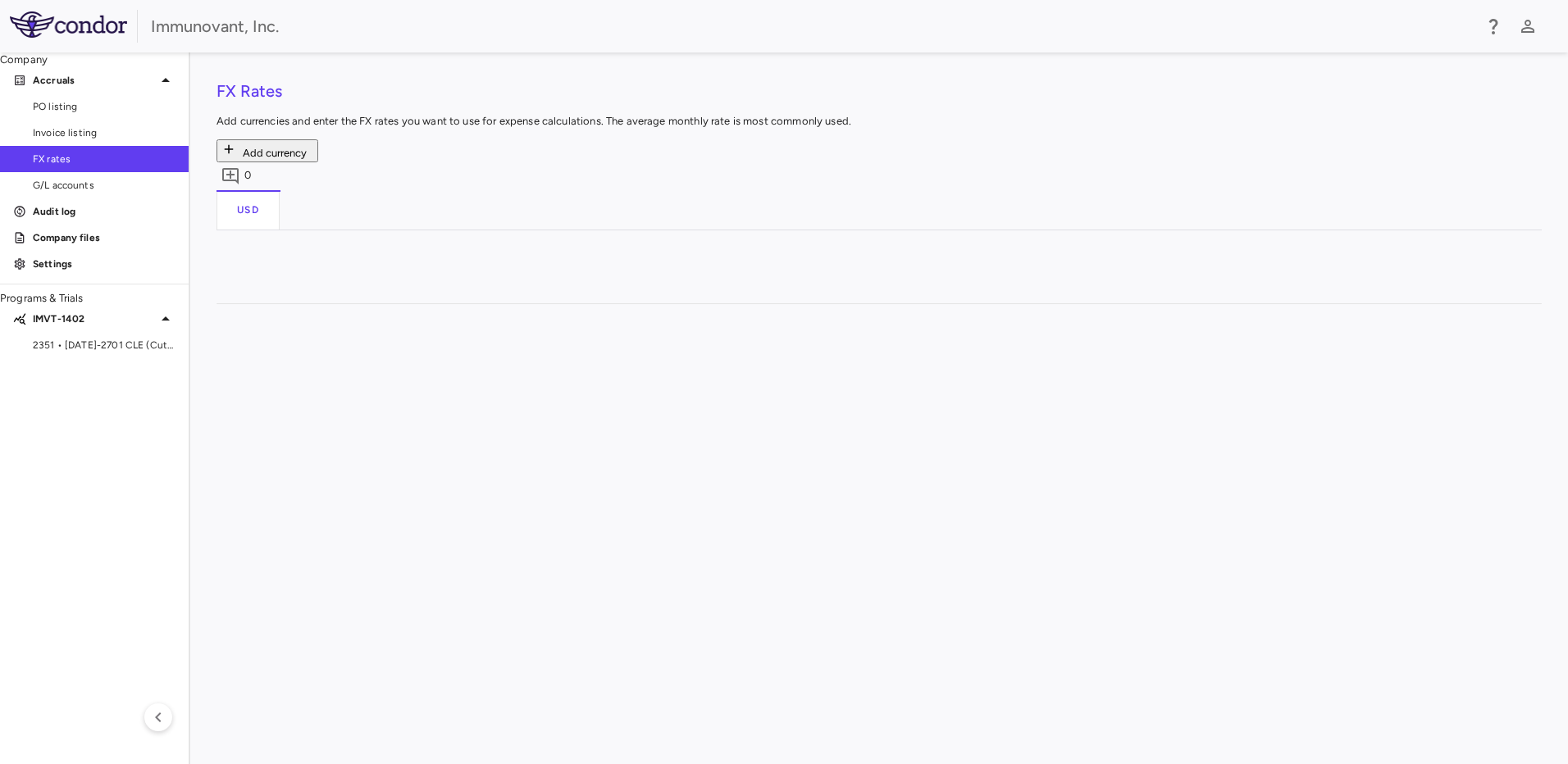
click at [511, 652] on div at bounding box center [463, 665] width 164 height 25
click at [510, 679] on div at bounding box center [463, 690] width 148 height 24
type input "*********"
click at [481, 650] on div "0.72281 1.13625 1.33609 0.26596 0.72281 1.13625 1.33609 0.26596 0.72281 1.13625…" at bounding box center [961, 546] width 1160 height 367
click at [481, 537] on div "FX Rates Add currencies and enter the FX rates you want to use for expense calc…" at bounding box center [879, 408] width 1326 height 660
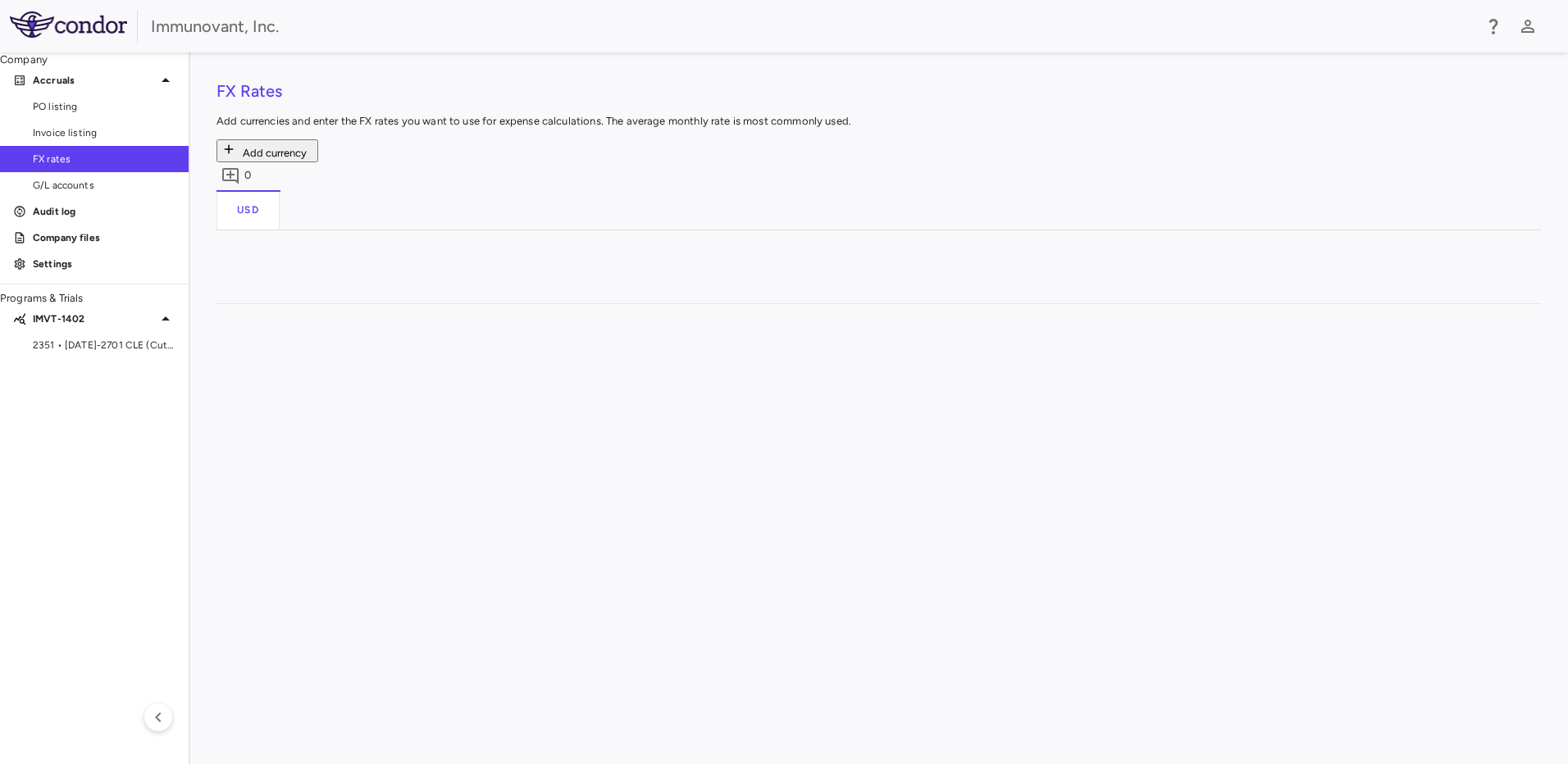
click at [409, 653] on div at bounding box center [463, 665] width 148 height 24
type input "*********"
click at [440, 651] on div "0.72281 1.13625 1.33609 0.26596 0.72281 1.13625 1.33609 0.26596 0.72281 1.13625…" at bounding box center [961, 546] width 1160 height 367
click at [454, 508] on div "FX Rates Add currencies and enter the FX rates you want to use for expense calc…" at bounding box center [879, 408] width 1326 height 660
click at [420, 627] on div at bounding box center [463, 638] width 148 height 24
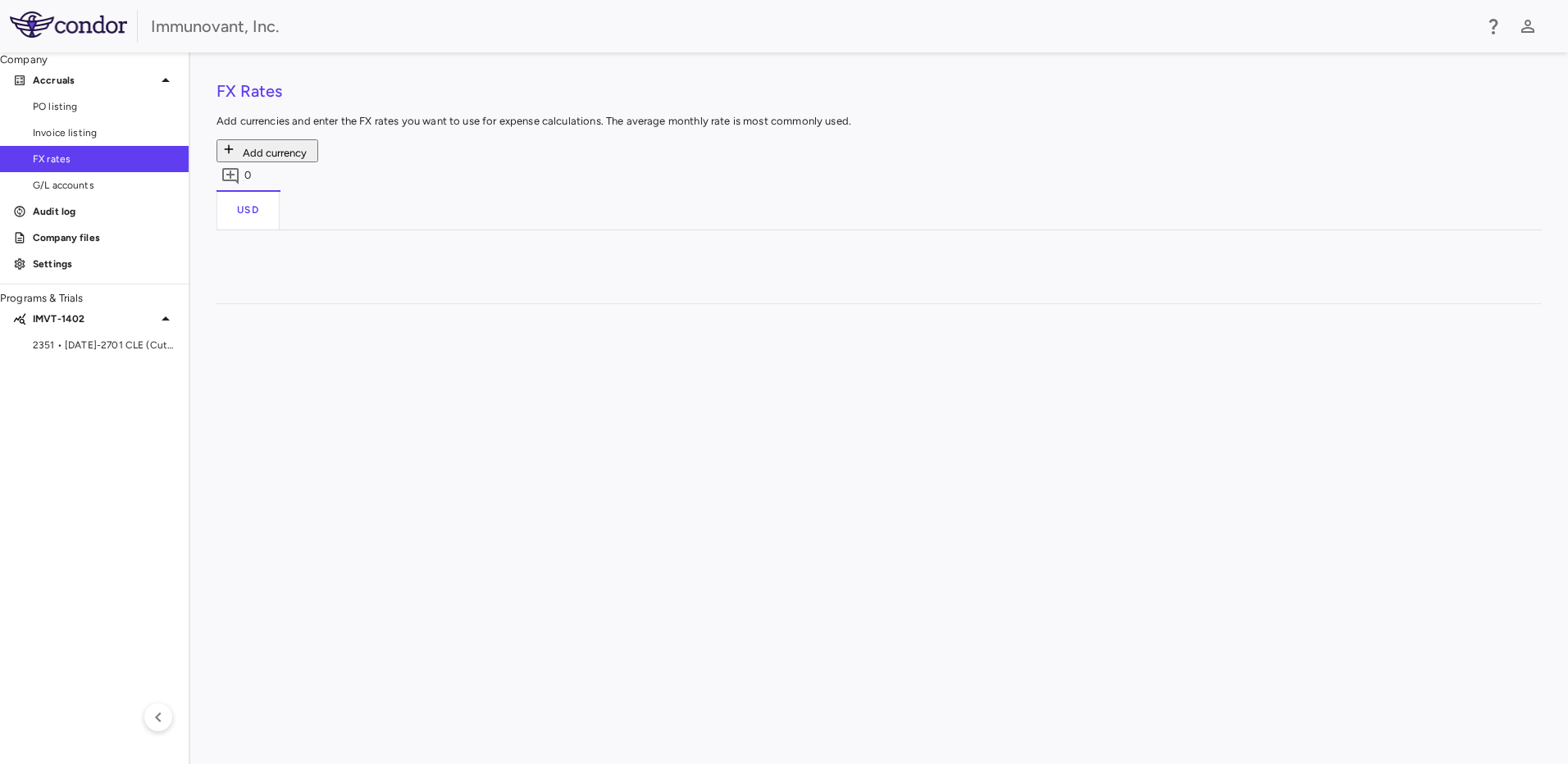
scroll to position [0, 9]
type input "**********"
click at [438, 626] on div "**********" at bounding box center [961, 546] width 1160 height 367
click at [482, 486] on div "FX Rates Add currencies and enter the FX rates you want to use for expense calc…" at bounding box center [879, 408] width 1326 height 660
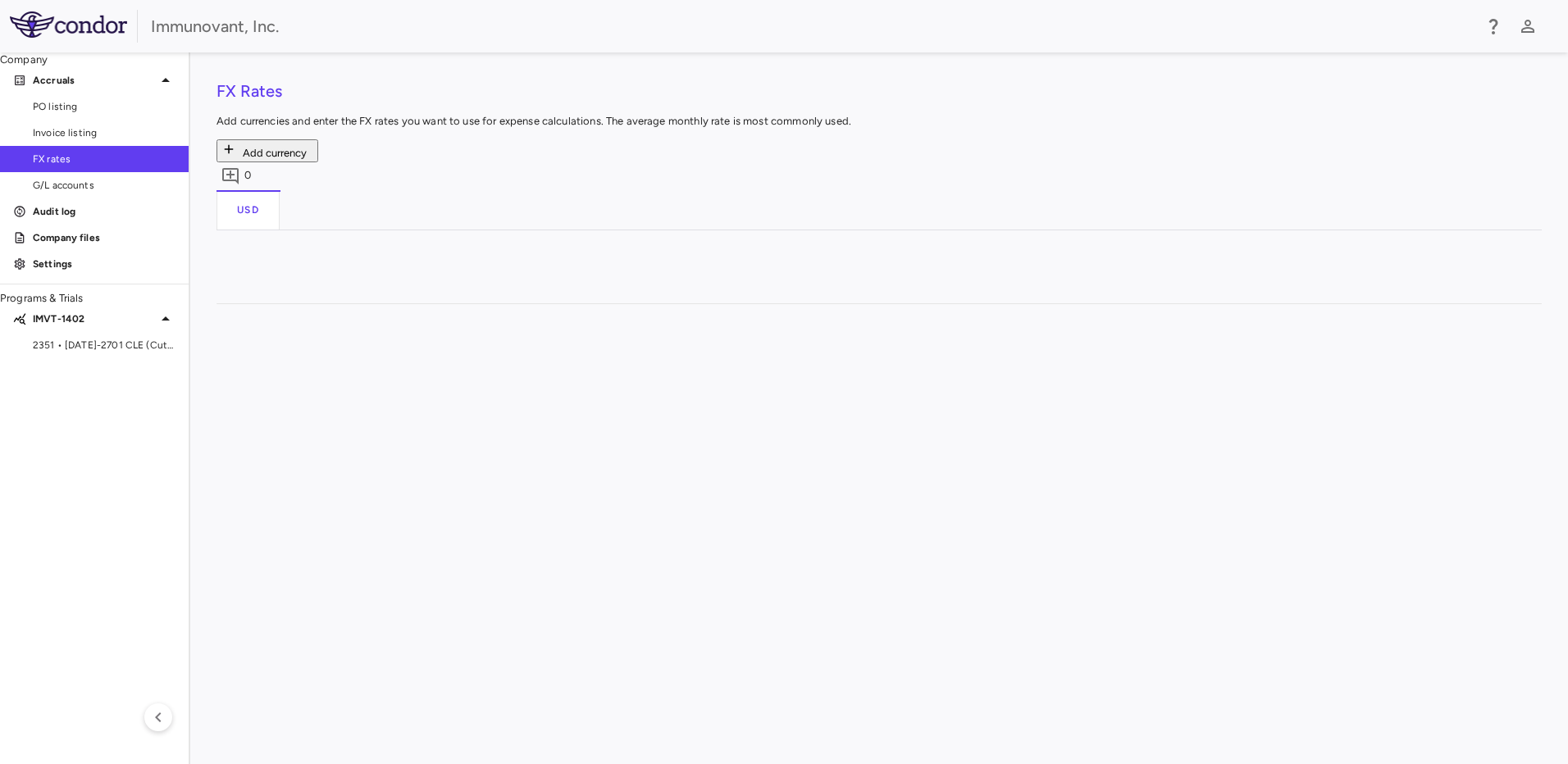
click at [670, 653] on div "0.72281 1.13625 1.33609 0.26596 0.72281 1.13625 1.33609 0.26596 0.72281 1.13625…" at bounding box center [961, 546] width 1160 height 367
click at [502, 601] on div at bounding box center [463, 612] width 148 height 24
type input "**********"
click at [491, 462] on div "FX Rates Add currencies and enter the FX rates you want to use for expense calc…" at bounding box center [879, 408] width 1326 height 660
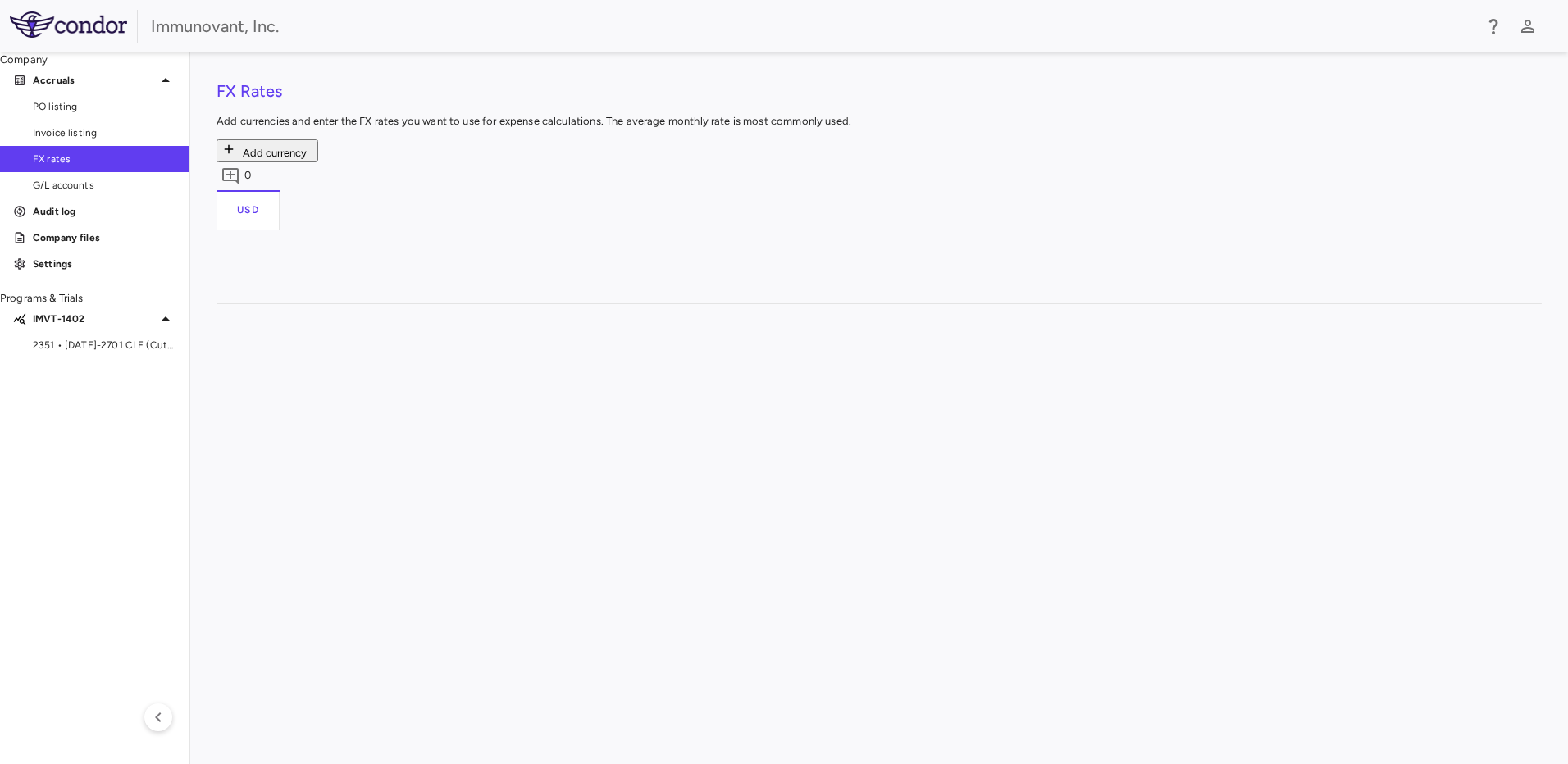
click at [473, 574] on div at bounding box center [463, 586] width 148 height 24
type input "**********"
click at [475, 435] on div "FX Rates Add currencies and enter the FX rates you want to use for expense calc…" at bounding box center [879, 408] width 1326 height 660
click at [445, 548] on div at bounding box center [463, 559] width 148 height 24
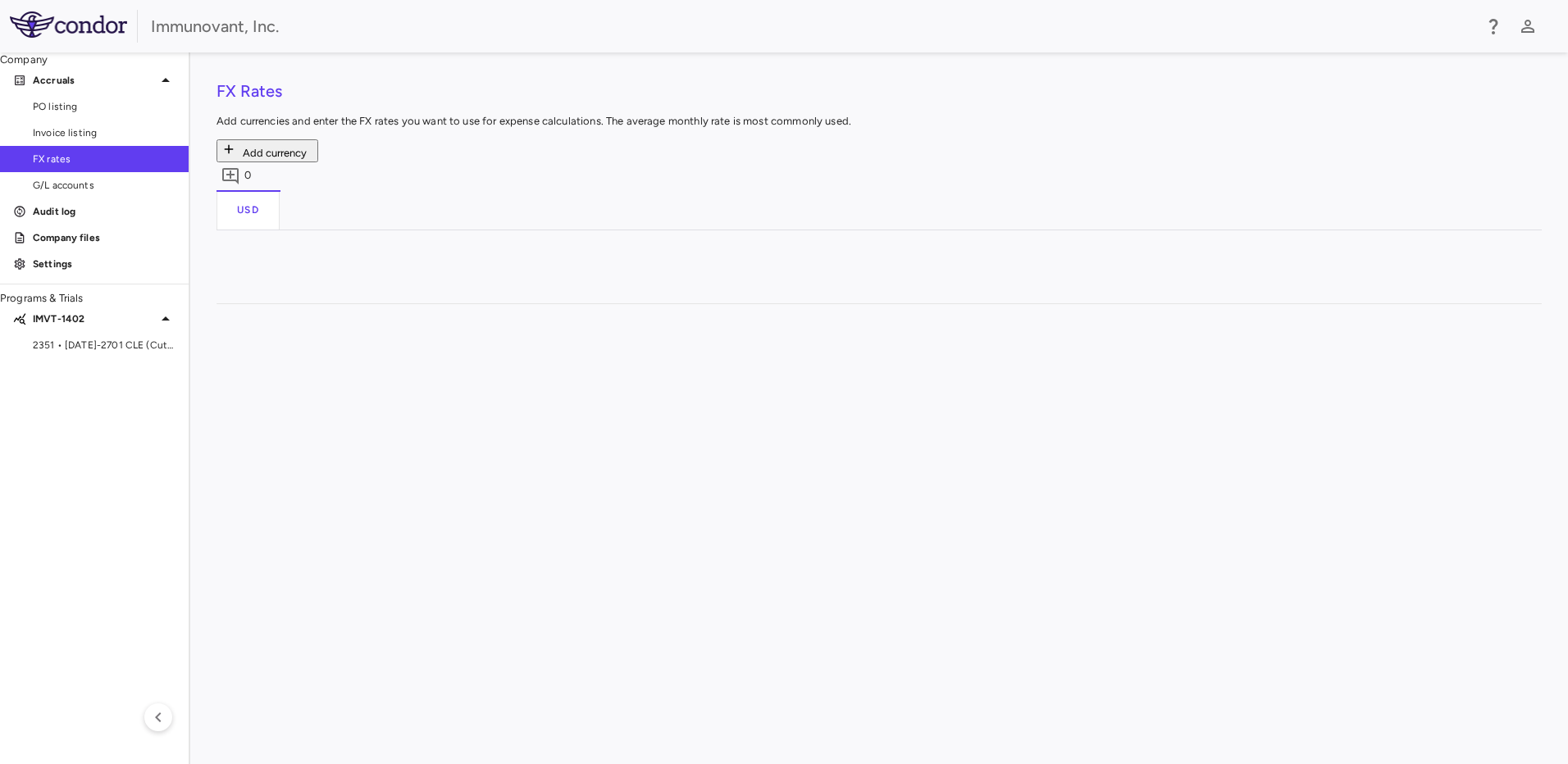
type input "**********"
click at [463, 403] on div "FX Rates Add currencies and enter the FX rates you want to use for expense calc…" at bounding box center [879, 408] width 1326 height 660
click at [516, 522] on div at bounding box center [463, 533] width 148 height 24
type input "**********"
click at [482, 375] on div "FX Rates Add currencies and enter the FX rates you want to use for expense calc…" at bounding box center [879, 408] width 1326 height 660
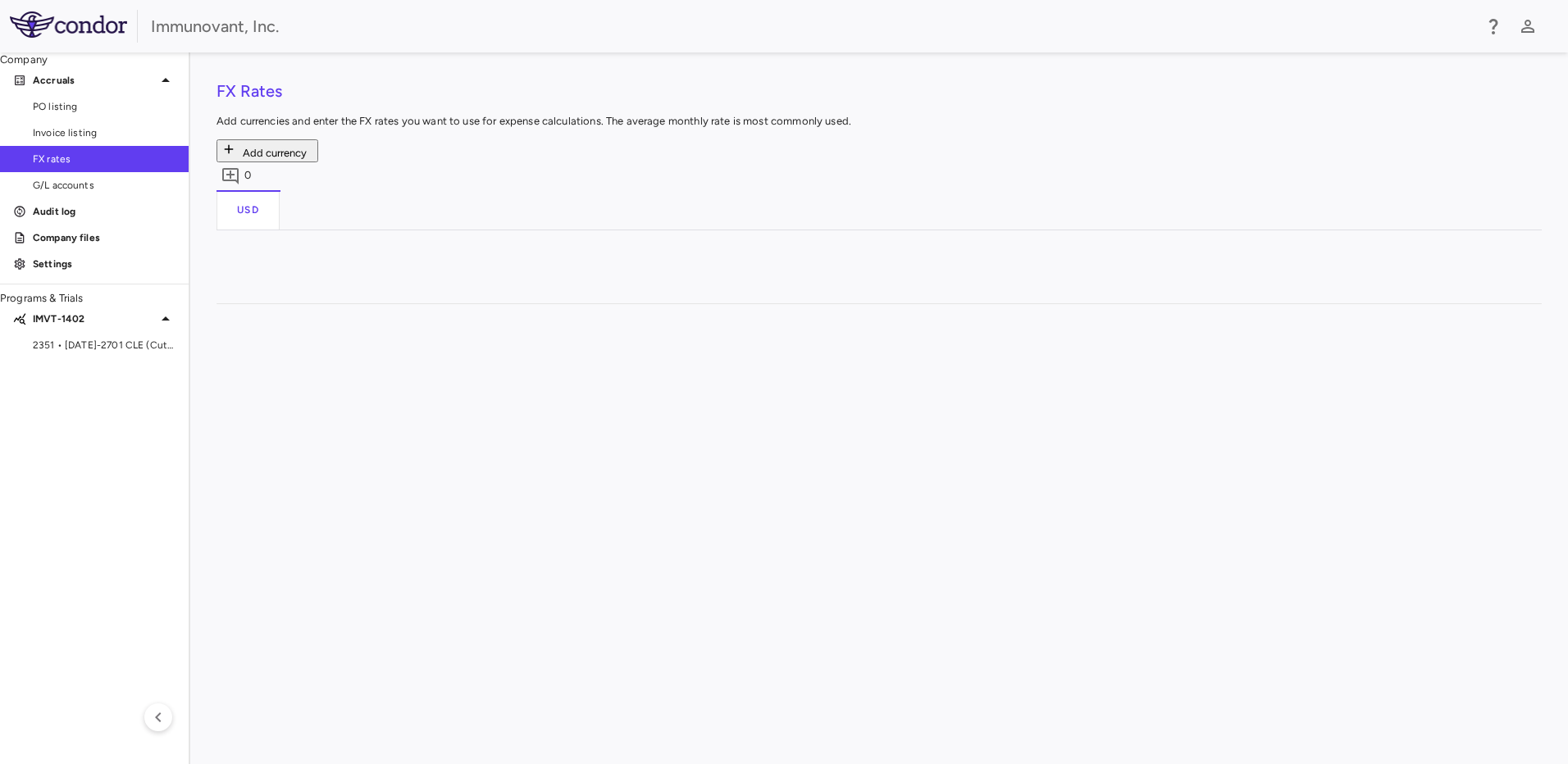
click at [522, 495] on div at bounding box center [463, 507] width 148 height 24
type input "**********"
click at [511, 355] on div "FX Rates Add currencies and enter the FX rates you want to use for expense calc…" at bounding box center [879, 408] width 1326 height 660
click at [1404, 553] on div "0.72281 1.13625 1.33609 0.26596 0.72281 1.13625 1.33609 0.26596 0.72281 1.13625…" at bounding box center [961, 546] width 1160 height 367
click at [460, 469] on div at bounding box center [463, 481] width 148 height 24
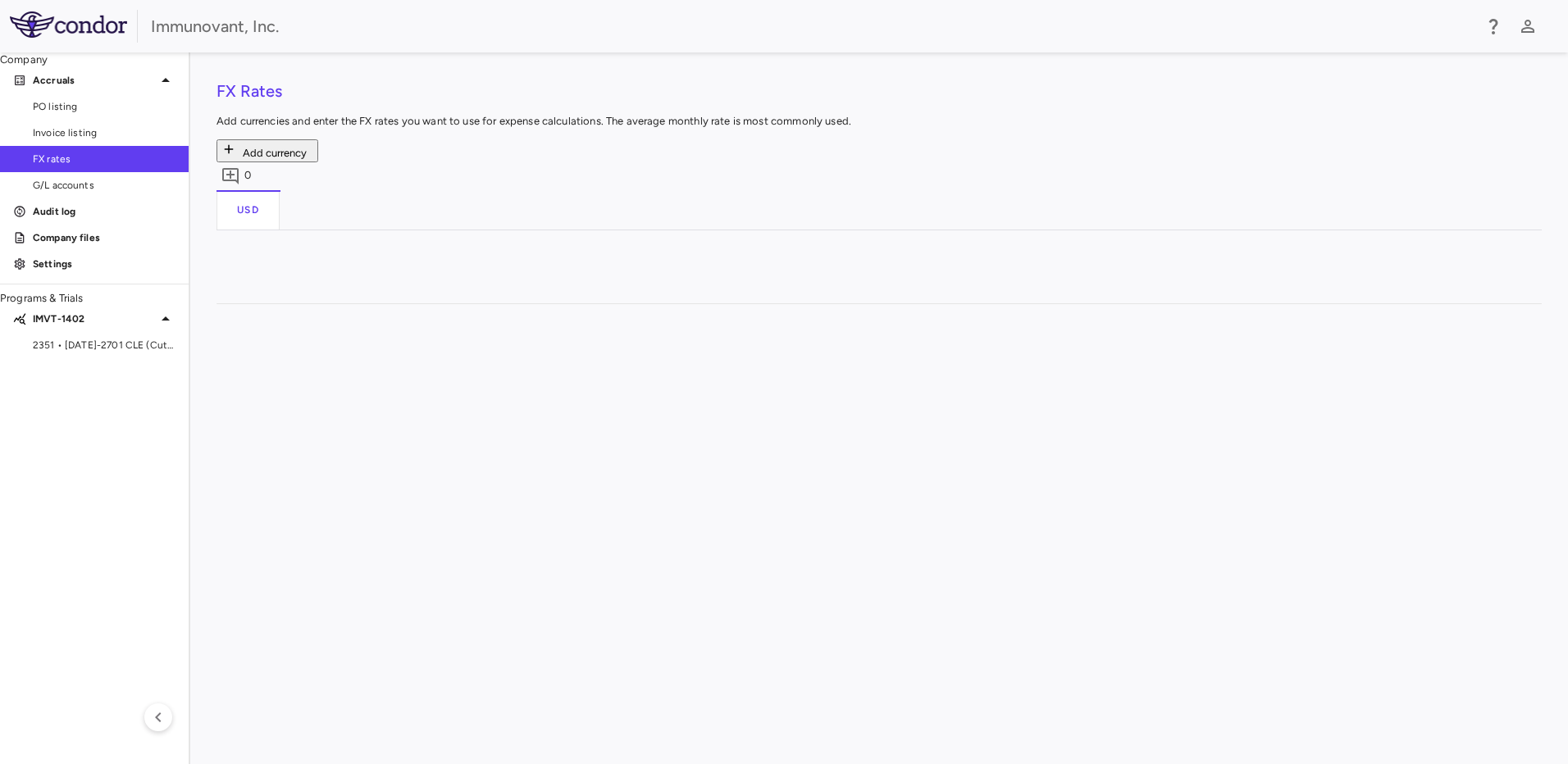
type input "**********"
click at [468, 332] on div "FX Rates Add currencies and enter the FX rates you want to use for expense calc…" at bounding box center [879, 408] width 1326 height 660
click at [448, 443] on div at bounding box center [463, 454] width 148 height 24
type input "**********"
click at [478, 306] on div "FX Rates Add currencies and enter the FX rates you want to use for expense calc…" at bounding box center [879, 408] width 1326 height 660
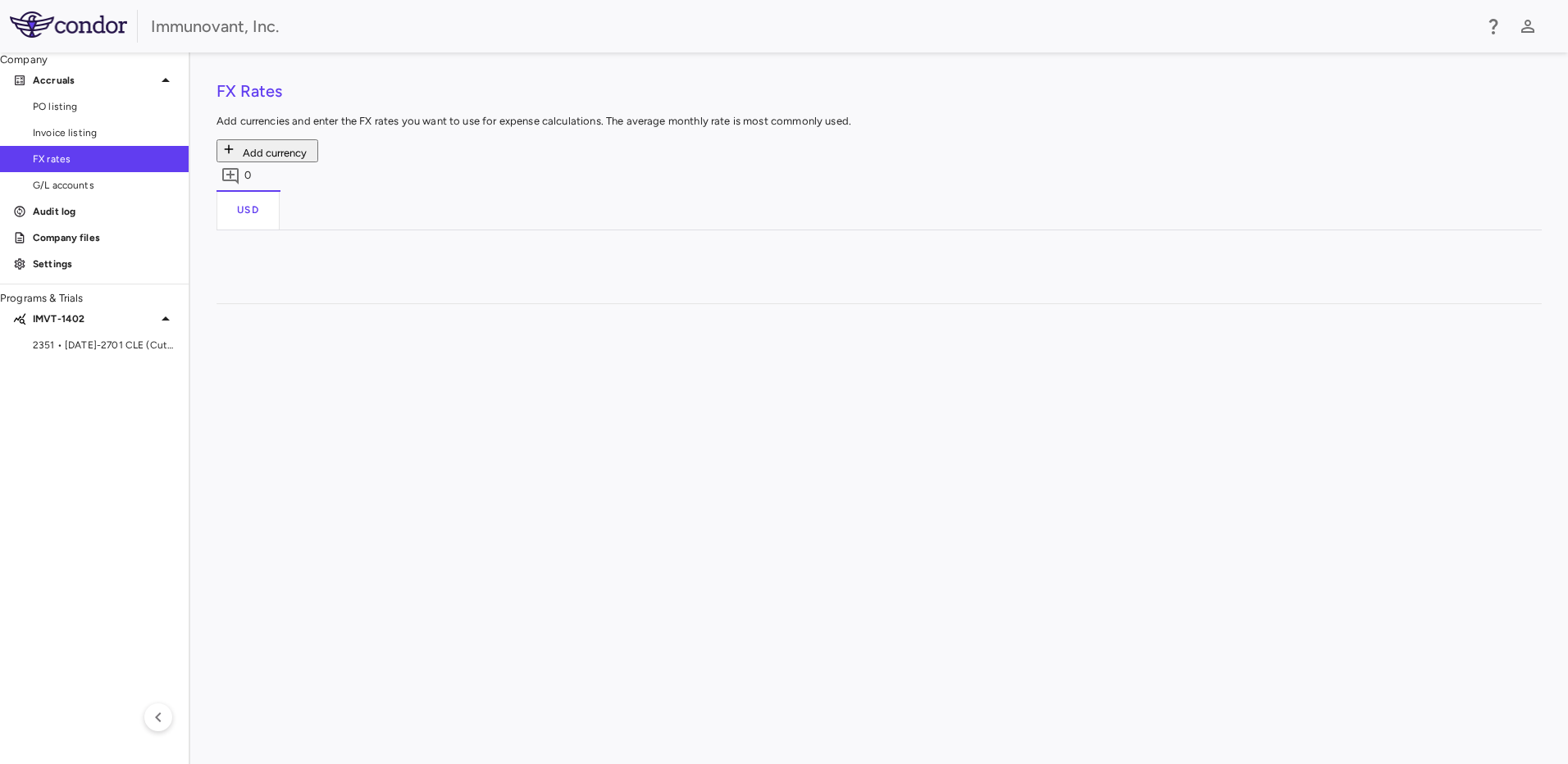
click at [431, 417] on div at bounding box center [463, 428] width 148 height 24
type input "**********"
click at [481, 265] on div "FX Rates Add currencies and enter the FX rates you want to use for expense calc…" at bounding box center [879, 408] width 1326 height 660
click at [517, 390] on div at bounding box center [463, 402] width 148 height 24
type input "**********"
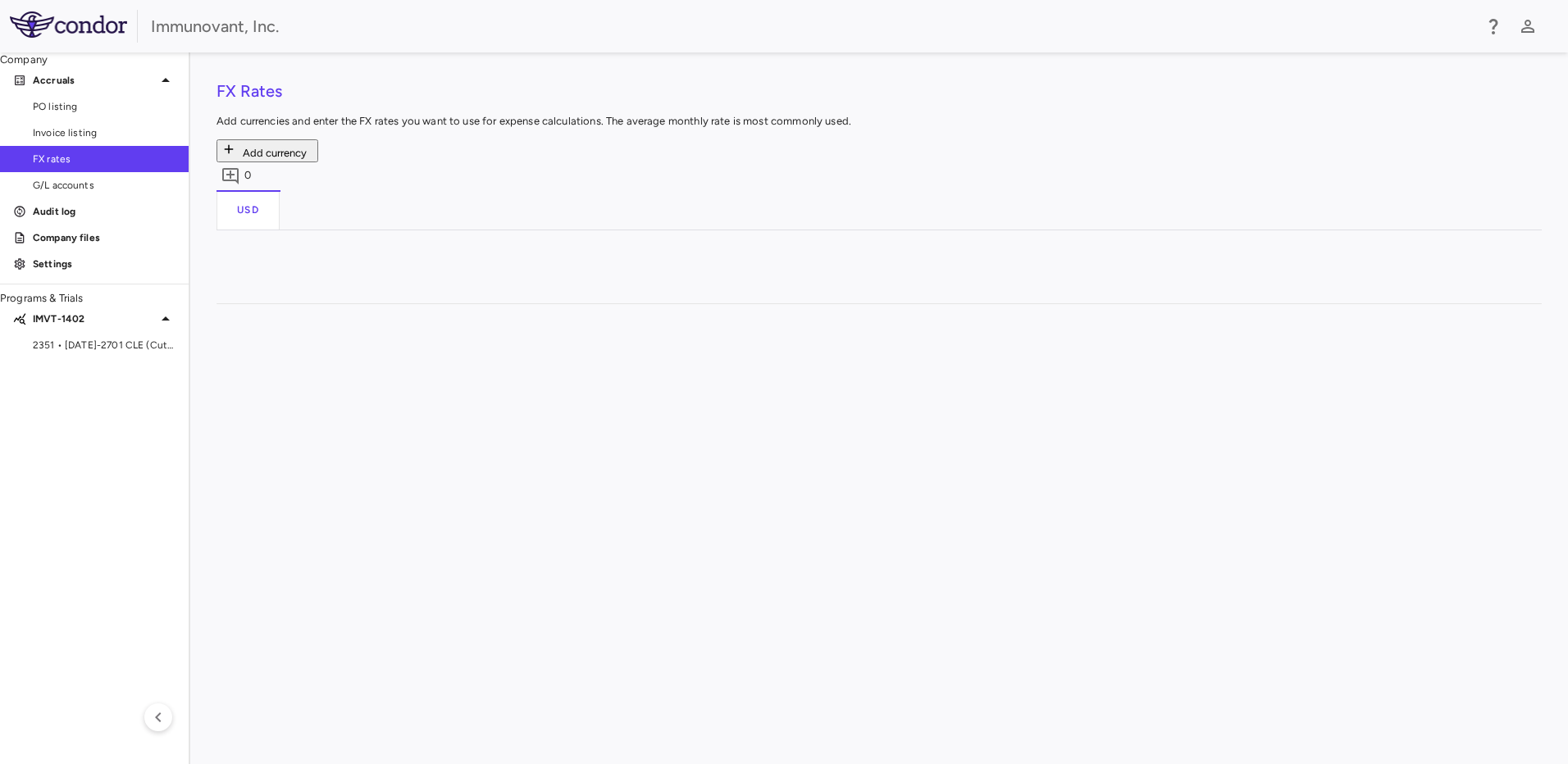
scroll to position [0, 0]
click at [1363, 363] on div "**********" at bounding box center [961, 546] width 1160 height 367
click at [418, 244] on div "FX Rates Add currencies and enter the FX rates you want to use for expense calc…" at bounding box center [879, 408] width 1326 height 660
click at [491, 364] on div at bounding box center [463, 375] width 148 height 24
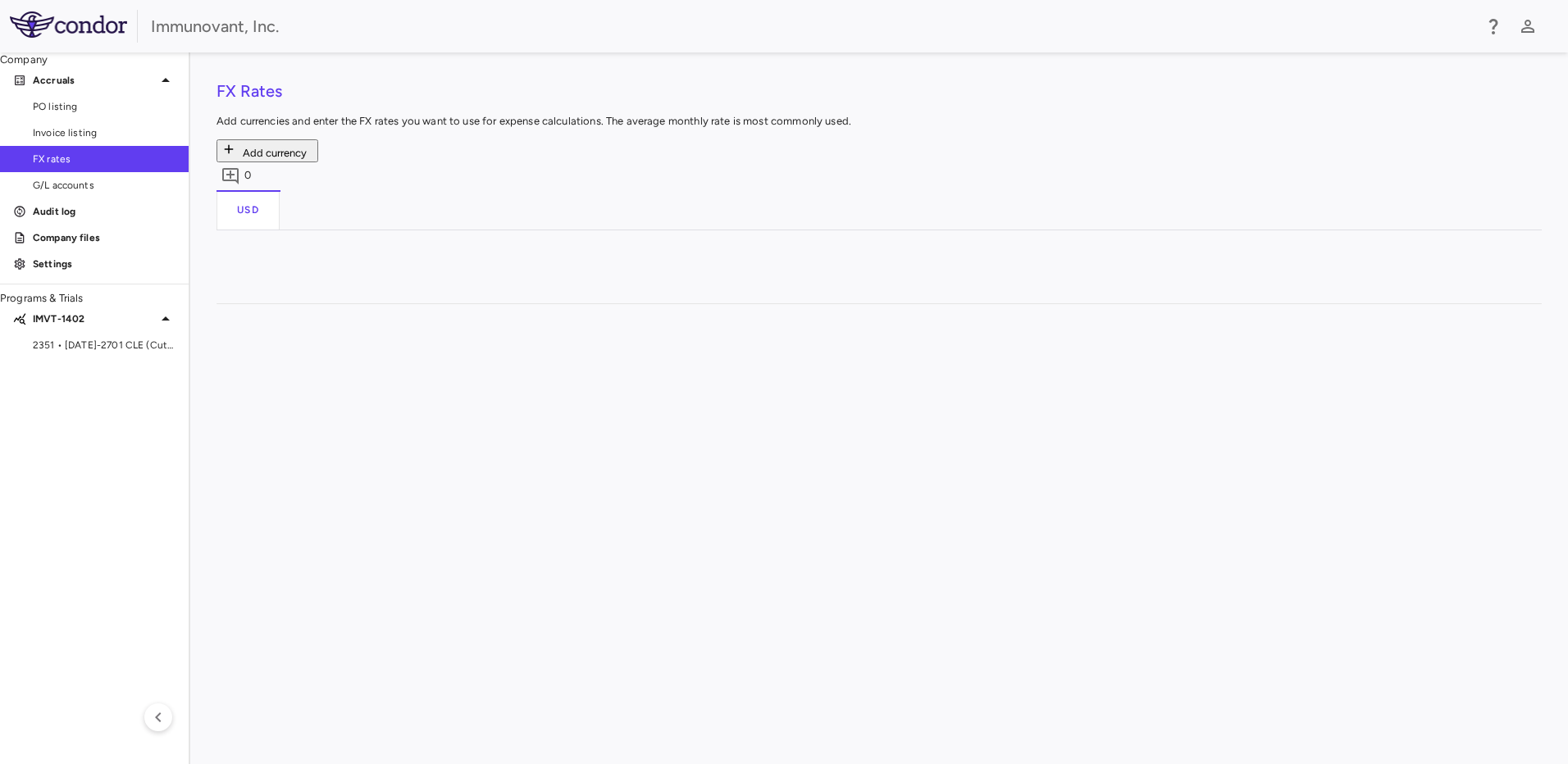
type input "**********"
click at [541, 191] on div "USD" at bounding box center [879, 210] width 1326 height 39
click at [482, 284] on div "FX Rates Add currencies and enter the FX rates you want to use for expense calc…" at bounding box center [879, 408] width 1326 height 660
click at [556, 118] on p "Add currencies and enter the FX rates you want to use for expense calculations.…" at bounding box center [879, 122] width 1326 height 15
